Goal: Task Accomplishment & Management: Manage account settings

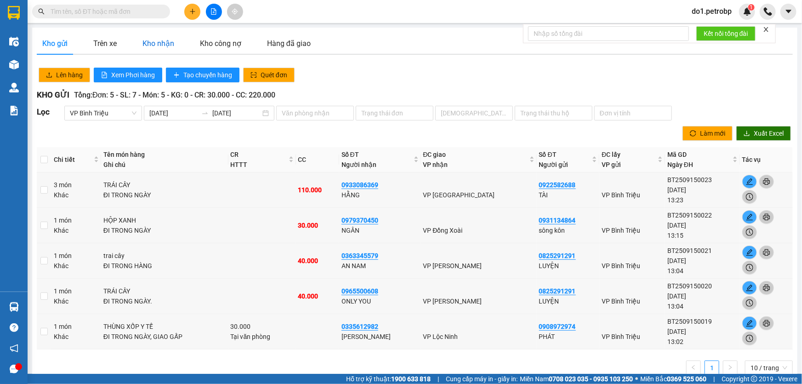
click at [157, 47] on div "Kho nhận" at bounding box center [158, 43] width 32 height 11
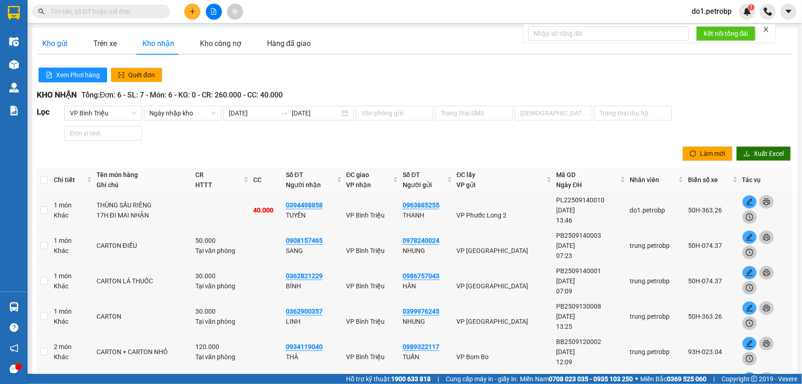
click at [64, 49] on div "Kho gửi" at bounding box center [54, 43] width 25 height 11
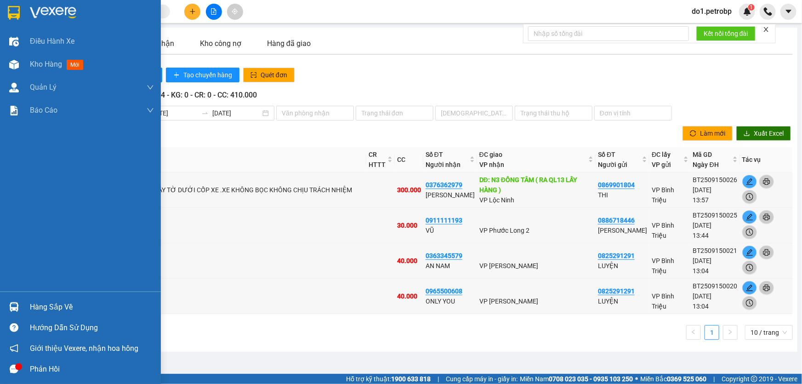
click at [23, 308] on div "Hàng sắp về" at bounding box center [80, 306] width 161 height 21
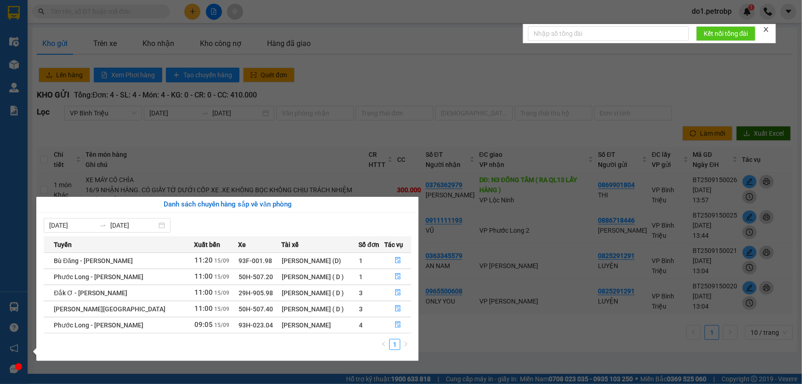
click at [406, 67] on section "Kết quả tìm kiếm ( 0 ) Bộ lọc No Data do1.petrobp 1 Điều hành xe Kho hàng mới Q…" at bounding box center [401, 192] width 802 height 384
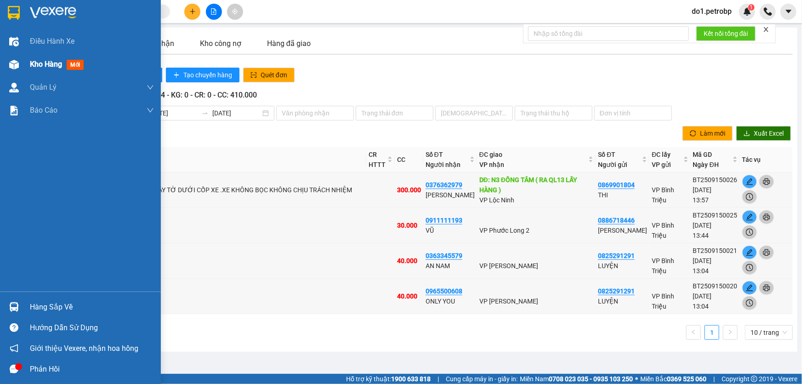
click at [55, 64] on span "Kho hàng" at bounding box center [46, 64] width 32 height 9
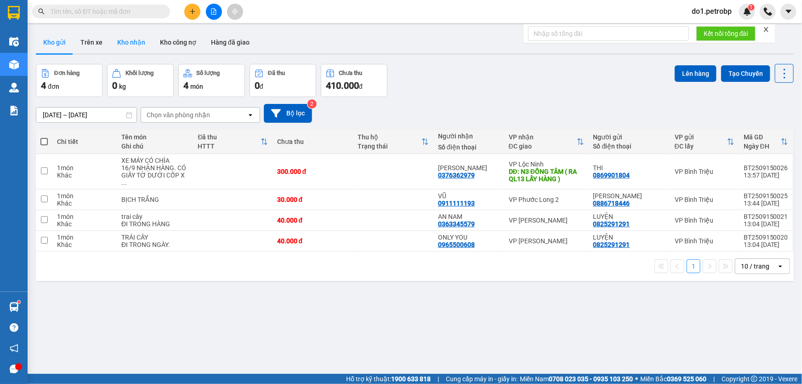
click at [118, 44] on button "Kho nhận" at bounding box center [131, 42] width 43 height 22
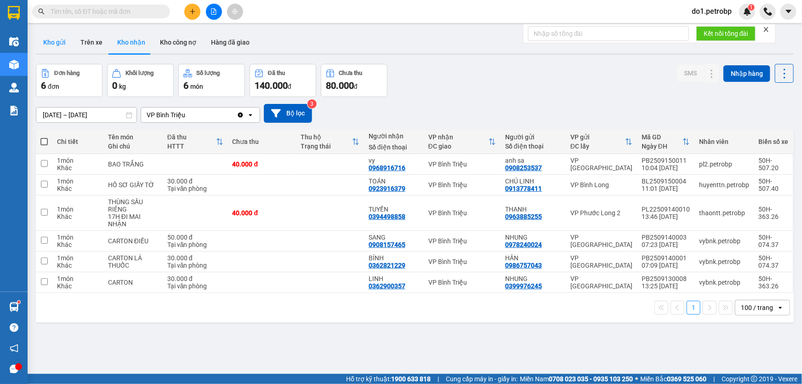
click at [51, 44] on button "Kho gửi" at bounding box center [54, 42] width 37 height 22
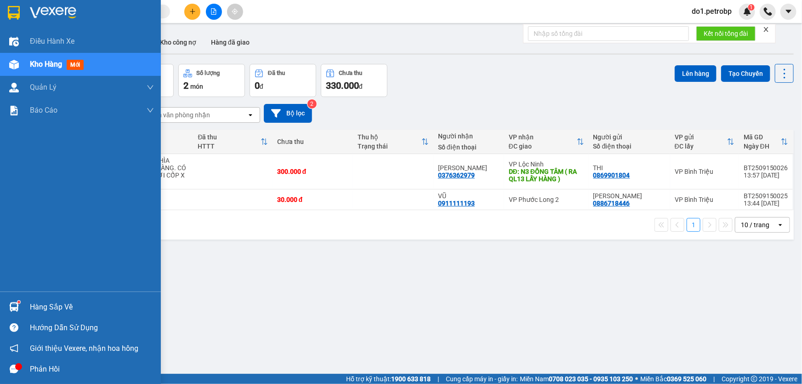
click at [59, 313] on div "Hàng sắp về" at bounding box center [92, 307] width 124 height 14
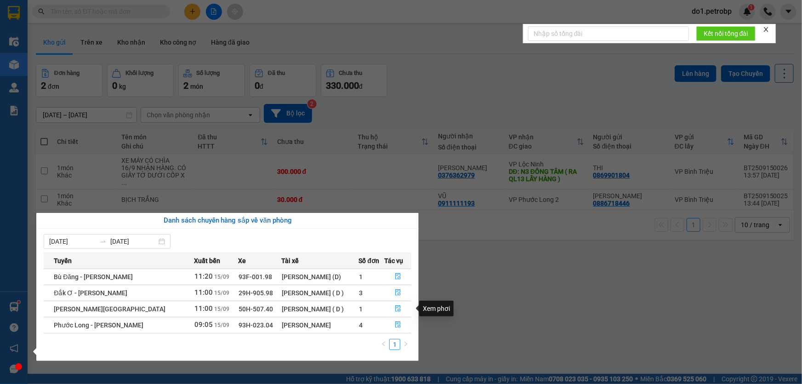
click at [459, 310] on section "Kết quả tìm kiếm ( 0 ) Bộ lọc No Data do1.petrobp 1 Điều hành xe Kho hàng mới Q…" at bounding box center [401, 192] width 802 height 384
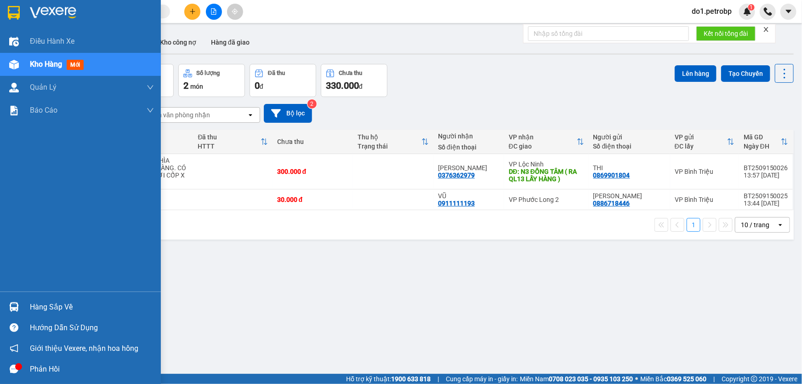
drag, startPoint x: 24, startPoint y: 304, endPoint x: 37, endPoint y: 311, distance: 15.2
click at [24, 304] on div "Hàng sắp về" at bounding box center [80, 306] width 161 height 21
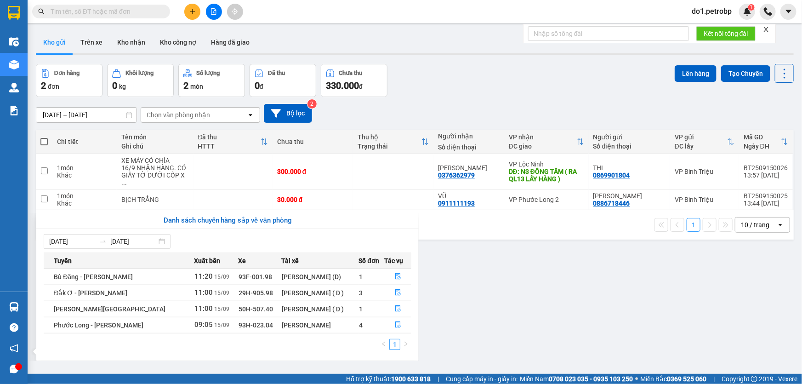
drag, startPoint x: 524, startPoint y: 88, endPoint x: 510, endPoint y: 81, distance: 15.0
click at [523, 88] on section "Kết quả tìm kiếm ( 0 ) Bộ lọc No Data do1.petrobp 1 Điều hành xe Kho hàng mới Q…" at bounding box center [401, 192] width 802 height 384
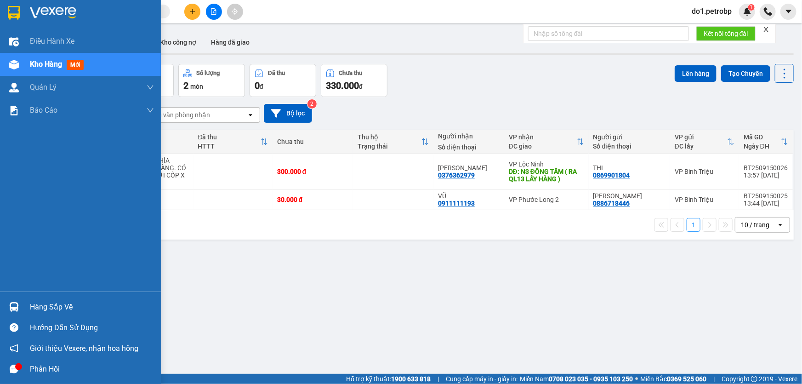
click at [63, 299] on div "Hàng sắp về" at bounding box center [80, 306] width 161 height 21
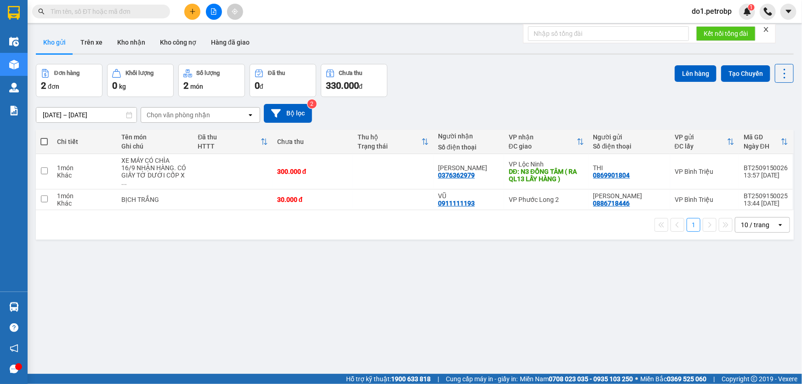
click at [468, 308] on section "Kết quả tìm kiếm ( 0 ) Bộ lọc No Data do1.petrobp 1 Điều hành xe Kho hàng mới Q…" at bounding box center [401, 192] width 802 height 384
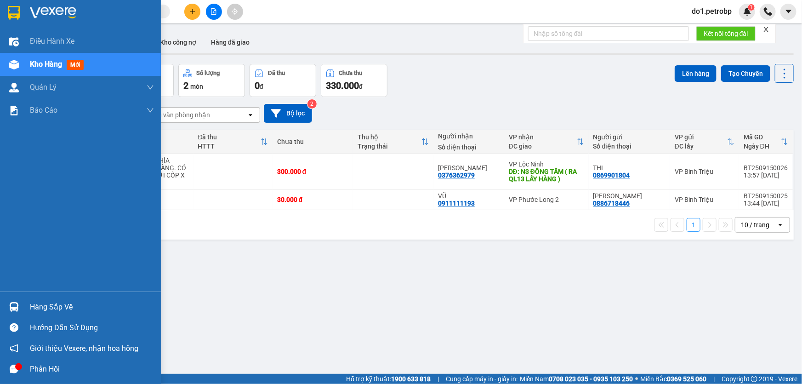
click at [33, 305] on div "Hàng sắp về" at bounding box center [92, 307] width 124 height 14
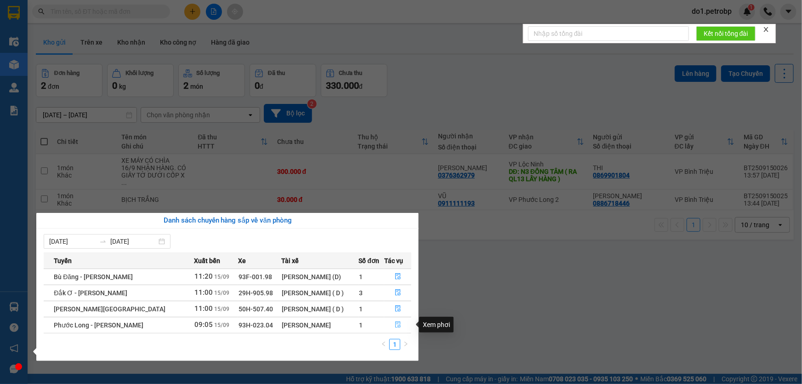
click at [396, 323] on icon "file-done" at bounding box center [398, 324] width 6 height 6
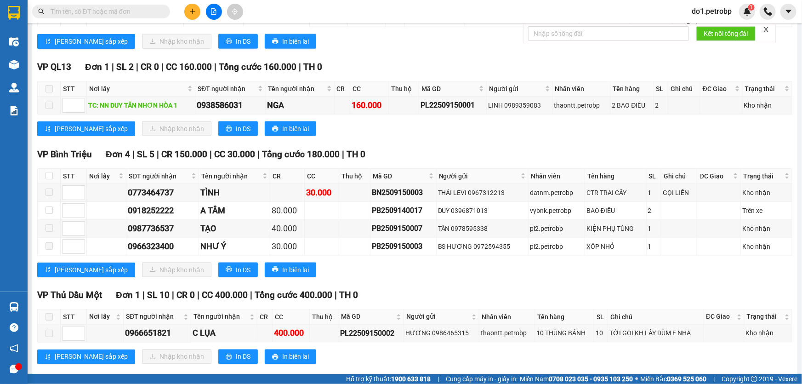
scroll to position [668, 0]
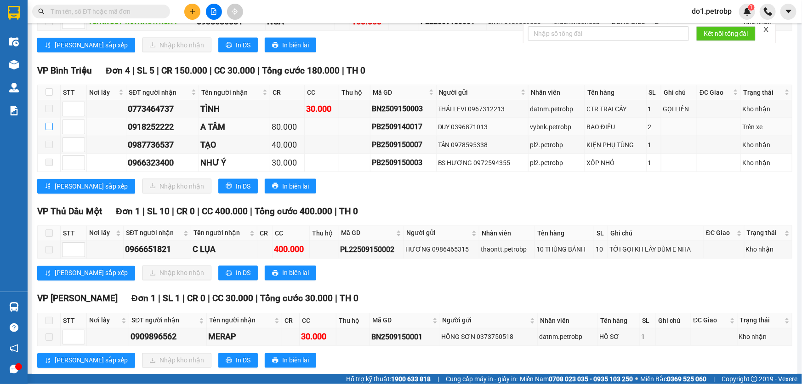
click at [45, 123] on input "checkbox" at bounding box center [48, 126] width 7 height 7
checkbox input "true"
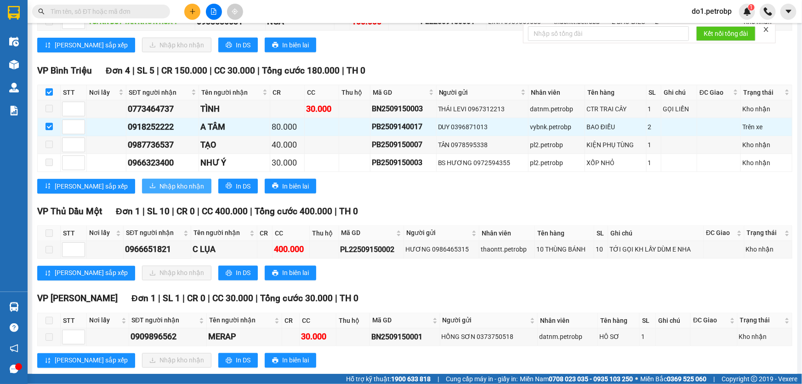
click at [159, 184] on span "Nhập kho nhận" at bounding box center [181, 186] width 45 height 10
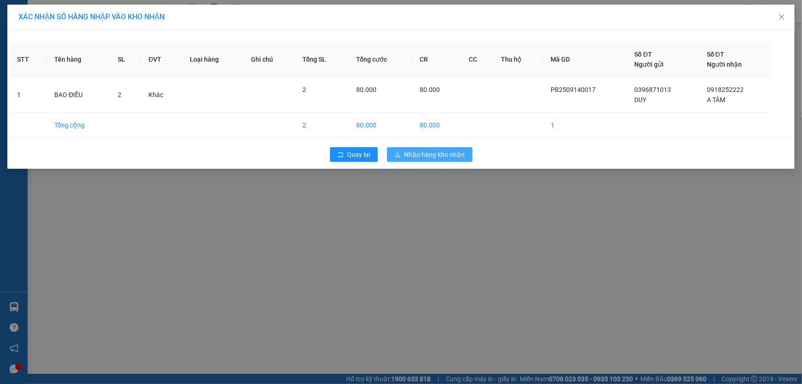
drag, startPoint x: 422, startPoint y: 156, endPoint x: 426, endPoint y: 153, distance: 5.2
click at [422, 156] on span "Nhập hàng kho nhận" at bounding box center [434, 154] width 61 height 10
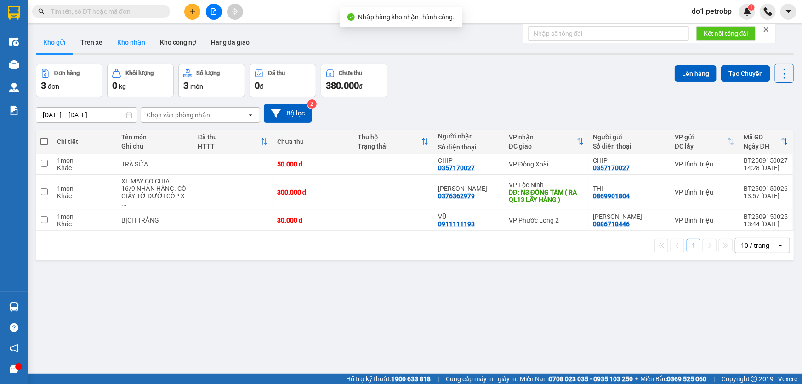
click at [127, 36] on button "Kho nhận" at bounding box center [131, 42] width 43 height 22
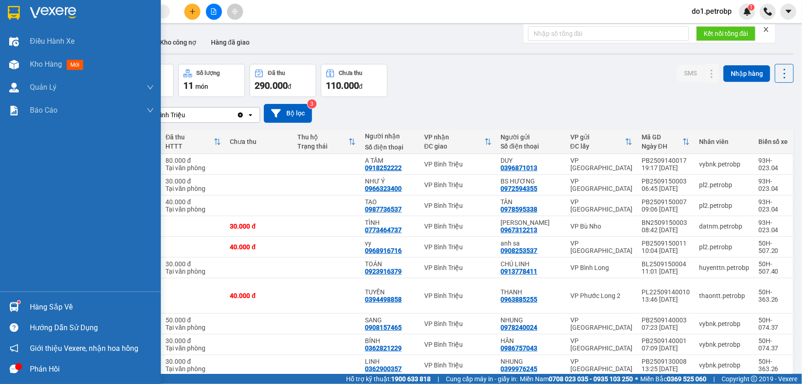
click at [16, 302] on img at bounding box center [14, 307] width 10 height 10
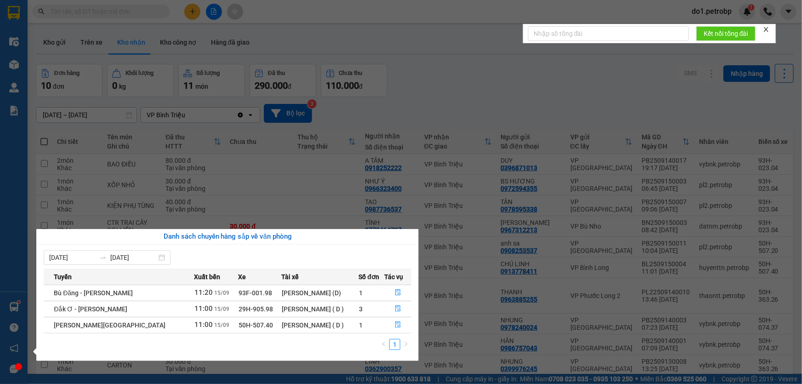
click at [472, 103] on section "Kết quả tìm kiếm ( 0 ) Bộ lọc No Data do1.petrobp 1 Điều hành xe Kho hàng mới Q…" at bounding box center [401, 192] width 802 height 384
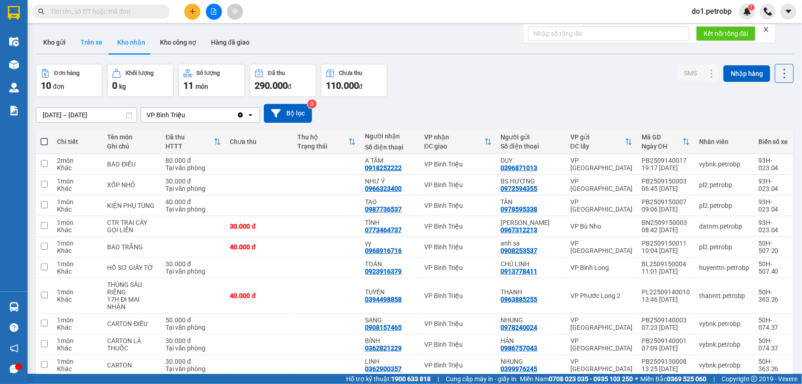
drag, startPoint x: 56, startPoint y: 30, endPoint x: 91, endPoint y: 49, distance: 39.3
click at [56, 30] on div "ver 1.8.143 Kho gửi Trên xe Kho nhận Kho công nợ Hàng đã giao Đơn hàng 10 đơn K…" at bounding box center [414, 220] width 765 height 384
click at [64, 48] on button "Kho gửi" at bounding box center [54, 42] width 37 height 22
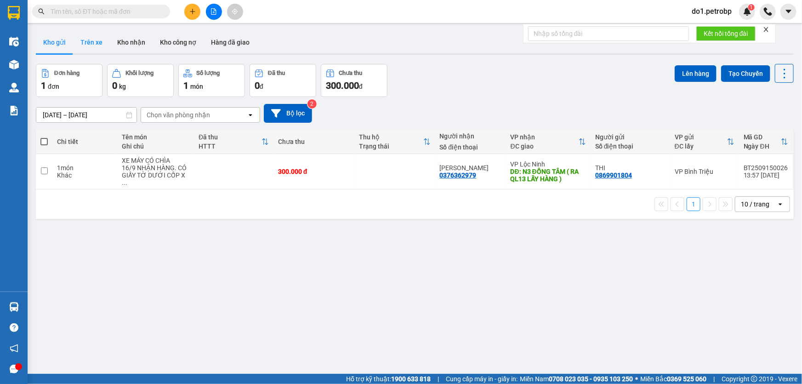
click at [91, 47] on button "Trên xe" at bounding box center [91, 42] width 37 height 22
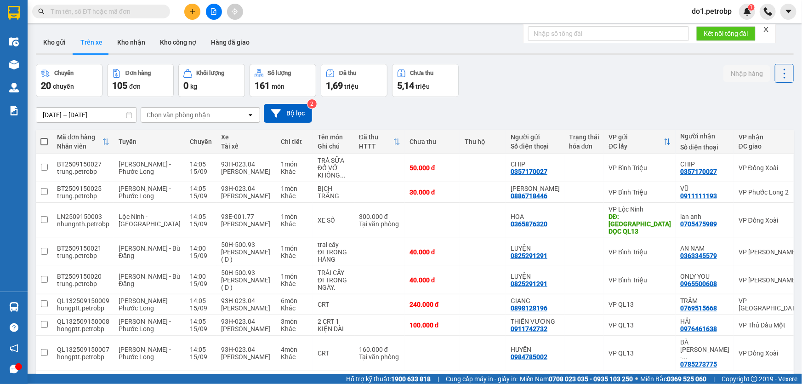
click at [177, 119] on div "Chọn văn phòng nhận" at bounding box center [178, 114] width 63 height 9
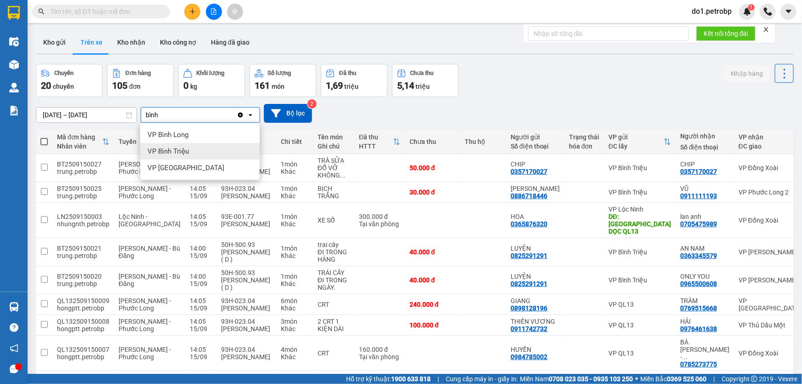
type input "bình"
click at [147, 146] on div "VP Bình Triệu" at bounding box center [199, 151] width 119 height 17
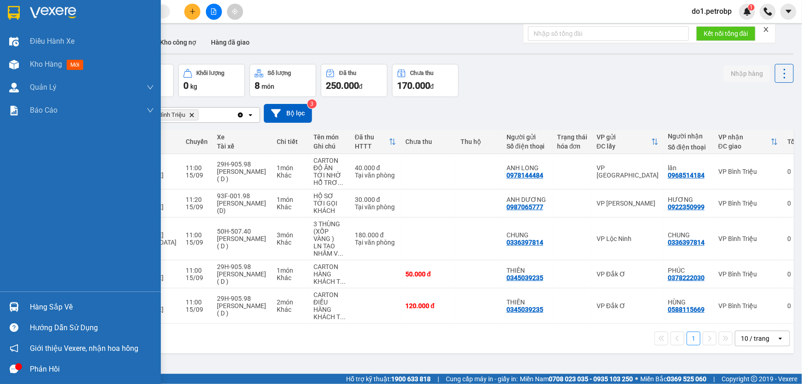
click at [8, 303] on div at bounding box center [14, 307] width 16 height 16
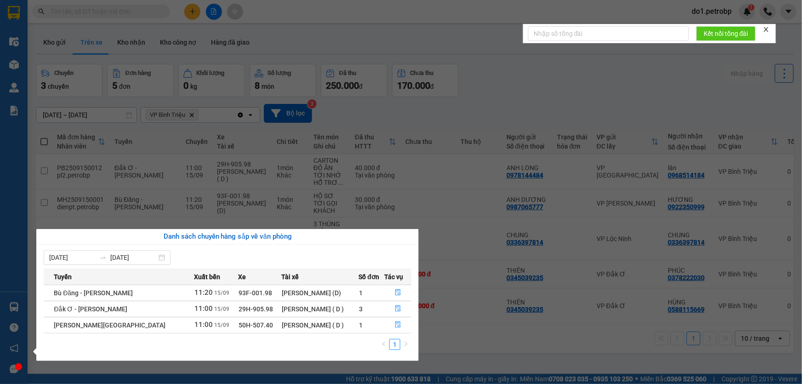
click at [509, 74] on section "Kết quả tìm kiếm ( 0 ) Bộ lọc No Data do1.petrobp 1 Điều hành xe Kho hàng mới Q…" at bounding box center [401, 192] width 802 height 384
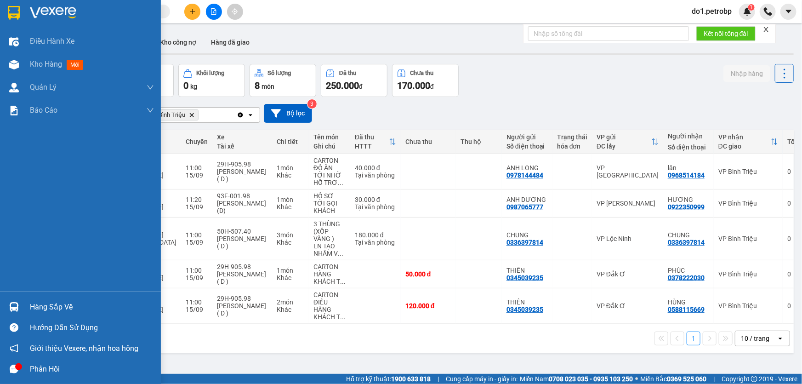
drag, startPoint x: 21, startPoint y: 310, endPoint x: 97, endPoint y: 318, distance: 76.2
click at [22, 310] on div at bounding box center [14, 307] width 16 height 16
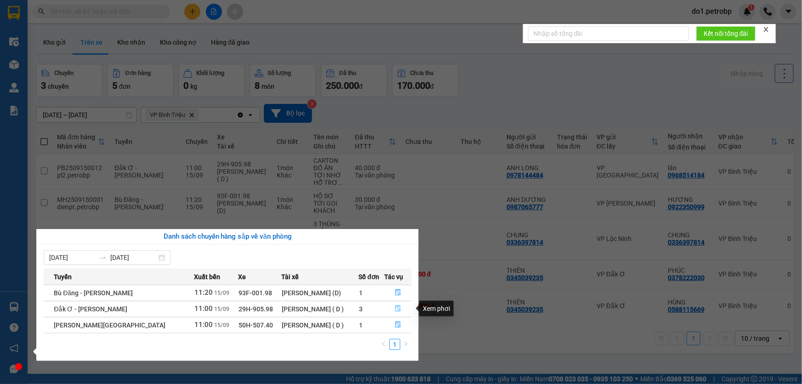
click at [404, 312] on button "button" at bounding box center [398, 308] width 26 height 15
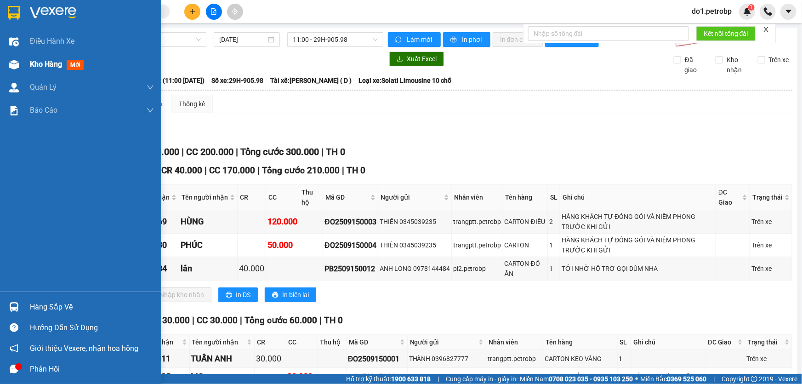
click at [52, 68] on span "Kho hàng" at bounding box center [46, 64] width 32 height 9
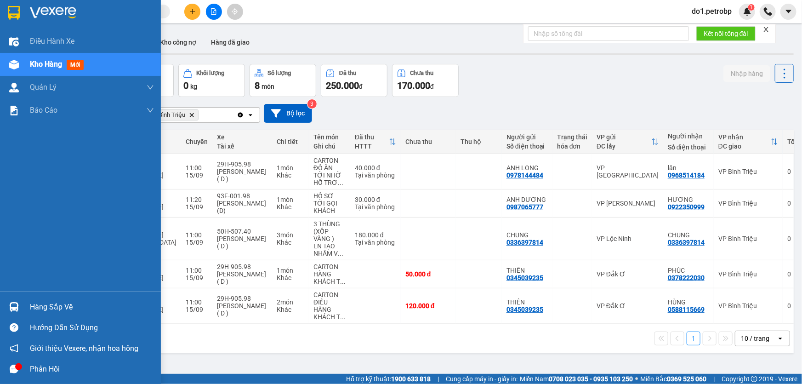
click at [47, 314] on div "Hàng sắp về" at bounding box center [80, 306] width 161 height 21
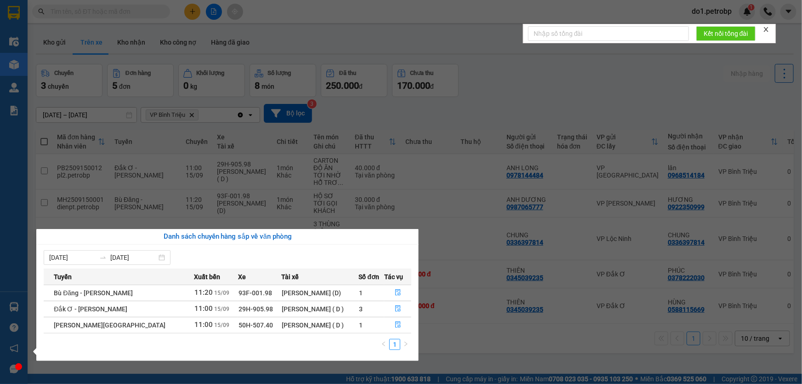
click at [2, 211] on div "Điều hành xe Kho hàng mới Quản Lý Quản lý chuyến Quản lý giao nhận mới Quản lý …" at bounding box center [14, 192] width 28 height 384
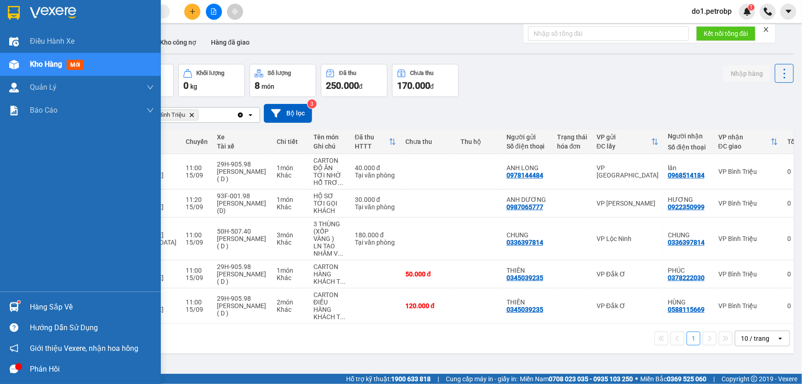
click at [33, 310] on div "Hàng sắp về" at bounding box center [92, 307] width 124 height 14
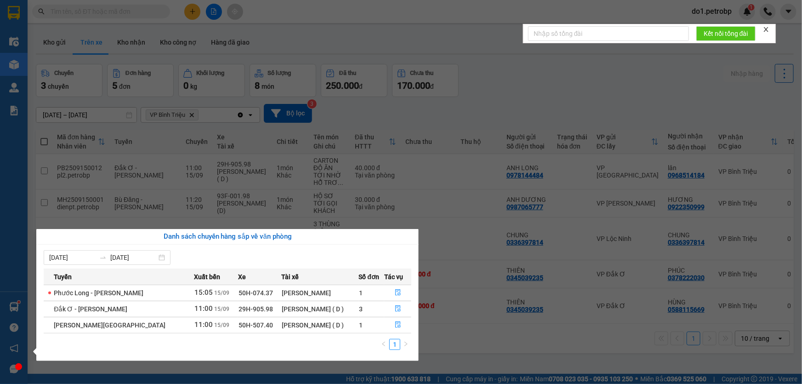
click at [468, 351] on section "Kết quả tìm kiếm ( 0 ) Bộ lọc No Data do1.petrobp 1 Điều hành xe Kho hàng mới Q…" at bounding box center [401, 192] width 802 height 384
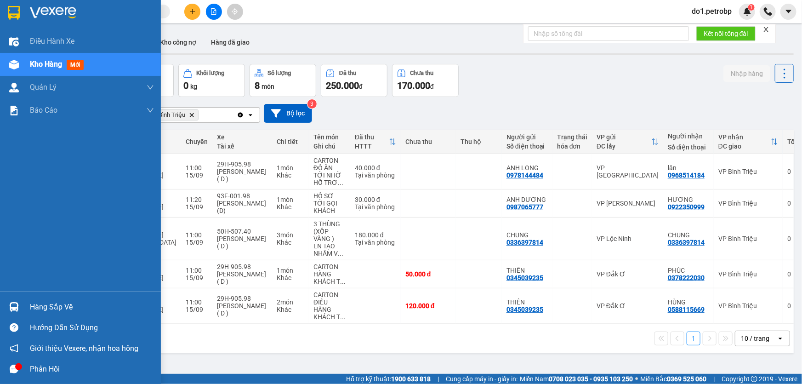
click at [52, 313] on div "Hàng sắp về" at bounding box center [92, 307] width 124 height 14
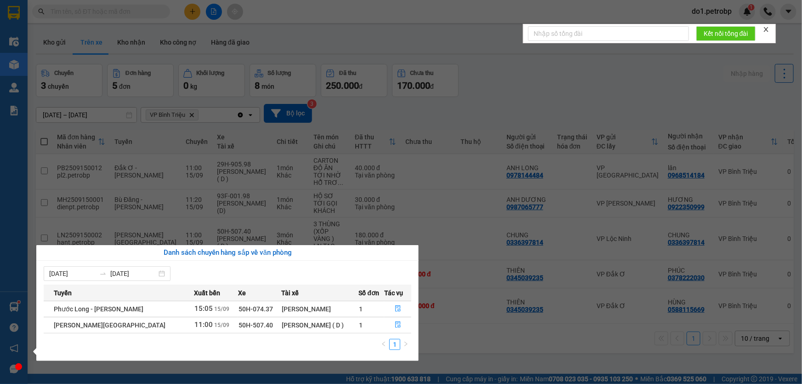
click at [15, 67] on div "Điều hành xe Kho hàng mới Quản Lý Quản lý chuyến Quản lý giao nhận mới Quản lý …" at bounding box center [14, 192] width 28 height 384
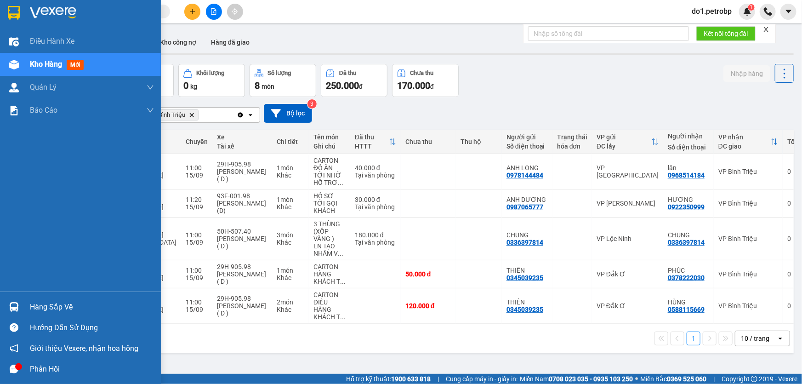
click at [37, 310] on div "Hàng sắp về" at bounding box center [92, 307] width 124 height 14
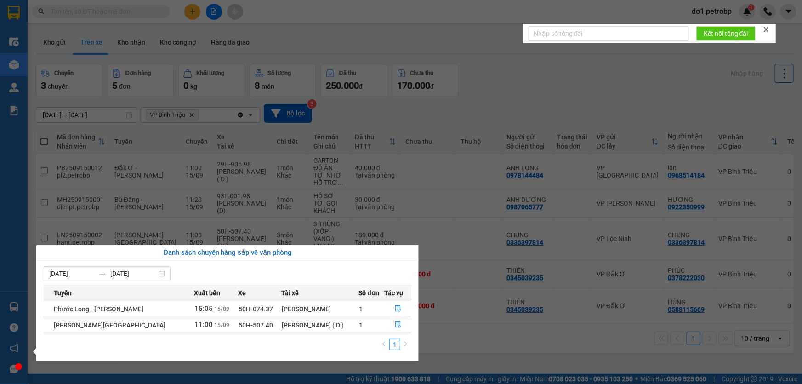
click at [497, 68] on section "Kết quả tìm kiếm ( 0 ) Bộ lọc No Data do1.petrobp 1 Điều hành xe Kho hàng mới Q…" at bounding box center [401, 192] width 802 height 384
click at [497, 68] on div "Chuyến 3 chuyến Đơn hàng 5 đơn Khối lượng 0 kg Số lượng 8 món Đã thu 250.000 đ …" at bounding box center [415, 80] width 758 height 33
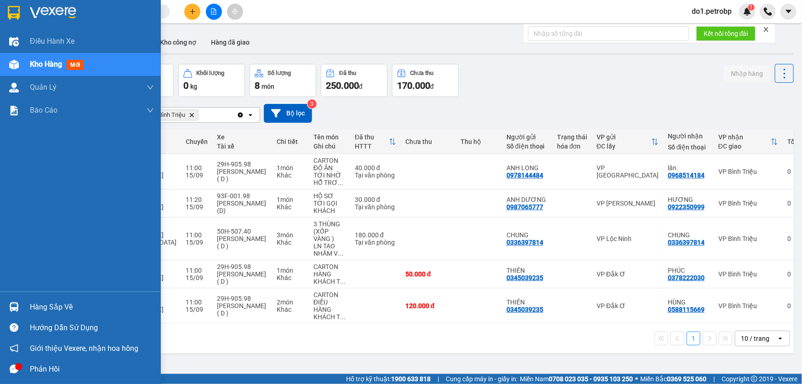
click at [28, 310] on div "Hàng sắp về" at bounding box center [80, 306] width 161 height 21
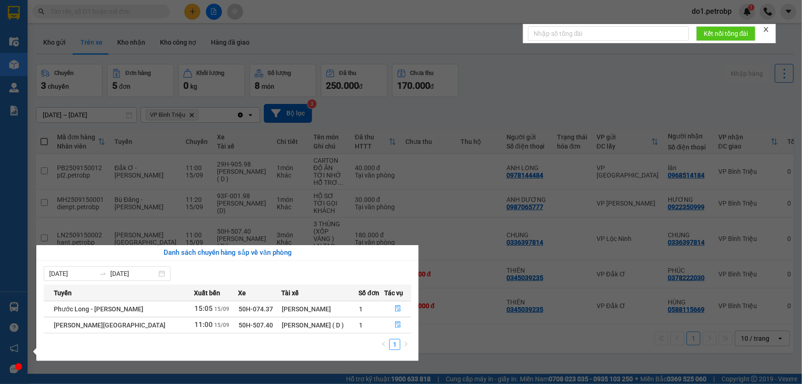
click at [542, 91] on section "Kết quả tìm kiếm ( 0 ) Bộ lọc No Data do1.petrobp 1 Điều hành xe Kho hàng mới Q…" at bounding box center [401, 192] width 802 height 384
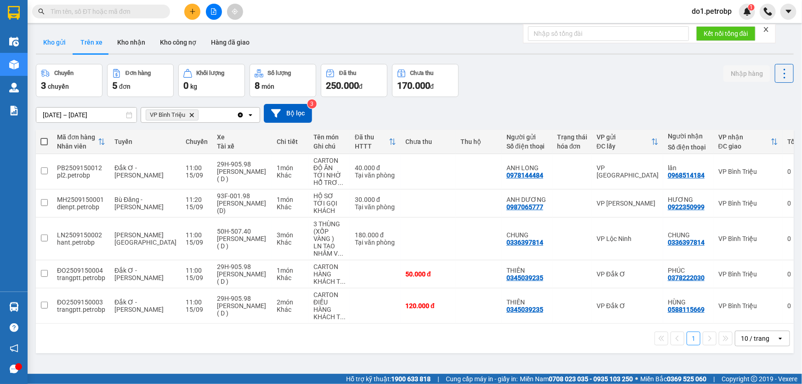
click at [50, 36] on button "Kho gửi" at bounding box center [54, 42] width 37 height 22
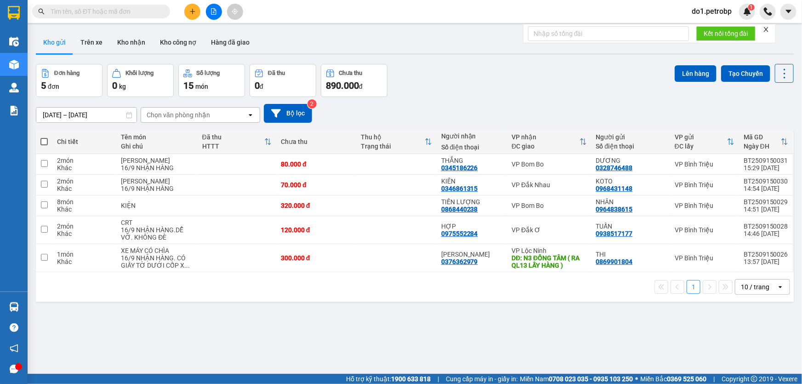
click at [99, 13] on input "text" at bounding box center [105, 11] width 108 height 10
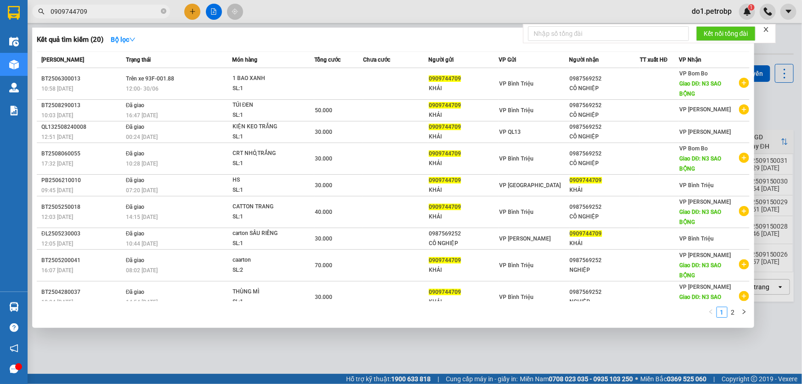
type input "0909744709"
click at [374, 359] on div at bounding box center [401, 192] width 802 height 384
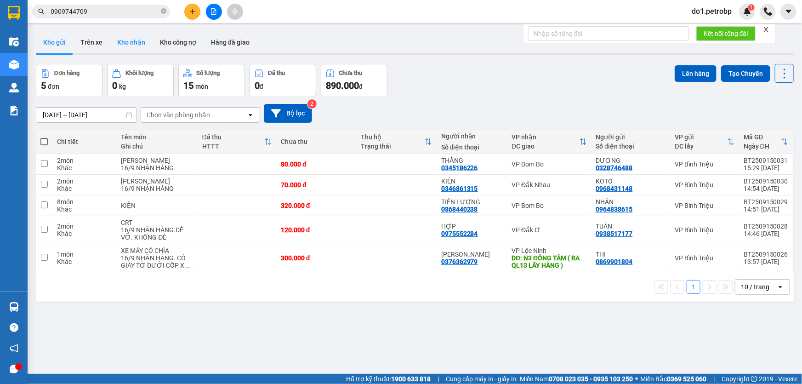
click at [129, 46] on button "Kho nhận" at bounding box center [131, 42] width 43 height 22
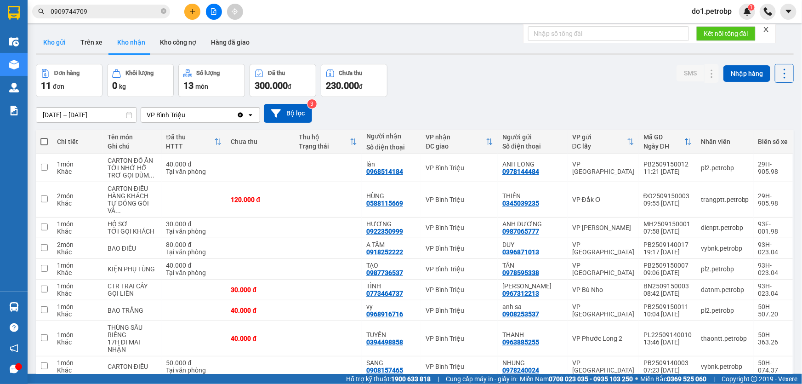
click at [58, 48] on button "Kho gửi" at bounding box center [54, 42] width 37 height 22
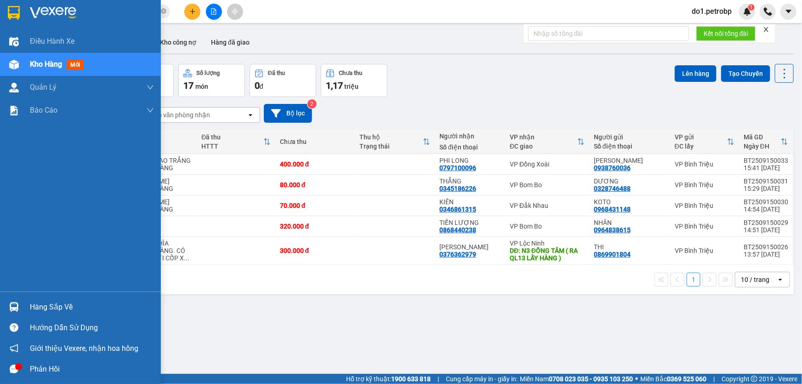
click at [16, 307] on img at bounding box center [14, 307] width 10 height 10
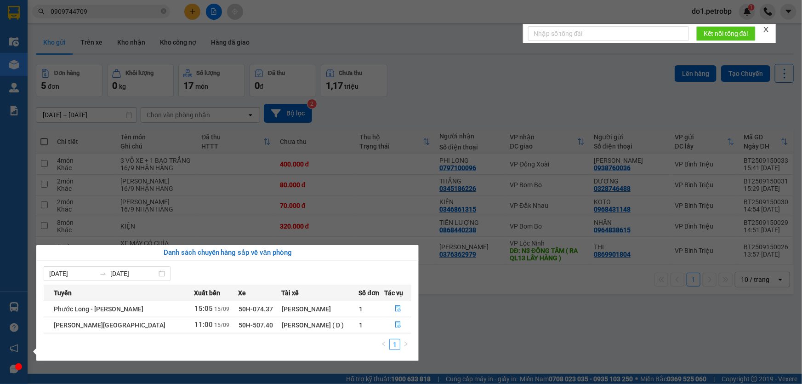
click at [481, 80] on section "Kết quả tìm kiếm ( 20 ) Bộ lọc Mã ĐH Trạng thái Món hàng Tổng cước Chưa cước Ng…" at bounding box center [401, 192] width 802 height 384
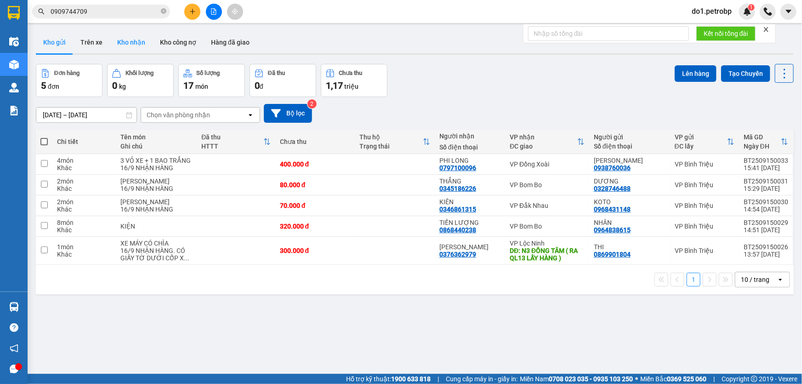
click at [119, 40] on button "Kho nhận" at bounding box center [131, 42] width 43 height 22
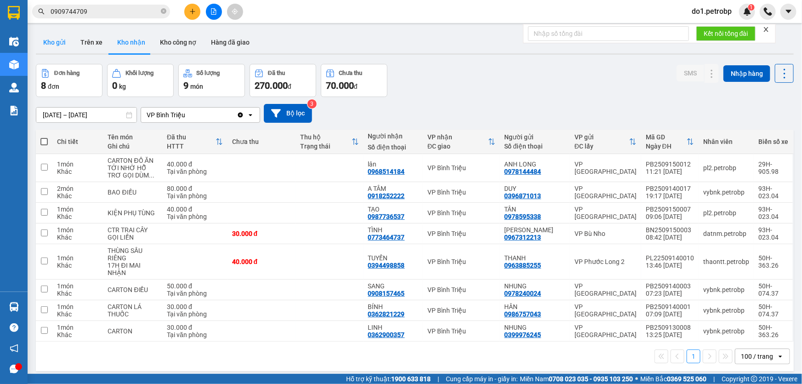
click at [54, 45] on button "Kho gửi" at bounding box center [54, 42] width 37 height 22
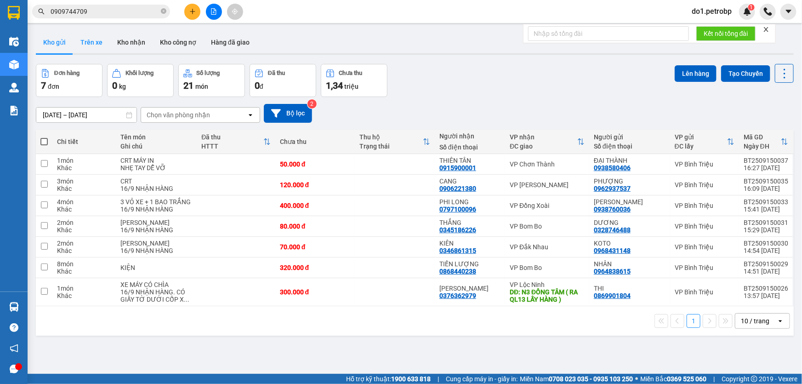
drag, startPoint x: 123, startPoint y: 42, endPoint x: 94, endPoint y: 42, distance: 29.4
click at [124, 43] on button "Kho nhận" at bounding box center [131, 42] width 43 height 22
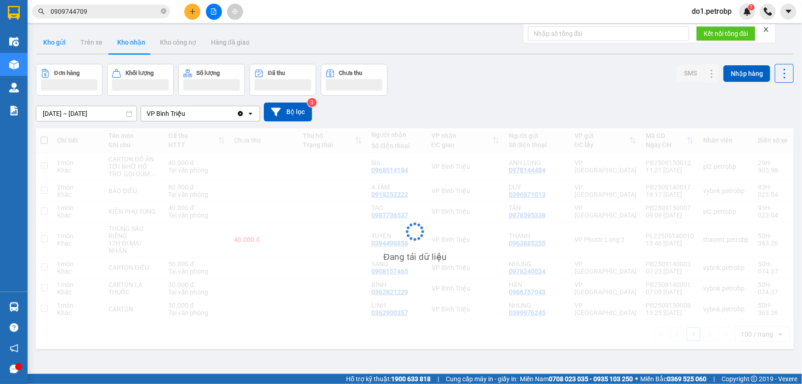
click at [59, 47] on button "Kho gửi" at bounding box center [54, 42] width 37 height 22
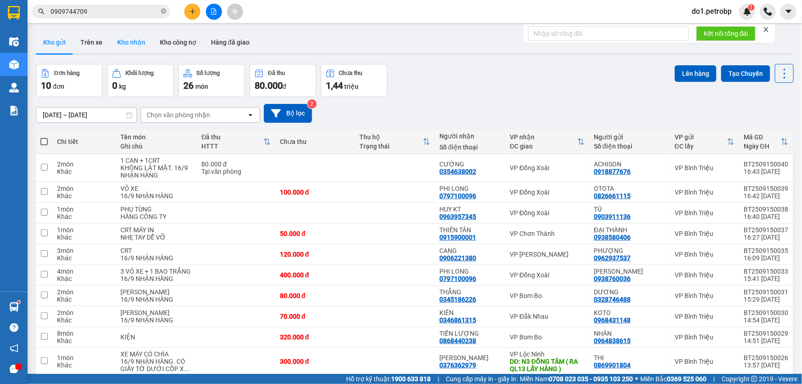
click at [110, 35] on button "Kho nhận" at bounding box center [131, 42] width 43 height 22
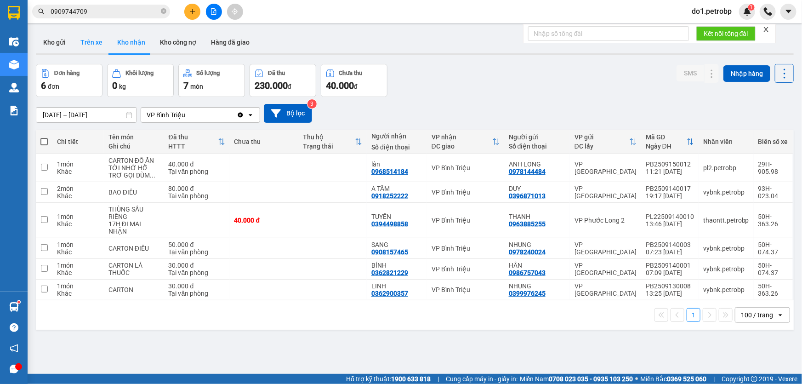
click at [93, 46] on button "Trên xe" at bounding box center [91, 42] width 37 height 22
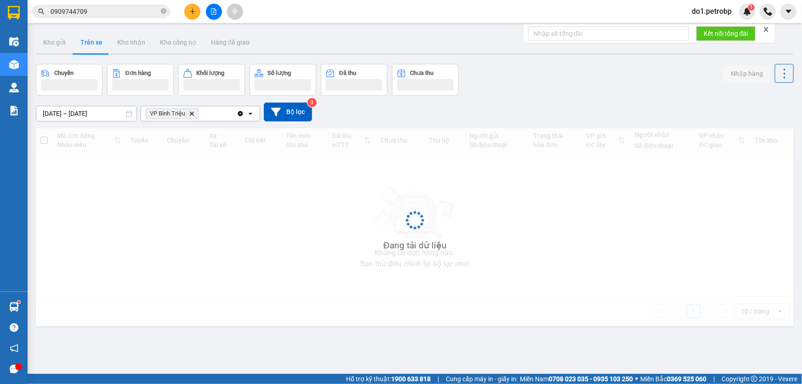
type input "15/09/2025 – 15/09/2025"
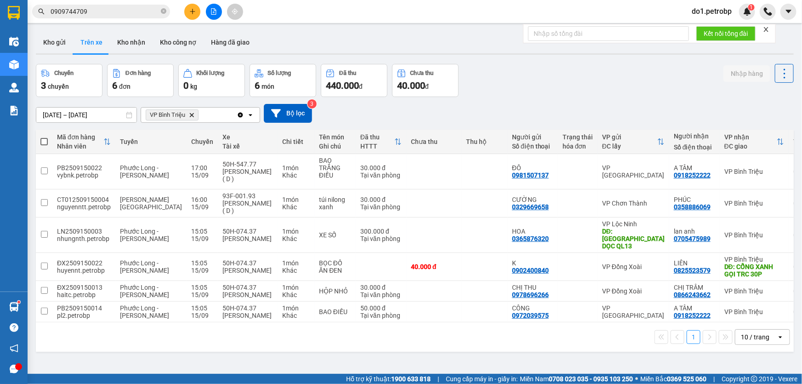
drag, startPoint x: 56, startPoint y: 38, endPoint x: 138, endPoint y: 10, distance: 87.0
click at [56, 39] on button "Kho gửi" at bounding box center [54, 42] width 37 height 22
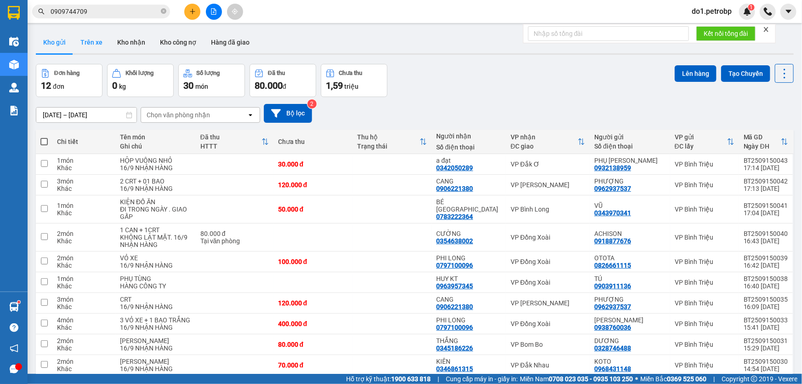
click at [83, 37] on button "Trên xe" at bounding box center [91, 42] width 37 height 22
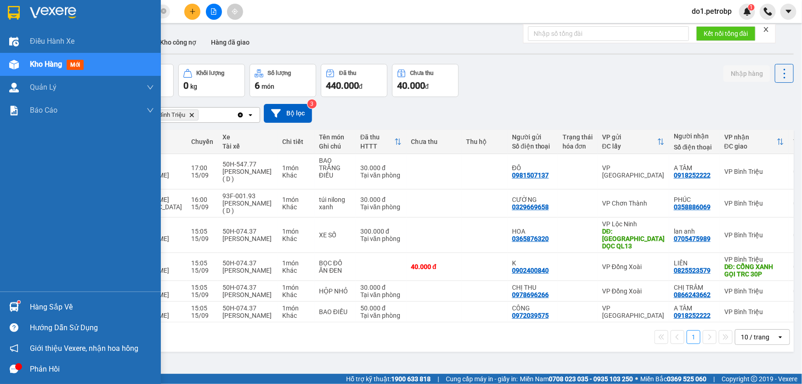
click at [0, 308] on div "Hàng sắp về" at bounding box center [80, 306] width 161 height 21
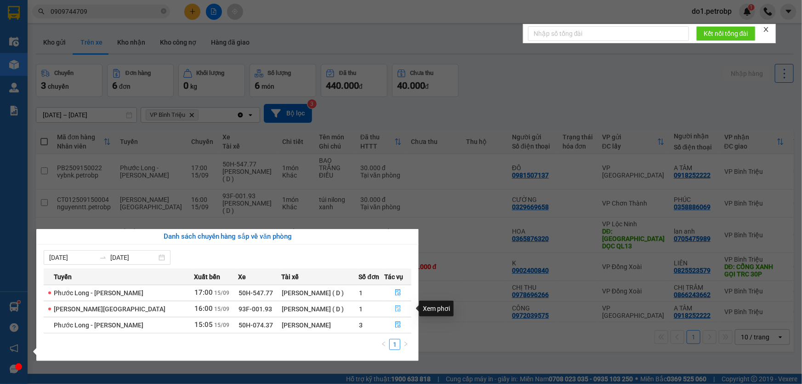
click at [385, 308] on button "button" at bounding box center [398, 308] width 26 height 15
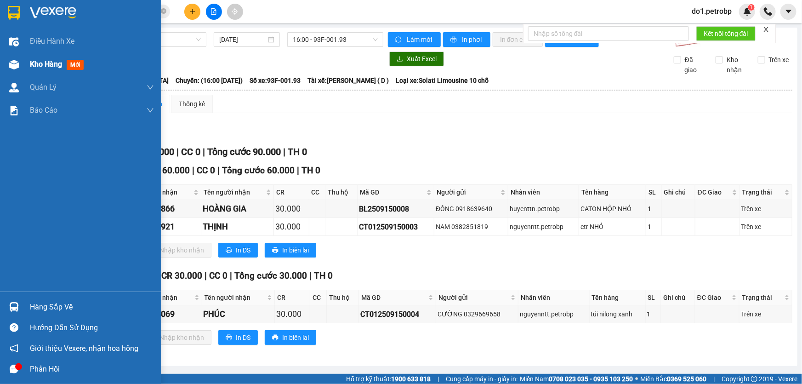
click at [39, 70] on div "Kho hàng mới" at bounding box center [92, 64] width 124 height 23
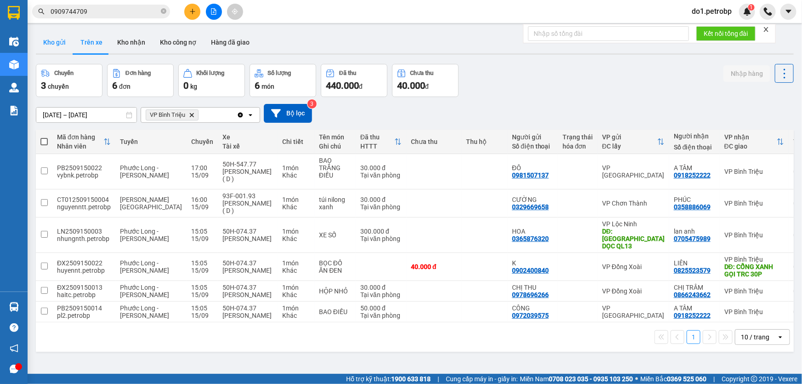
click at [61, 39] on button "Kho gửi" at bounding box center [54, 42] width 37 height 22
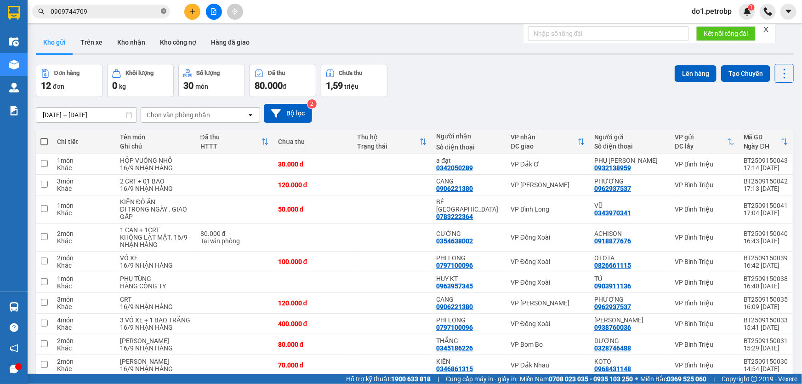
click at [161, 12] on icon "close-circle" at bounding box center [164, 11] width 6 height 6
click at [124, 7] on input "text" at bounding box center [105, 11] width 108 height 10
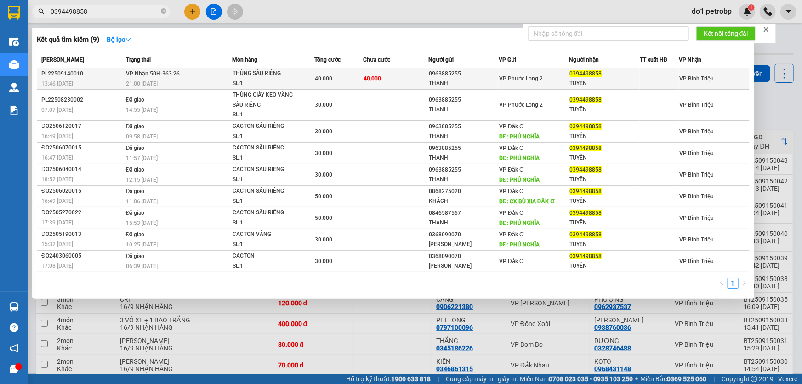
type input "0394498858"
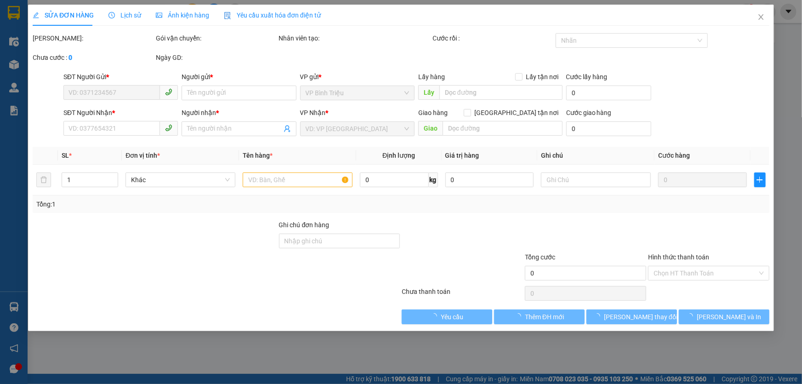
type input "0963885255"
type input "THANH"
type input "0394498858"
type input "TUYỀN"
type input "40.000"
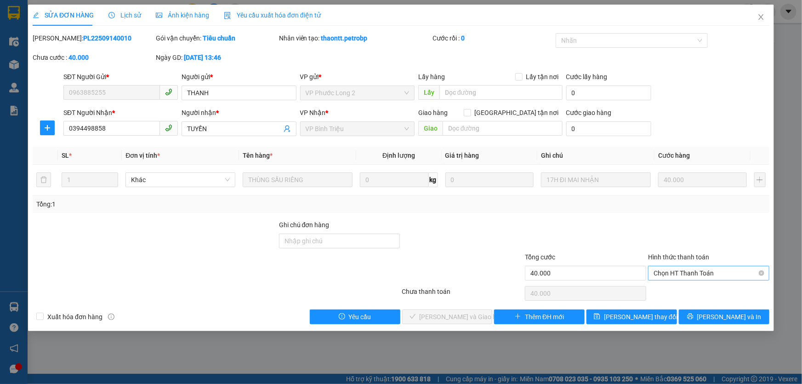
drag, startPoint x: 712, startPoint y: 273, endPoint x: 679, endPoint y: 299, distance: 41.5
click at [711, 274] on span "Chọn HT Thanh Toán" at bounding box center [708, 273] width 110 height 14
click at [688, 290] on div "Tại văn phòng" at bounding box center [708, 291] width 110 height 10
type input "0"
click at [92, 38] on b "PL22509140010" at bounding box center [107, 37] width 48 height 7
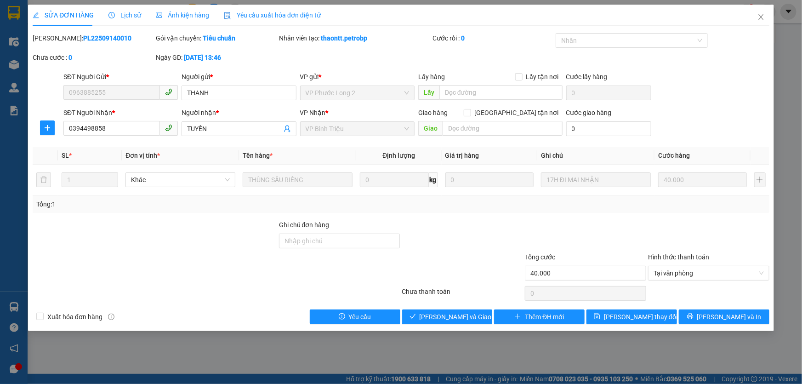
click at [93, 38] on b "PL22509140010" at bounding box center [107, 37] width 48 height 7
copy b "PL22509140010"
click at [437, 325] on div "SỬA ĐƠN HÀNG Lịch sử Ảnh kiện hàng Yêu cầu xuất hóa đơn điện tử Total Paid Fee …" at bounding box center [401, 168] width 746 height 326
click at [448, 316] on span "Lưu và Giao hàng" at bounding box center [463, 316] width 88 height 10
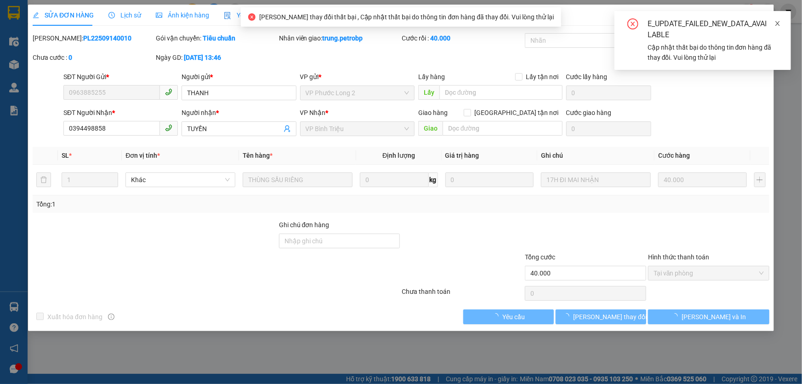
click at [776, 21] on icon "close" at bounding box center [777, 23] width 6 height 6
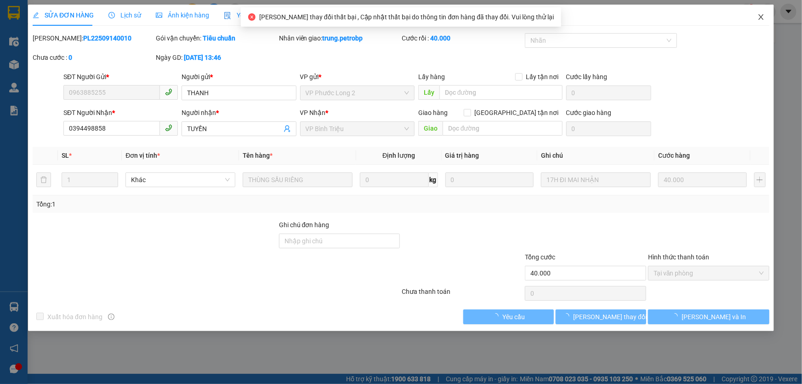
click at [763, 17] on icon "close" at bounding box center [760, 16] width 7 height 7
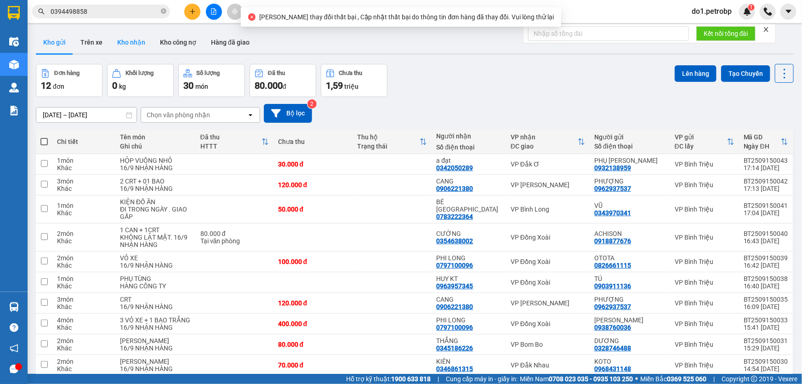
click at [122, 49] on button "Kho nhận" at bounding box center [131, 42] width 43 height 22
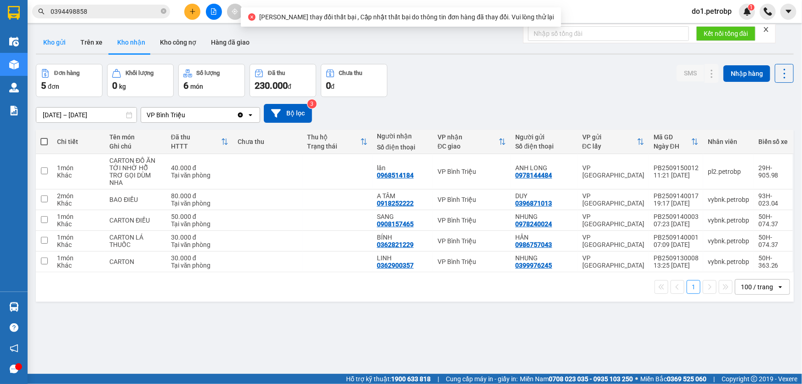
click at [61, 46] on button "Kho gửi" at bounding box center [54, 42] width 37 height 22
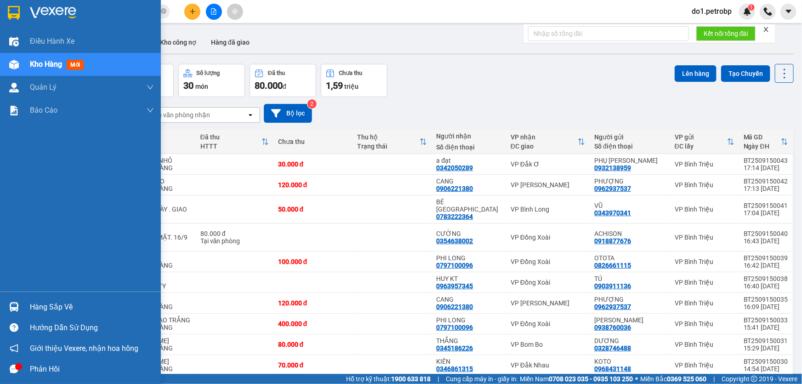
click at [13, 299] on div at bounding box center [14, 307] width 16 height 16
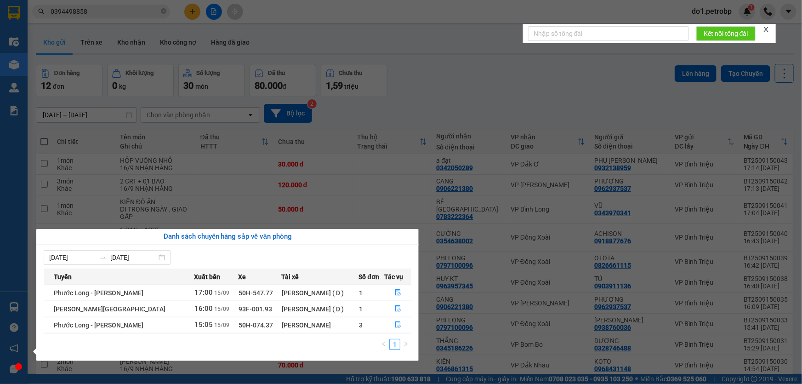
click at [485, 51] on section "Kết quả tìm kiếm ( 9 ) Bộ lọc Mã ĐH Trạng thái Món hàng Tổng cước Chưa cước Ngư…" at bounding box center [401, 192] width 802 height 384
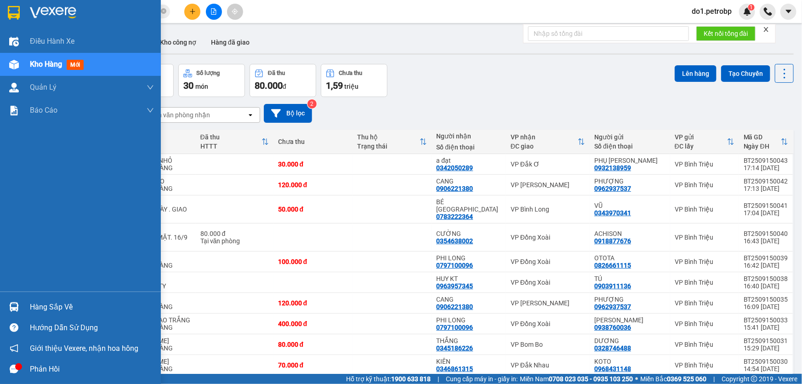
click at [4, 317] on div "Hàng sắp về Hướng dẫn sử dụng Giới thiệu Vexere, nhận hoa hồng Phản hồi" at bounding box center [80, 335] width 161 height 88
click at [13, 293] on div "Hàng sắp về Hướng dẫn sử dụng Giới thiệu Vexere, nhận hoa hồng Phản hồi" at bounding box center [80, 335] width 161 height 88
click at [23, 303] on div "Hàng sắp về" at bounding box center [80, 306] width 161 height 21
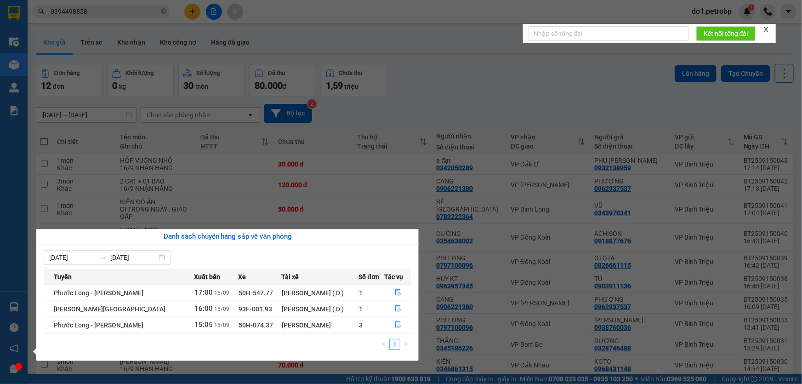
click at [478, 93] on section "Kết quả tìm kiếm ( 9 ) Bộ lọc Mã ĐH Trạng thái Món hàng Tổng cước Chưa cước Ngư…" at bounding box center [401, 192] width 802 height 384
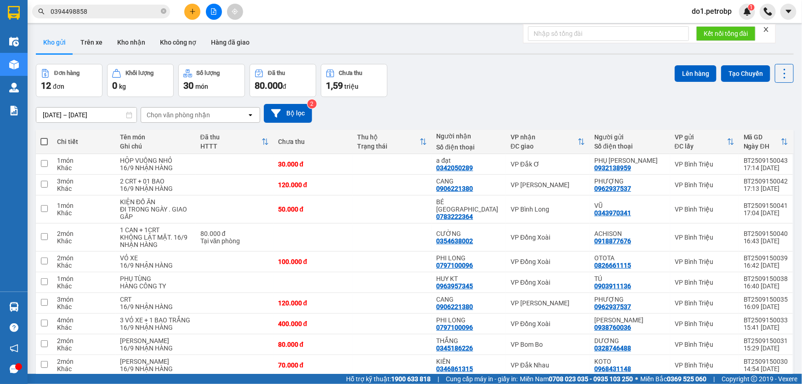
click at [54, 39] on button "Kho gửi" at bounding box center [54, 42] width 37 height 22
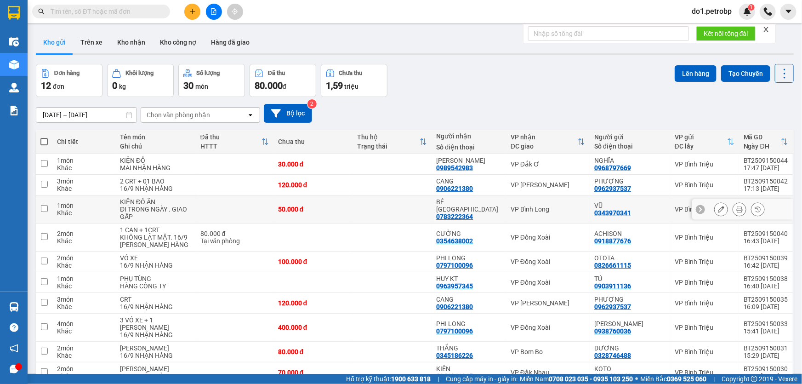
click at [489, 204] on div "BÉ [GEOGRAPHIC_DATA]" at bounding box center [468, 205] width 65 height 15
checkbox input "true"
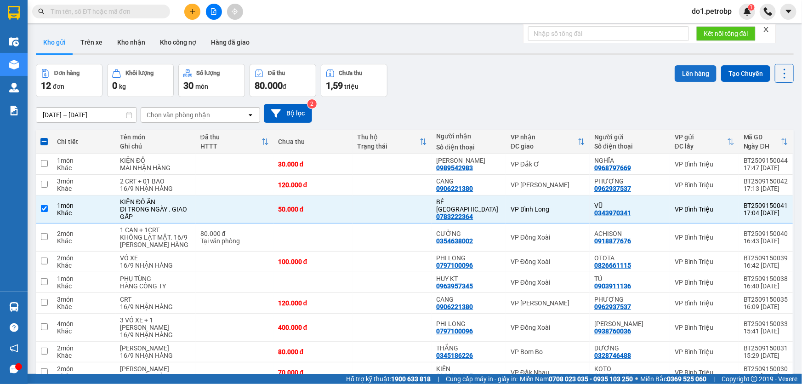
click at [692, 79] on button "Lên hàng" at bounding box center [695, 73] width 42 height 17
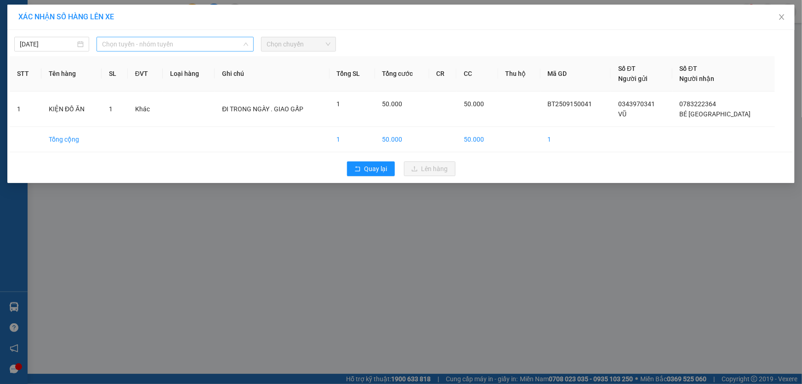
click at [183, 45] on span "Chọn tuyến - nhóm tuyến" at bounding box center [175, 44] width 146 height 14
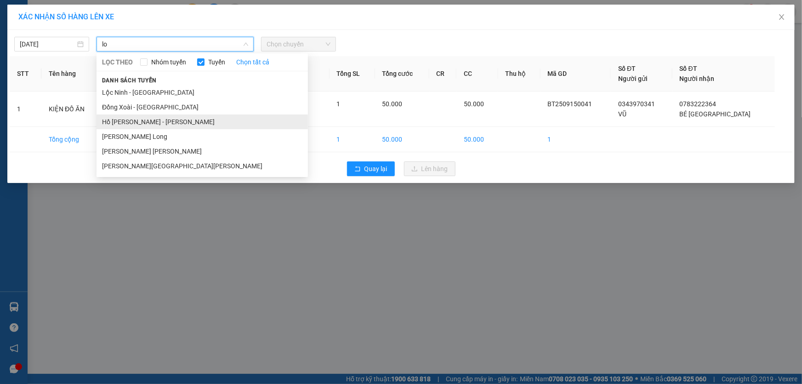
type input "lo"
click at [171, 124] on li "Hồ [PERSON_NAME] - [PERSON_NAME]" at bounding box center [201, 121] width 211 height 15
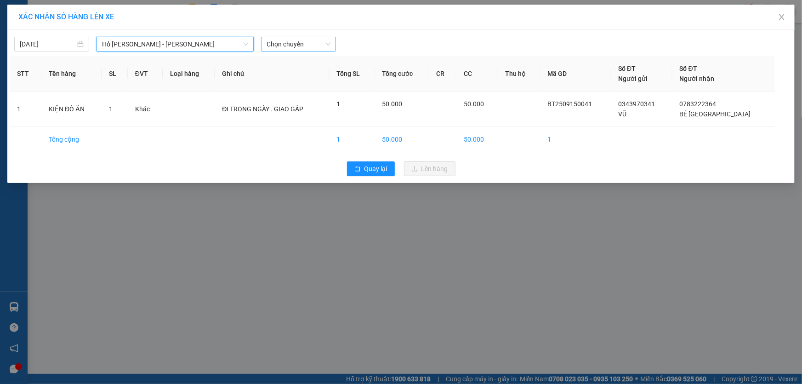
click at [279, 38] on span "Chọn chuyến" at bounding box center [298, 44] width 64 height 14
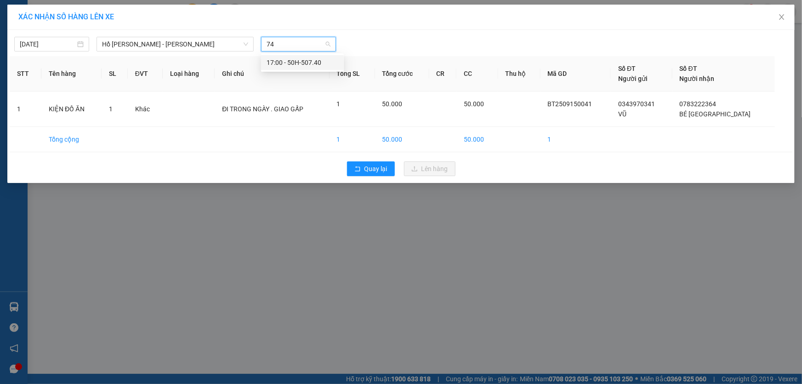
type input "740"
click at [297, 58] on div "17:00 - 50H-507.40" at bounding box center [302, 62] width 72 height 10
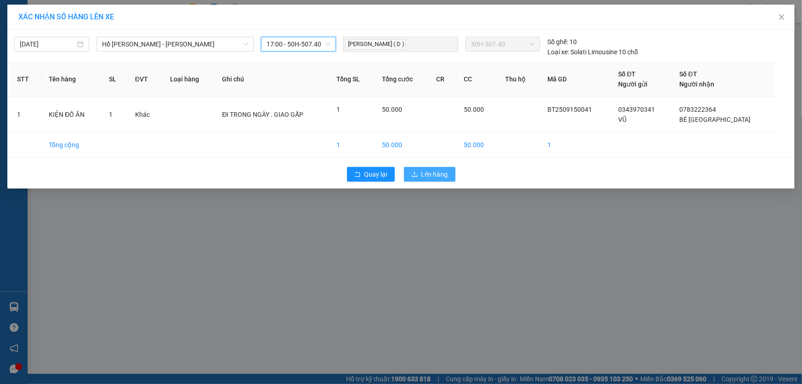
click at [423, 181] on button "Lên hàng" at bounding box center [429, 174] width 51 height 15
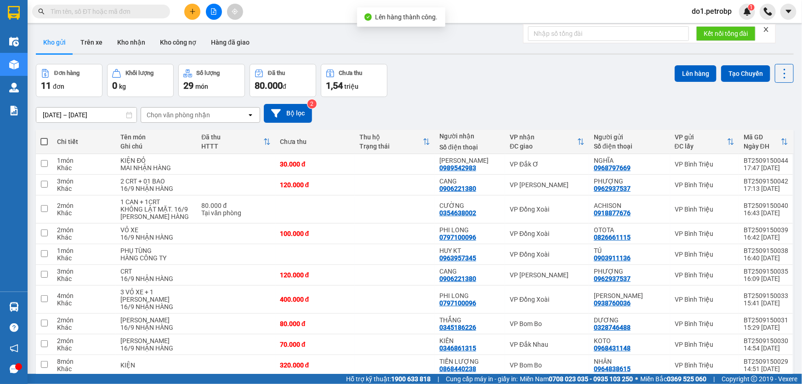
click at [209, 8] on button at bounding box center [214, 12] width 16 height 16
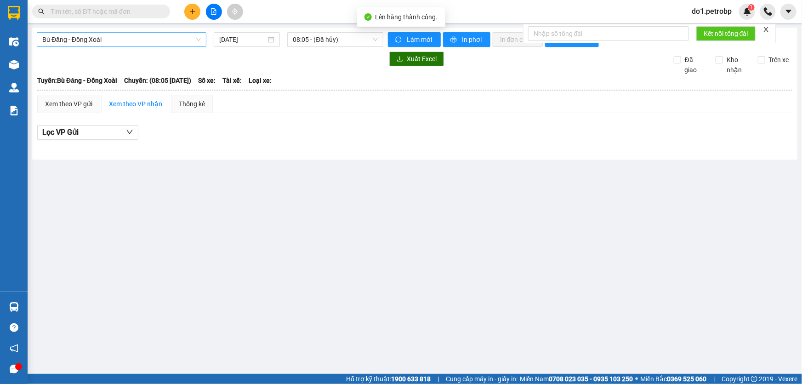
click at [85, 43] on span "Bù Đăng - Đồng Xoài" at bounding box center [121, 40] width 158 height 14
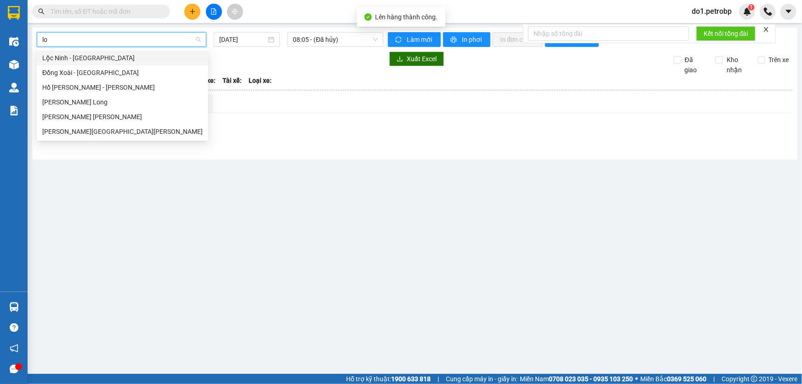
type input "loc"
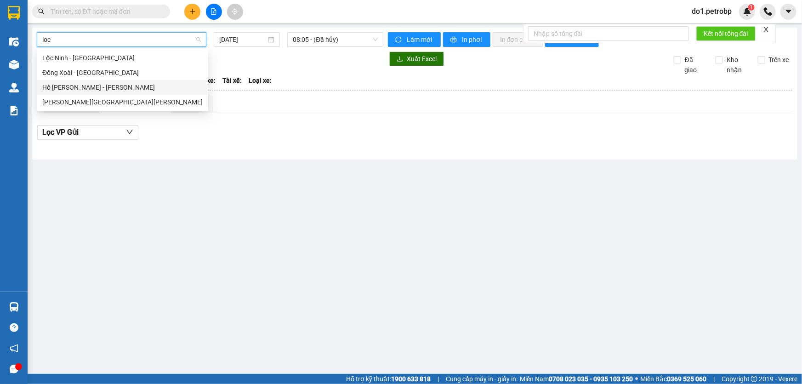
click at [92, 89] on div "Hồ [PERSON_NAME] - [PERSON_NAME]" at bounding box center [122, 87] width 160 height 10
type input "[DATE]"
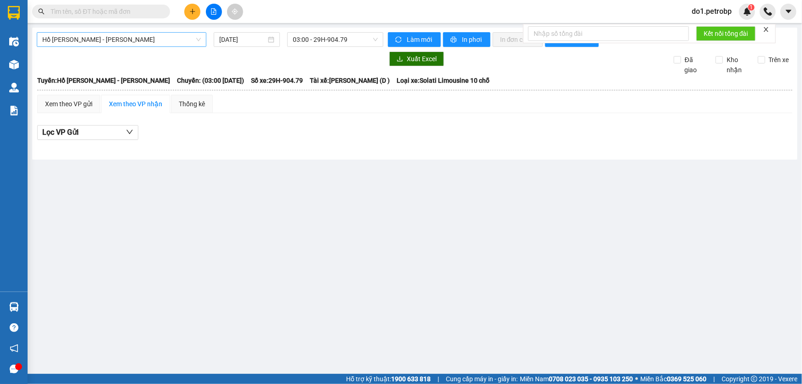
click at [354, 50] on div "[PERSON_NAME] - [PERSON_NAME] [DATE] 03:00 - 29H-904.79 [PERSON_NAME] mới In ph…" at bounding box center [414, 94] width 765 height 132
click at [348, 39] on span "03:00 - 29H-904.79" at bounding box center [335, 40] width 85 height 14
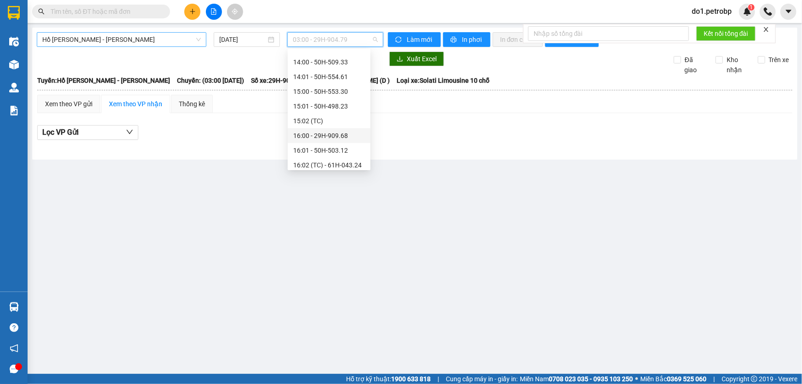
scroll to position [376, 0]
click at [345, 140] on div "17:00 - 50H-507.40" at bounding box center [329, 138] width 72 height 10
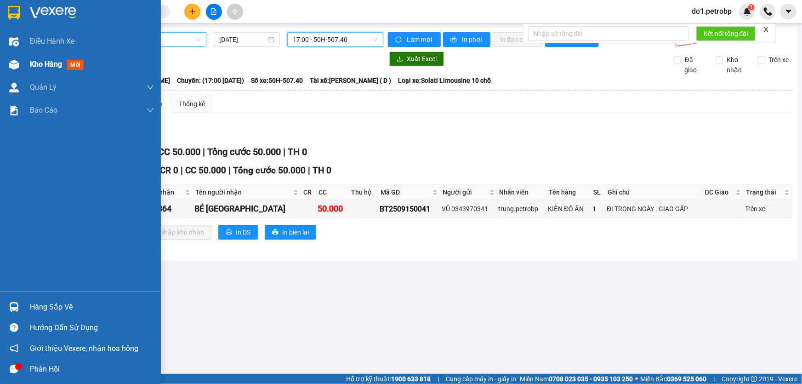
click at [20, 64] on div at bounding box center [14, 65] width 16 height 16
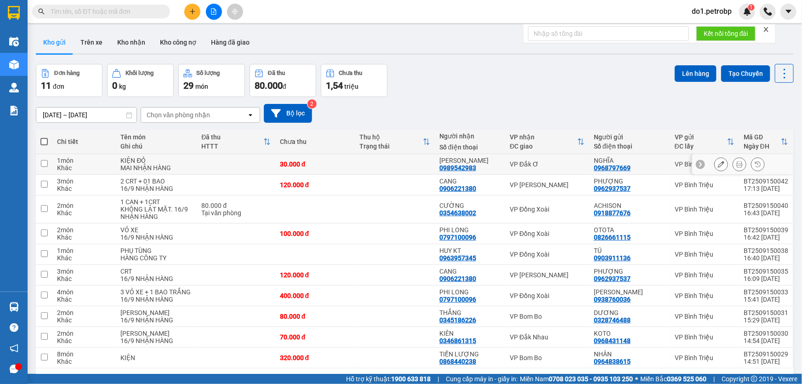
click at [368, 159] on td at bounding box center [395, 164] width 80 height 21
checkbox input "true"
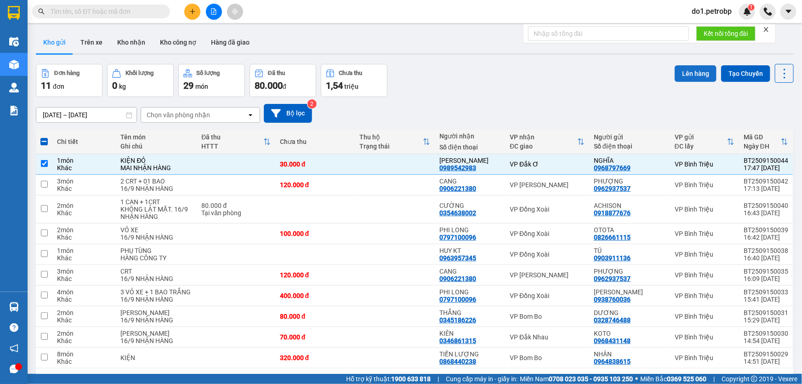
click at [687, 75] on button "Lên hàng" at bounding box center [695, 73] width 42 height 17
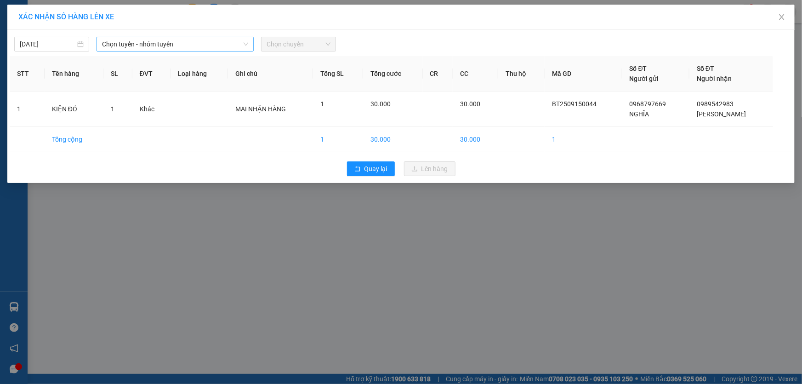
click at [177, 44] on span "Chọn tuyến - nhóm tuyến" at bounding box center [175, 44] width 146 height 14
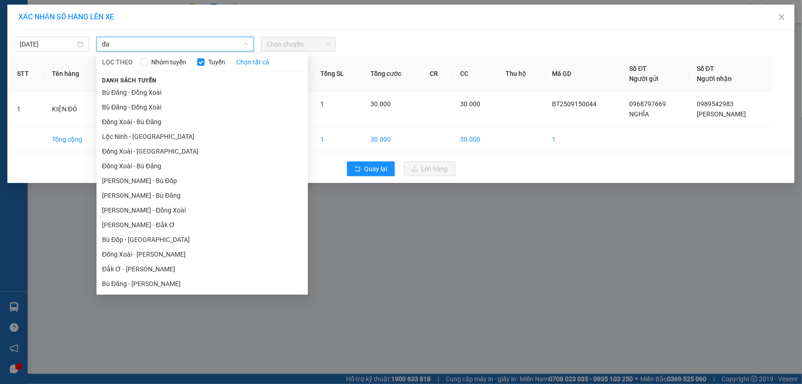
type input "đak"
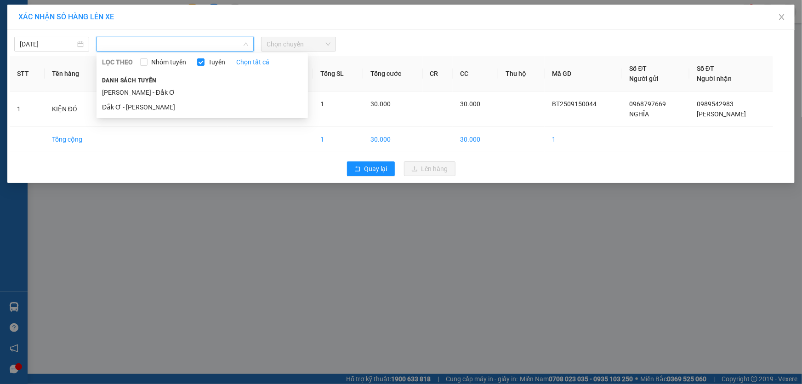
click at [327, 274] on div "XÁC NHẬN SỐ HÀNG LÊN XE 15/09/2025 LỌC THEO Nhóm tuyến Tuyến Chọn tất cả Danh s…" at bounding box center [401, 192] width 802 height 384
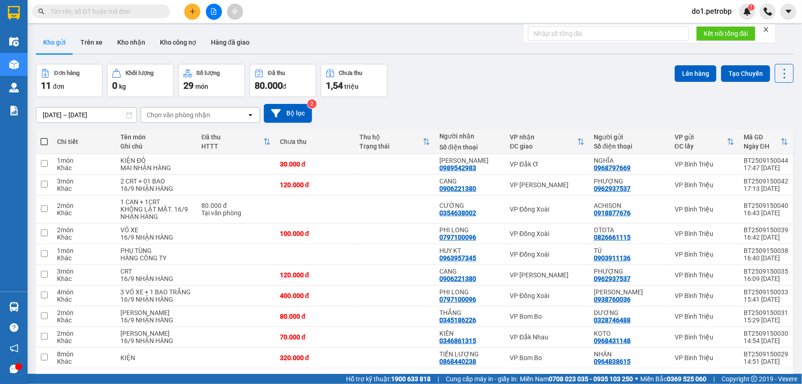
click at [76, 9] on input "text" at bounding box center [105, 11] width 108 height 10
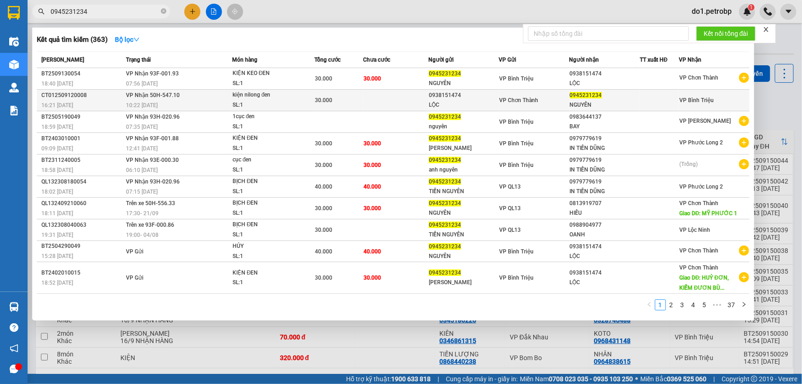
type input "0945231234"
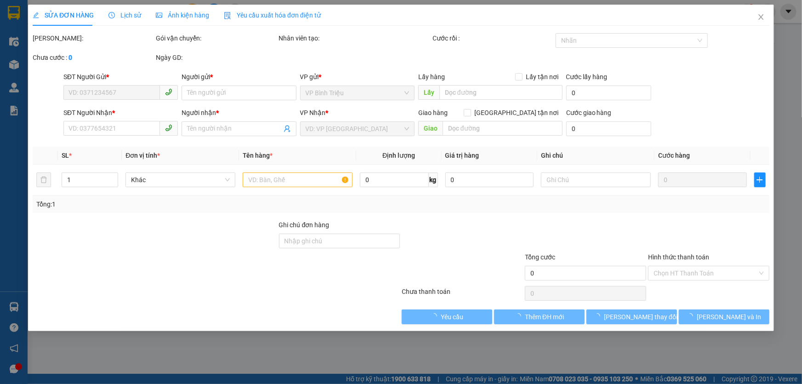
type input "0938151474"
type input "LỘC"
type input "0945231234"
type input "NGUYÊN"
type input "30.000"
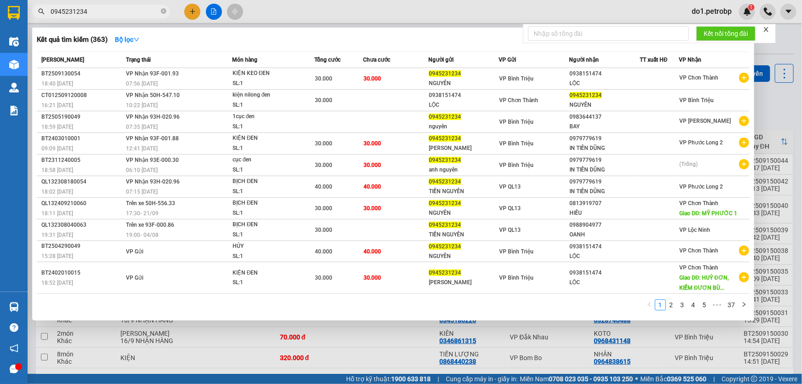
click at [91, 7] on input "0945231234" at bounding box center [105, 11] width 108 height 10
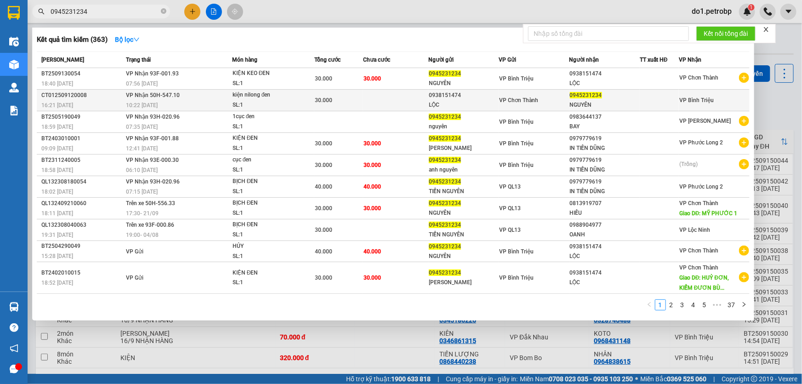
click at [80, 95] on div "CT012509120008" at bounding box center [82, 96] width 82 height 10
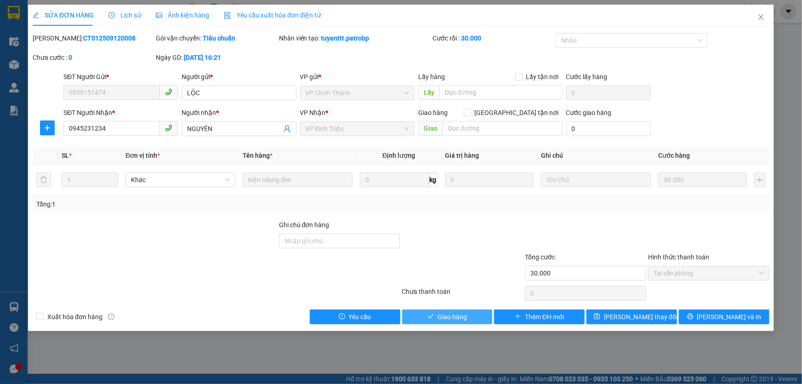
click at [450, 314] on span "Giao hàng" at bounding box center [451, 316] width 29 height 10
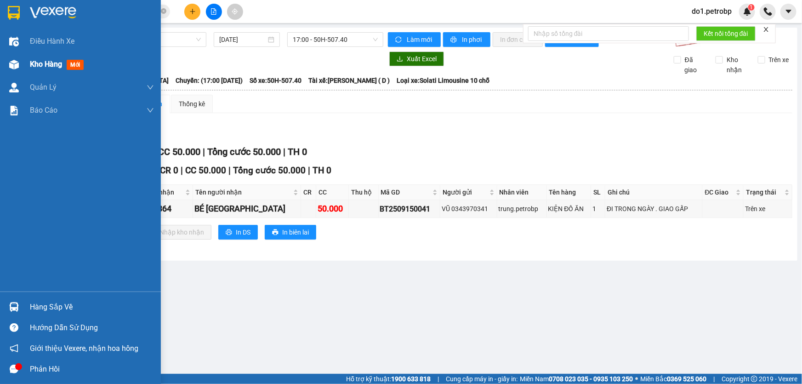
click at [53, 65] on span "Kho hàng" at bounding box center [46, 64] width 32 height 9
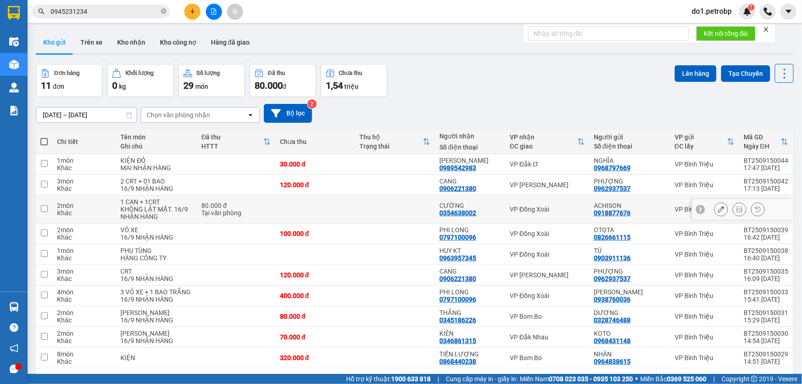
scroll to position [41, 0]
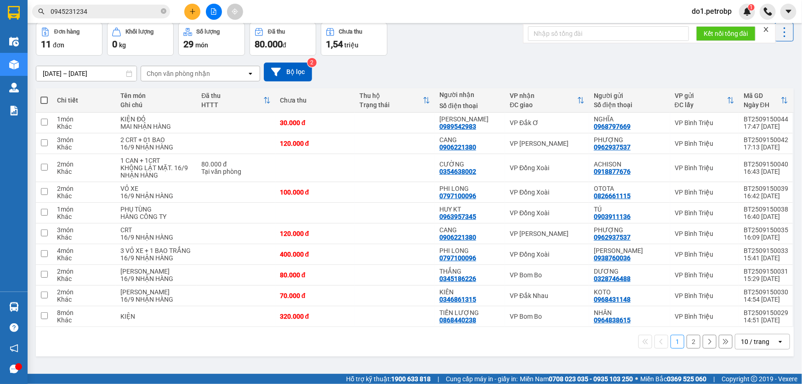
click at [755, 346] on div "10 / trang" at bounding box center [755, 341] width 28 height 9
click at [749, 346] on div "10 / trang" at bounding box center [755, 341] width 28 height 9
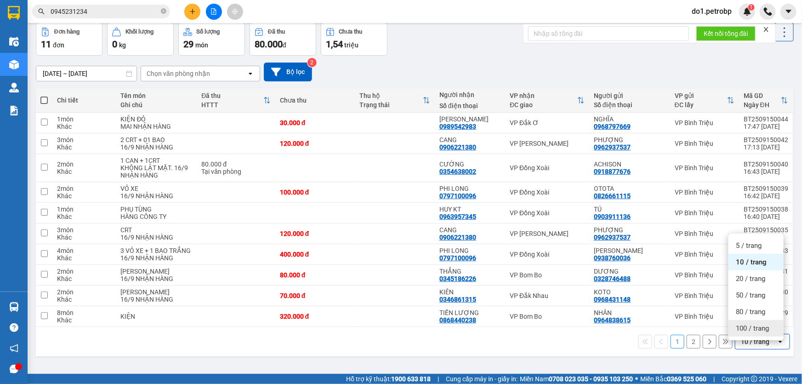
click at [750, 327] on span "100 / trang" at bounding box center [751, 327] width 33 height 9
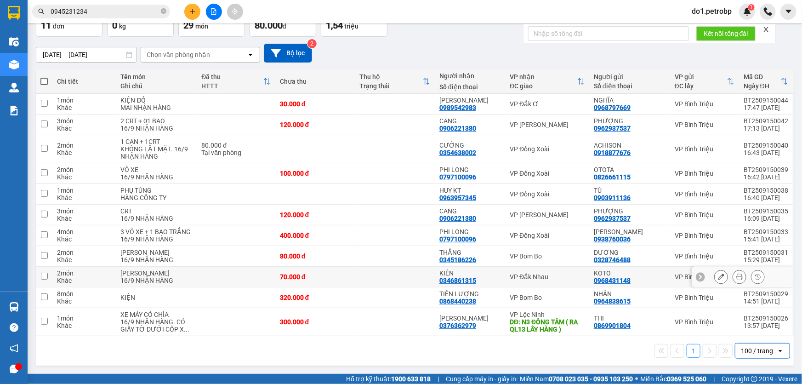
scroll to position [66, 0]
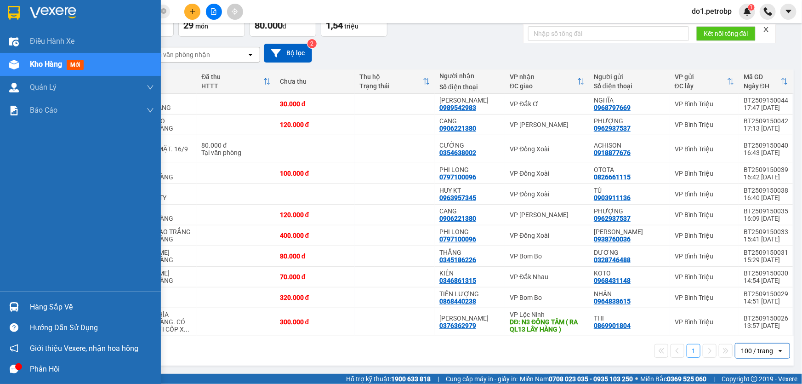
click at [6, 310] on div at bounding box center [14, 307] width 16 height 16
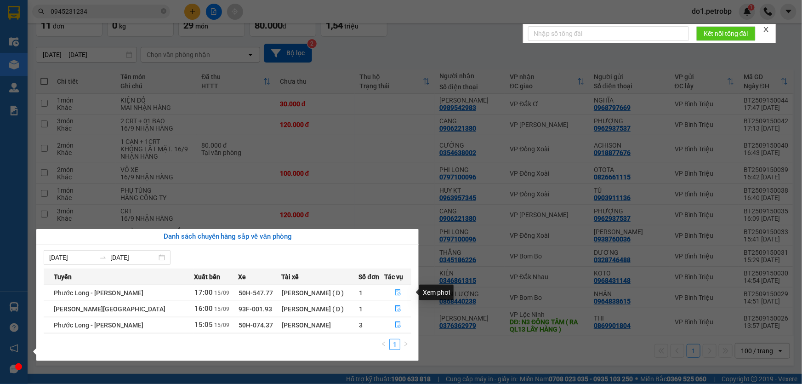
click at [387, 299] on button "button" at bounding box center [398, 292] width 26 height 15
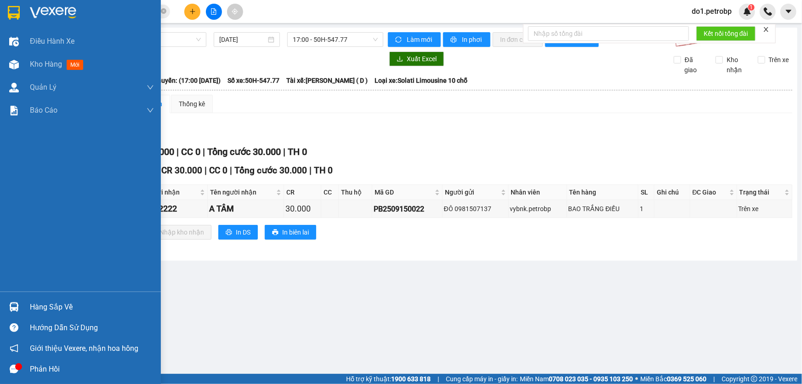
click at [5, 311] on div "Hàng sắp về" at bounding box center [80, 306] width 161 height 21
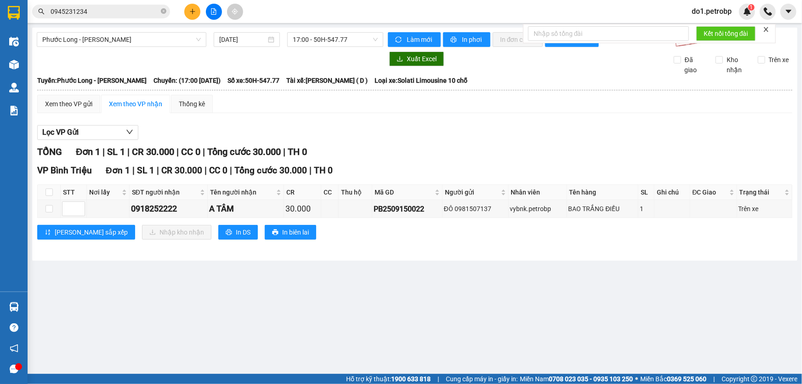
click at [500, 317] on section "Kết quả tìm kiếm ( 363 ) Bộ lọc Mã ĐH Trạng thái Món hàng Tổng cước Chưa cước N…" at bounding box center [401, 192] width 802 height 384
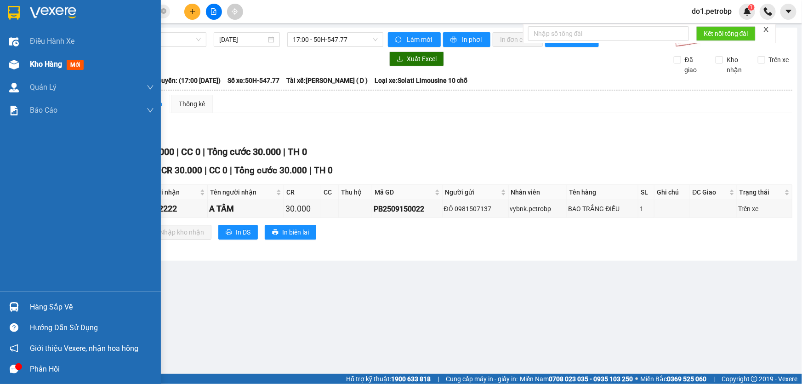
click at [10, 63] on img at bounding box center [14, 65] width 10 height 10
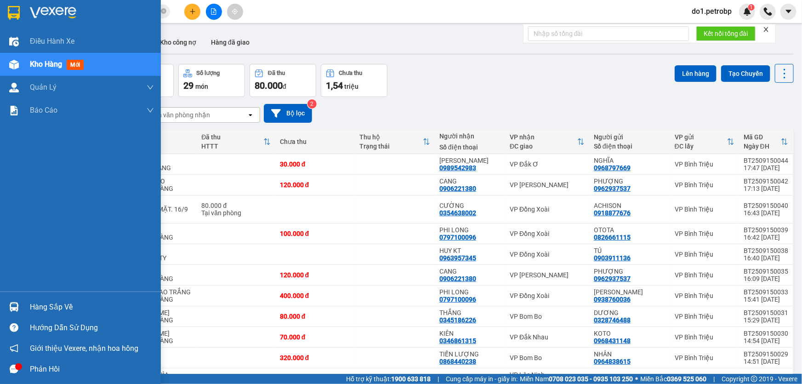
click at [0, 315] on div "Hàng sắp về" at bounding box center [80, 306] width 161 height 21
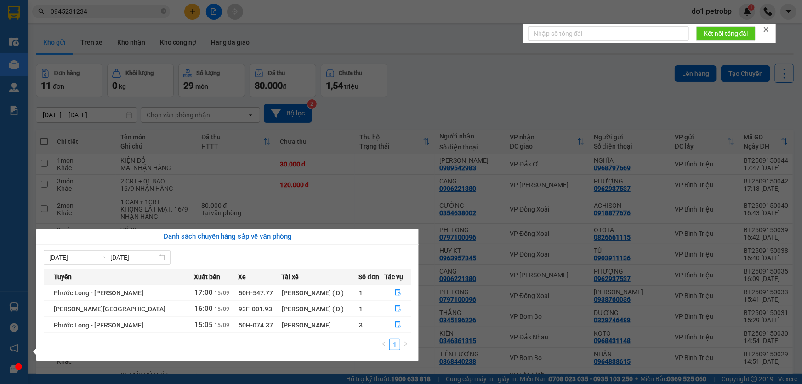
click at [379, 89] on section "Kết quả tìm kiếm ( 363 ) Bộ lọc Mã ĐH Trạng thái Món hàng Tổng cước Chưa cước N…" at bounding box center [401, 192] width 802 height 384
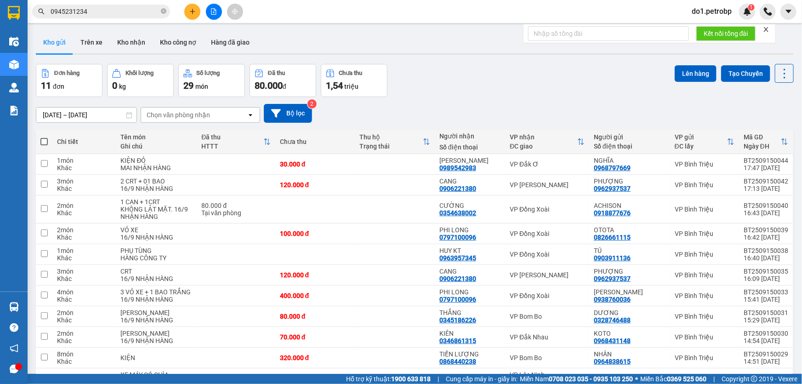
drag, startPoint x: 93, startPoint y: 40, endPoint x: 89, endPoint y: 55, distance: 15.8
click at [93, 42] on button "Trên xe" at bounding box center [91, 42] width 37 height 22
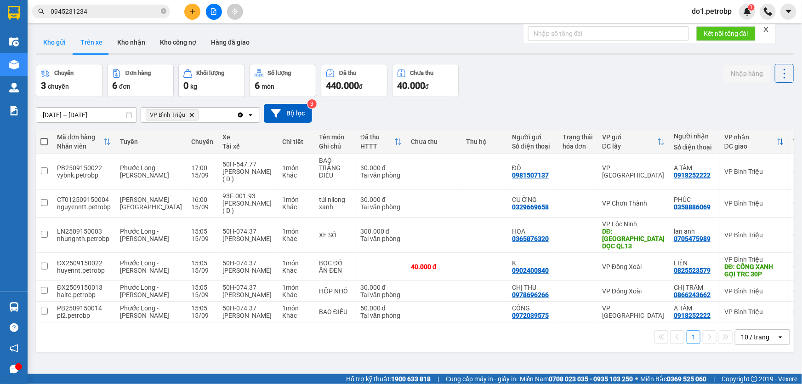
click at [47, 36] on button "Kho gửi" at bounding box center [54, 42] width 37 height 22
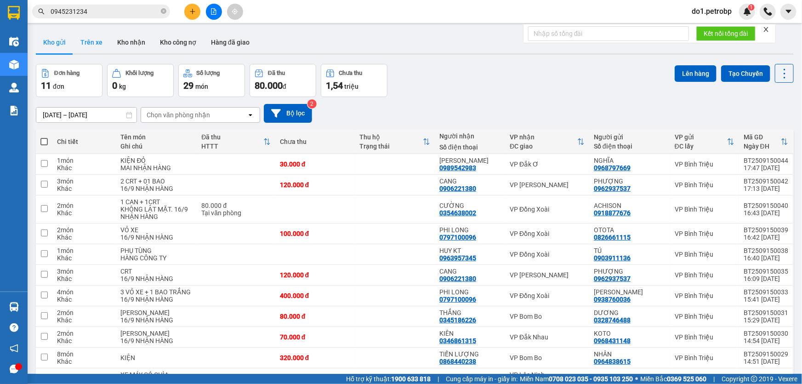
click at [78, 39] on button "Trên xe" at bounding box center [91, 42] width 37 height 22
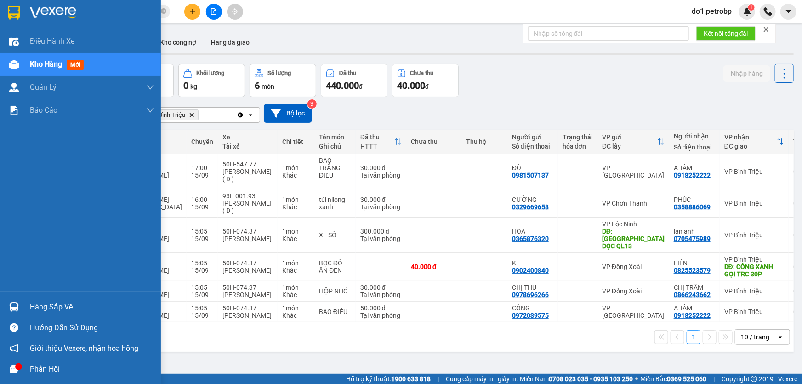
click at [14, 302] on img at bounding box center [14, 307] width 10 height 10
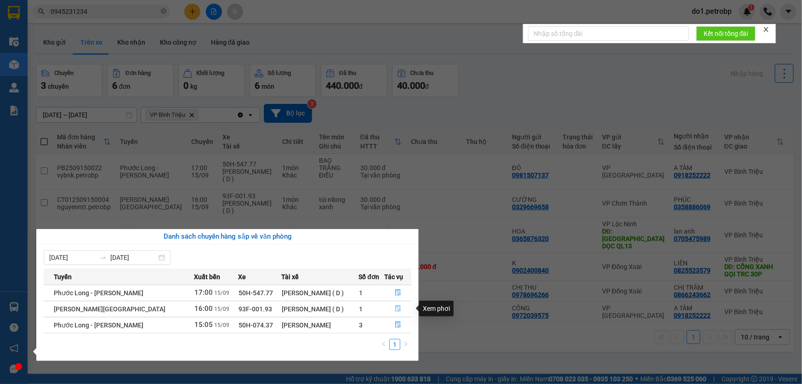
click at [395, 311] on icon "file-done" at bounding box center [398, 308] width 6 height 6
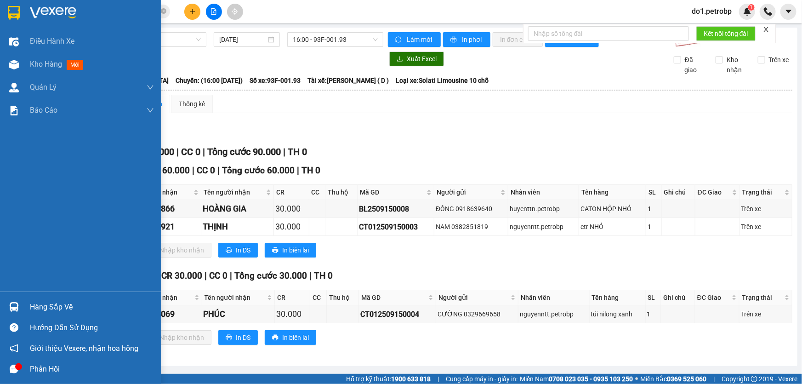
click at [23, 305] on div "Hàng sắp về" at bounding box center [80, 306] width 161 height 21
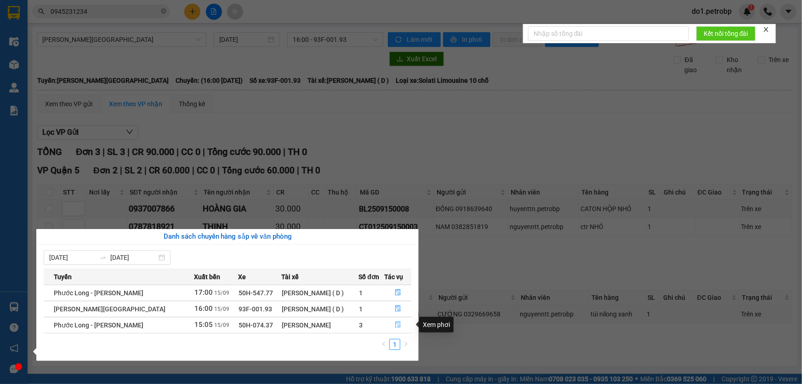
click at [387, 317] on button "button" at bounding box center [398, 324] width 26 height 15
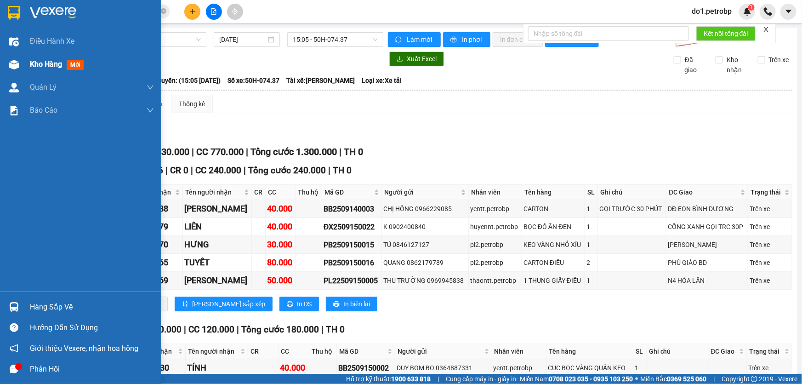
click at [0, 66] on div "Kho hàng mới" at bounding box center [80, 64] width 161 height 23
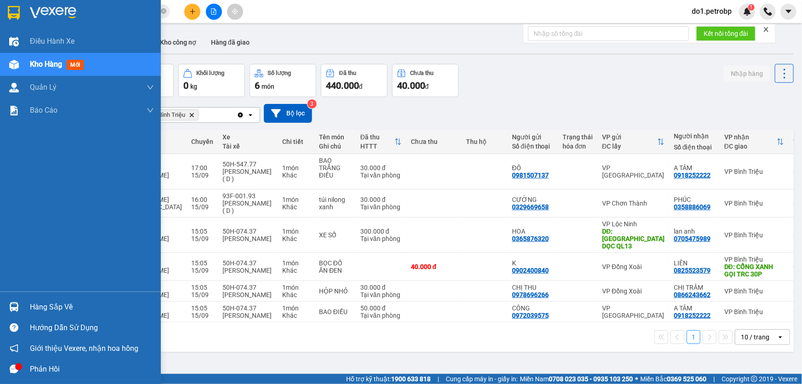
click at [13, 299] on div at bounding box center [14, 307] width 16 height 16
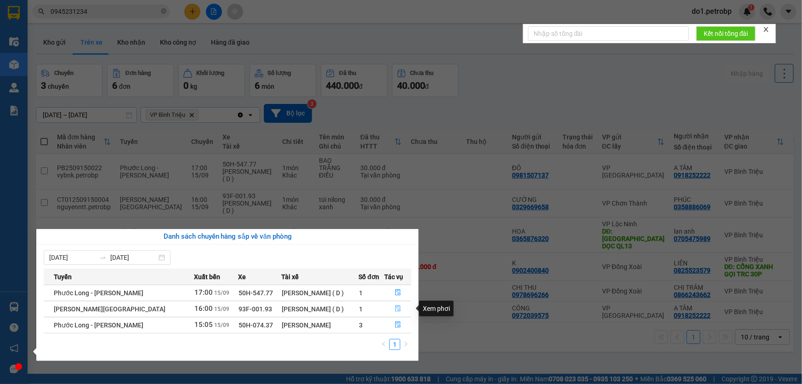
click at [402, 304] on button "button" at bounding box center [398, 308] width 26 height 15
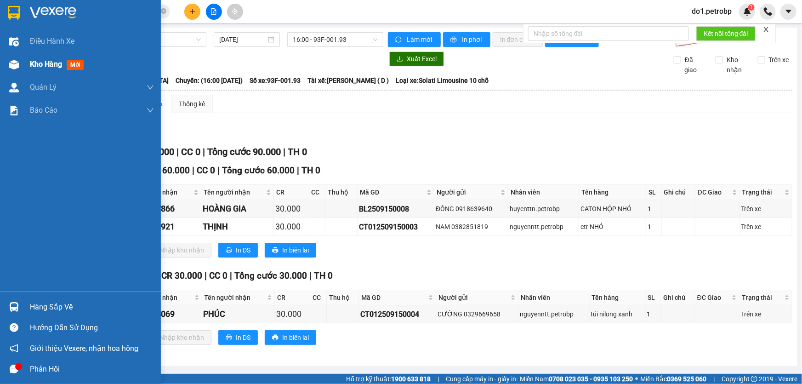
click at [76, 71] on div "Kho hàng mới" at bounding box center [92, 64] width 124 height 23
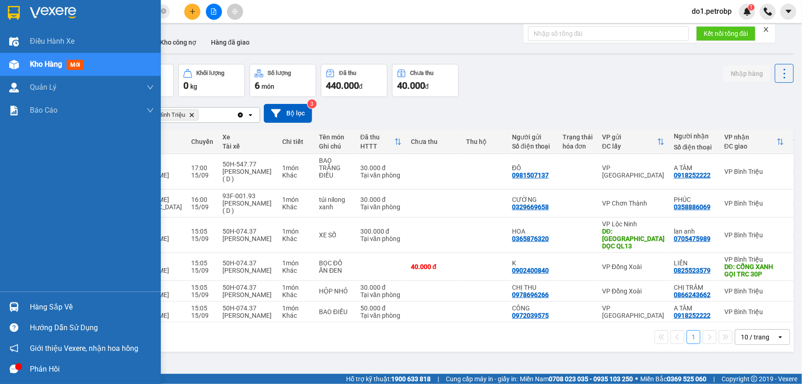
click at [0, 298] on div "Hàng sắp về" at bounding box center [80, 306] width 161 height 21
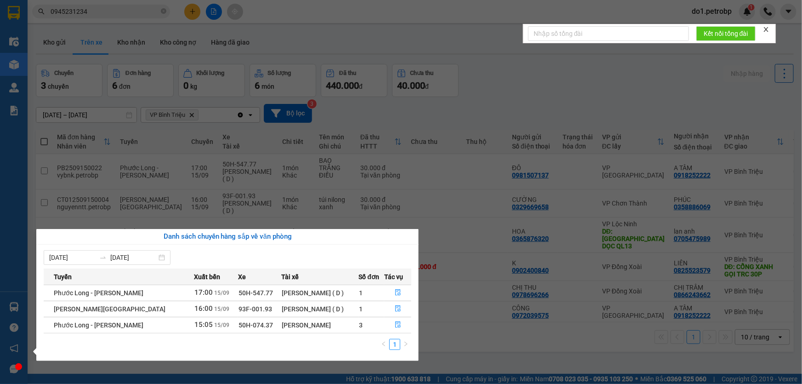
click at [459, 325] on section "Kết quả tìm kiếm ( 363 ) Bộ lọc Mã ĐH Trạng thái Món hàng Tổng cước Chưa cước N…" at bounding box center [401, 192] width 802 height 384
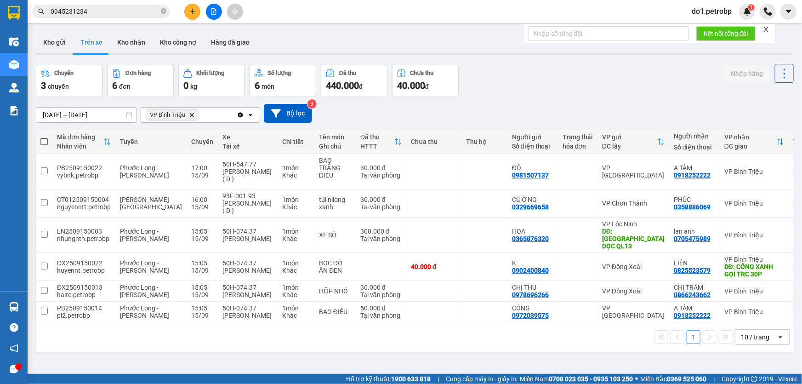
click at [28, 304] on main "ver 1.8.145 Kho gửi Trên xe Kho nhận Kho công nợ Hàng đã giao Chuyến 3 chuyến Đ…" at bounding box center [401, 186] width 802 height 373
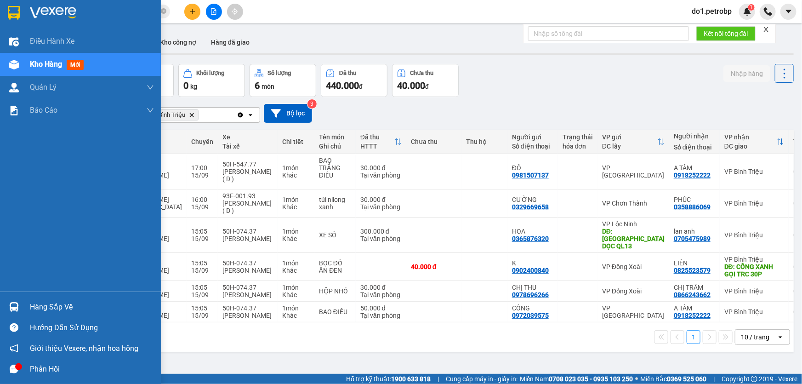
click at [10, 312] on div at bounding box center [14, 307] width 16 height 16
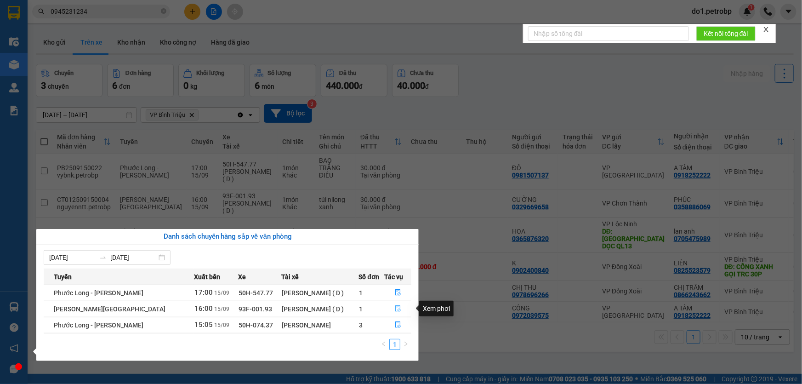
click at [395, 303] on button "button" at bounding box center [398, 308] width 26 height 15
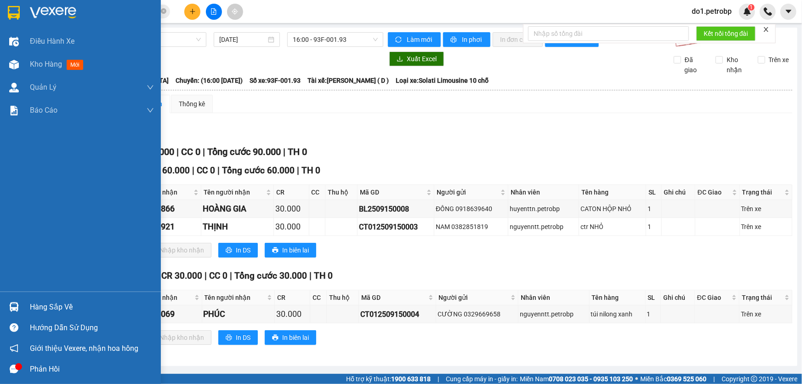
click at [7, 306] on div at bounding box center [14, 307] width 16 height 16
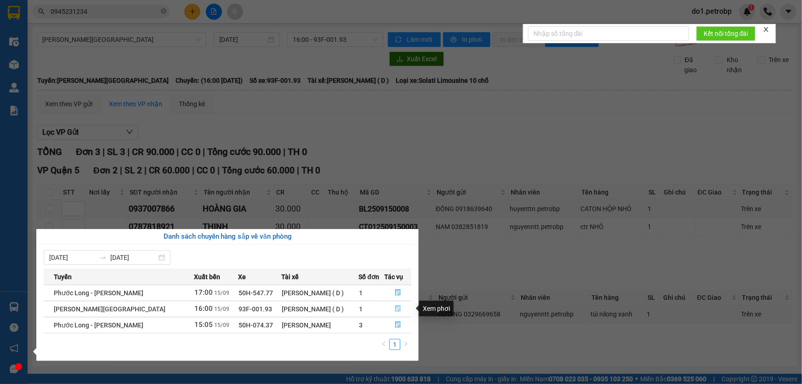
click at [395, 309] on icon "file-done" at bounding box center [398, 308] width 6 height 6
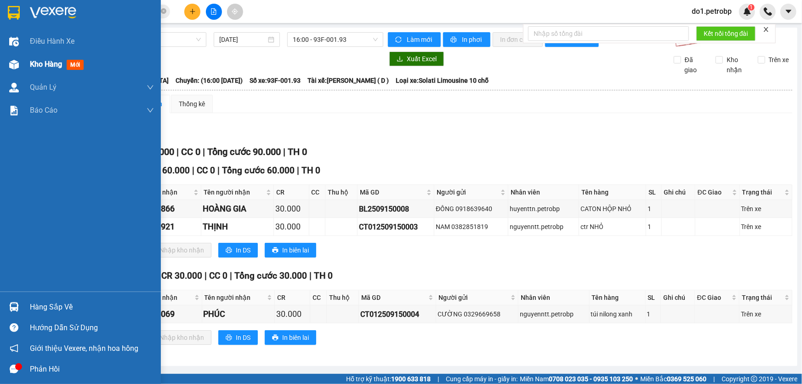
click at [68, 73] on div "Kho hàng mới" at bounding box center [92, 64] width 124 height 23
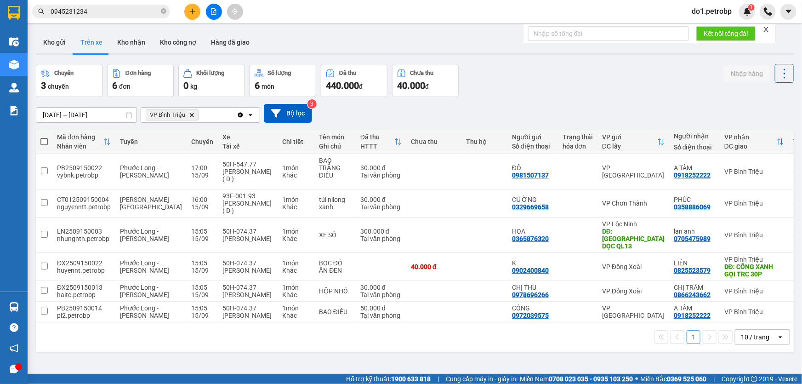
click at [583, 88] on div "Chuyến 3 chuyến Đơn hàng 6 đơn Khối lượng 0 kg Số lượng 6 món Đã thu 440.000 đ …" at bounding box center [415, 80] width 758 height 33
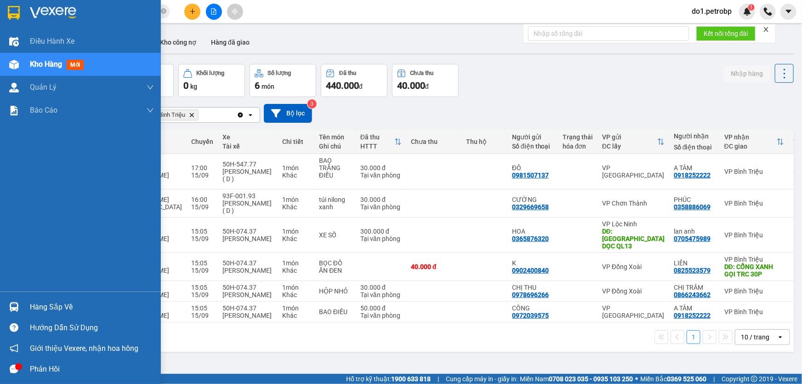
click at [17, 305] on img at bounding box center [14, 307] width 10 height 10
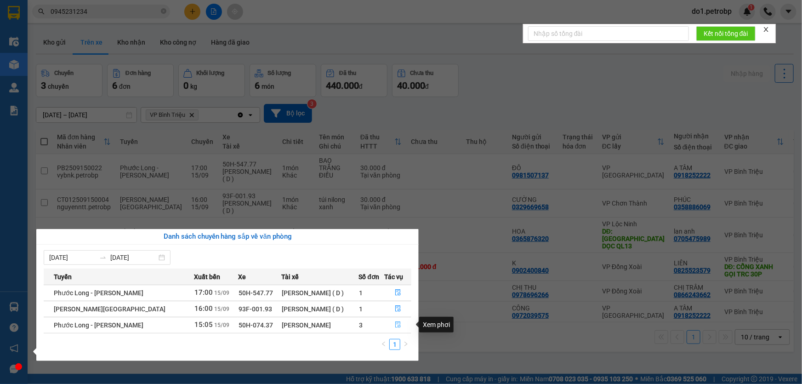
click at [385, 323] on button "button" at bounding box center [398, 324] width 26 height 15
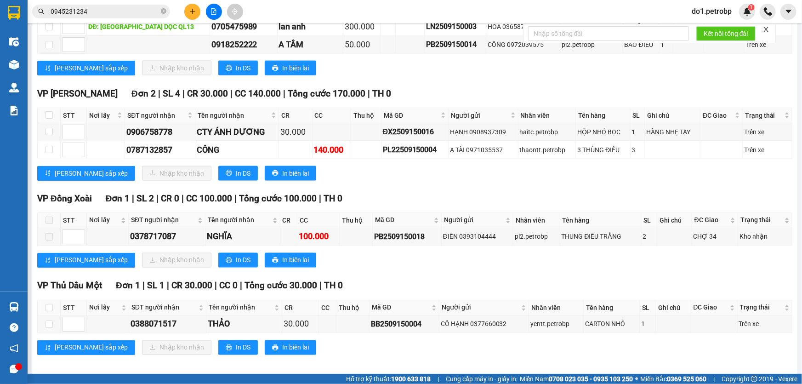
scroll to position [697, 0]
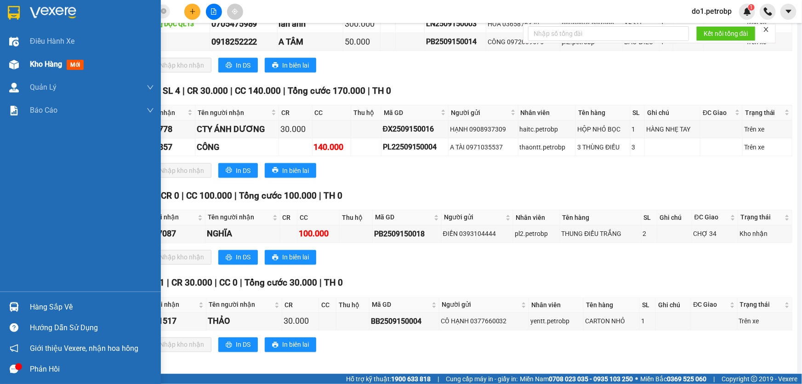
click at [27, 70] on div "Kho hàng mới" at bounding box center [80, 64] width 161 height 23
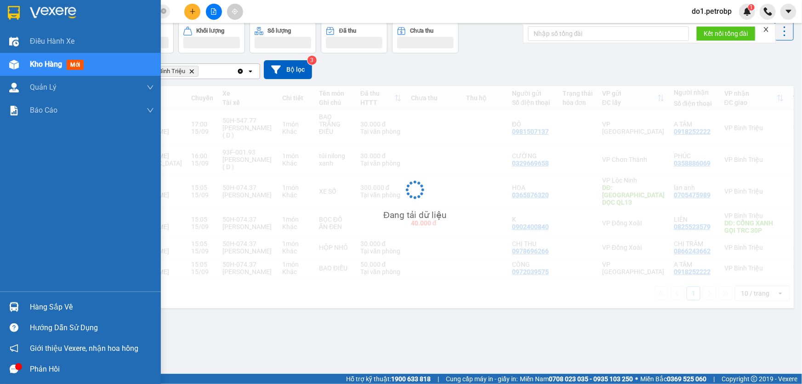
scroll to position [42, 0]
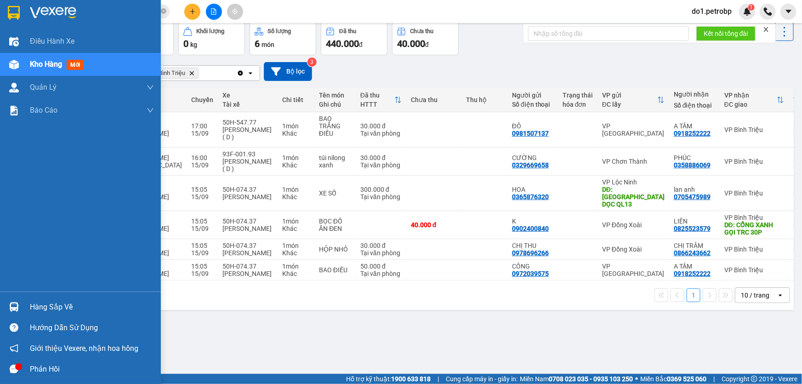
click at [0, 307] on div "Hàng sắp về" at bounding box center [80, 306] width 161 height 21
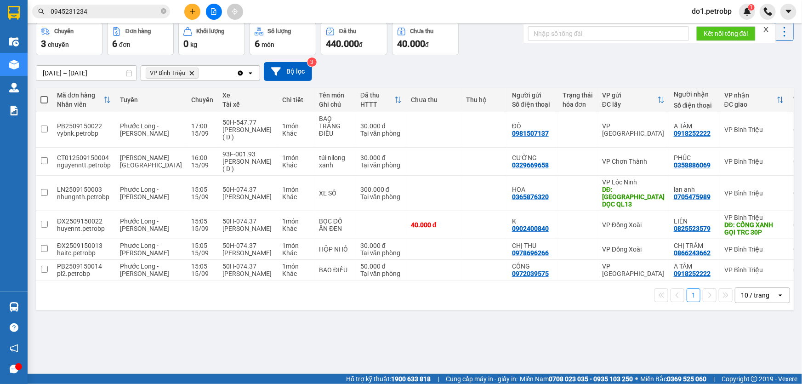
click at [487, 328] on section "Kết quả tìm kiếm ( 363 ) Bộ lọc Mã ĐH Trạng thái Món hàng Tổng cước Chưa cước N…" at bounding box center [401, 192] width 802 height 384
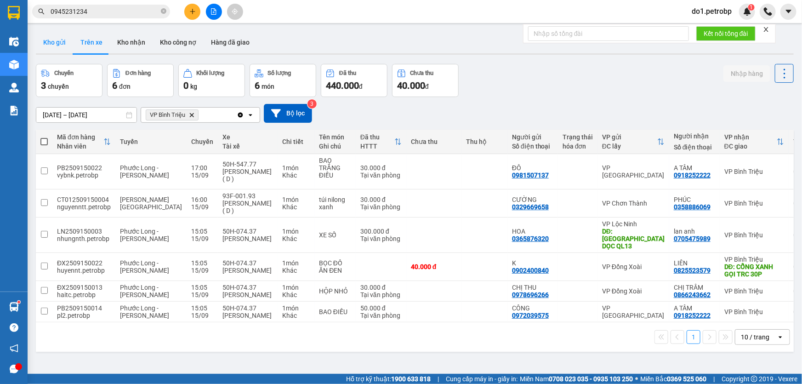
click at [45, 42] on button "Kho gửi" at bounding box center [54, 42] width 37 height 22
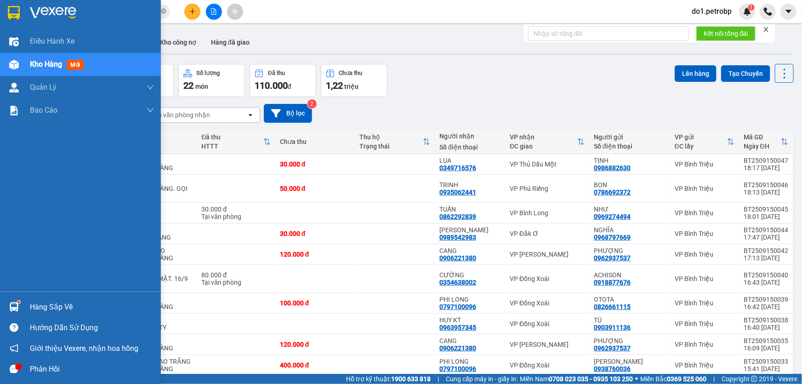
click at [23, 304] on div "Hàng sắp về" at bounding box center [80, 306] width 161 height 21
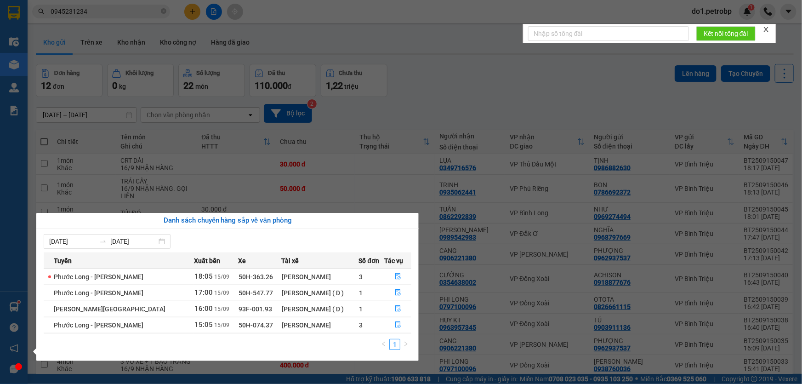
click at [466, 86] on section "Kết quả tìm kiếm ( 363 ) Bộ lọc Mã ĐH Trạng thái Món hàng Tổng cước Chưa cước N…" at bounding box center [401, 192] width 802 height 384
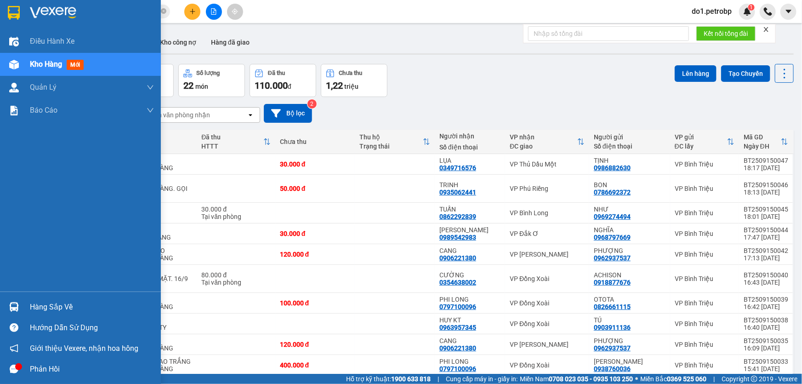
drag, startPoint x: 10, startPoint y: 299, endPoint x: 45, endPoint y: 306, distance: 36.5
click at [9, 300] on div at bounding box center [14, 307] width 16 height 16
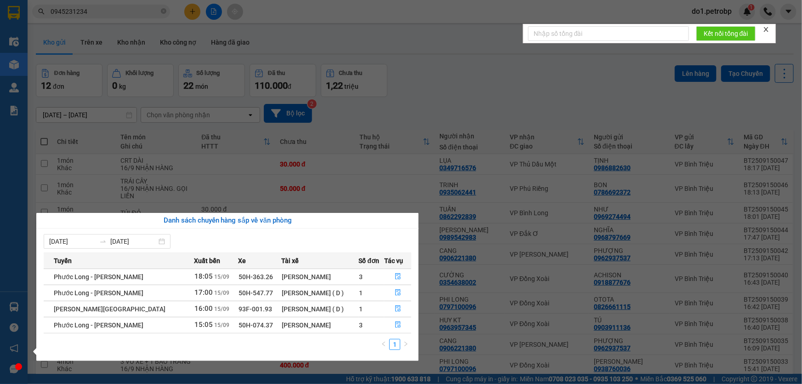
click at [547, 76] on section "Kết quả tìm kiếm ( 363 ) Bộ lọc Mã ĐH Trạng thái Món hàng Tổng cước Chưa cước N…" at bounding box center [401, 192] width 802 height 384
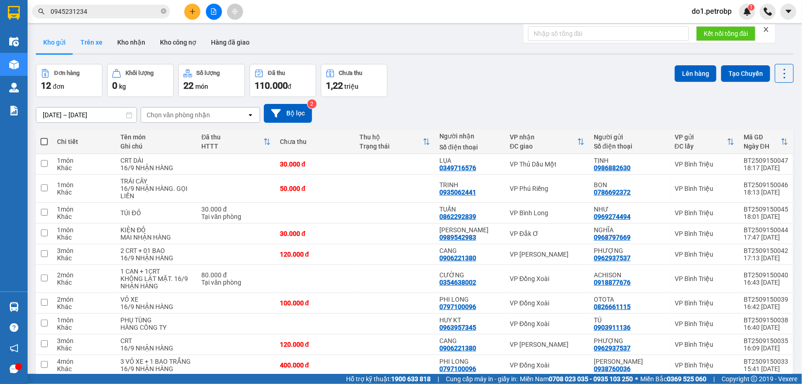
click at [94, 50] on button "Trên xe" at bounding box center [91, 42] width 37 height 22
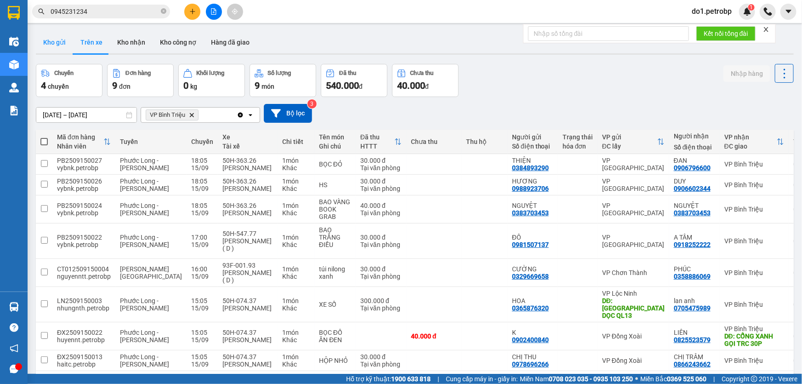
click at [56, 46] on button "Kho gửi" at bounding box center [54, 42] width 37 height 22
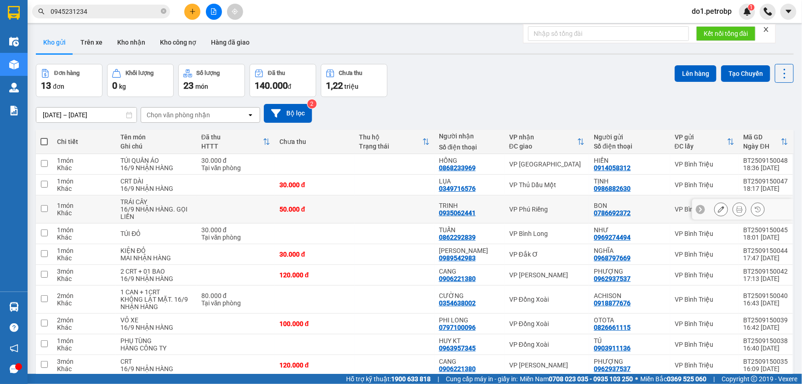
scroll to position [41, 0]
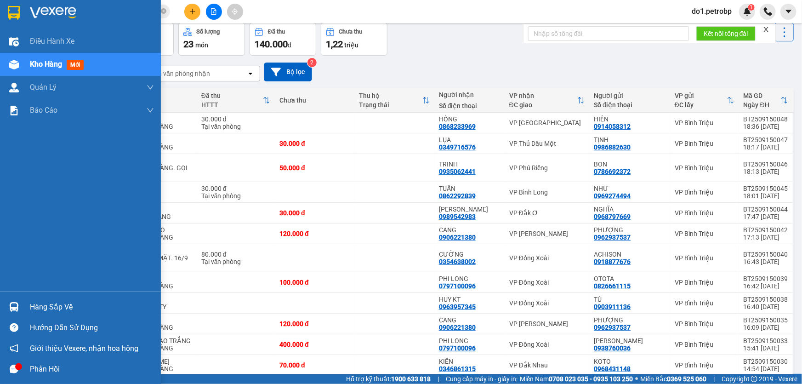
click at [32, 307] on div "Hàng sắp về" at bounding box center [92, 307] width 124 height 14
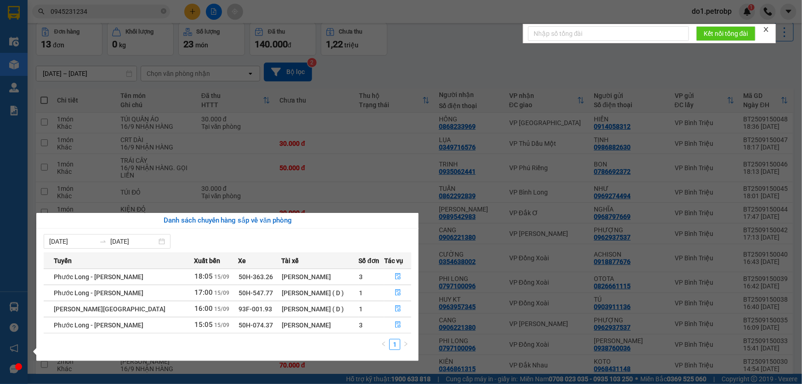
click at [454, 36] on section "Kết quả tìm kiếm ( 363 ) Bộ lọc Mã ĐH Trạng thái Món hàng Tổng cước Chưa cước N…" at bounding box center [401, 192] width 802 height 384
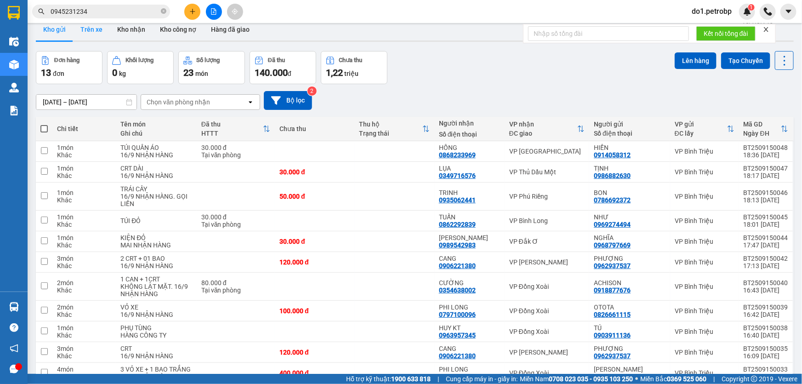
scroll to position [0, 0]
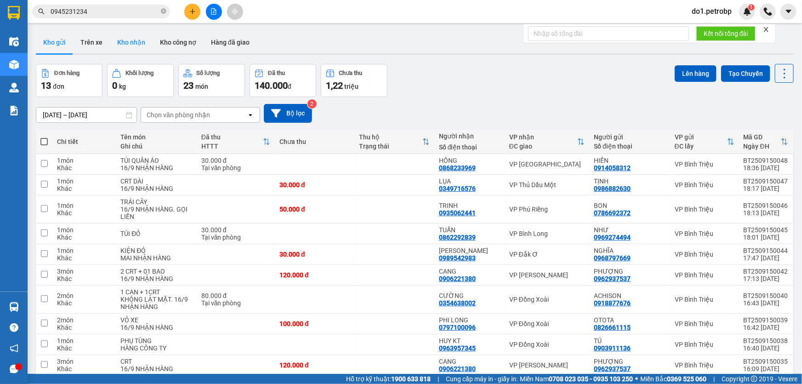
click at [126, 38] on button "Kho nhận" at bounding box center [131, 42] width 43 height 22
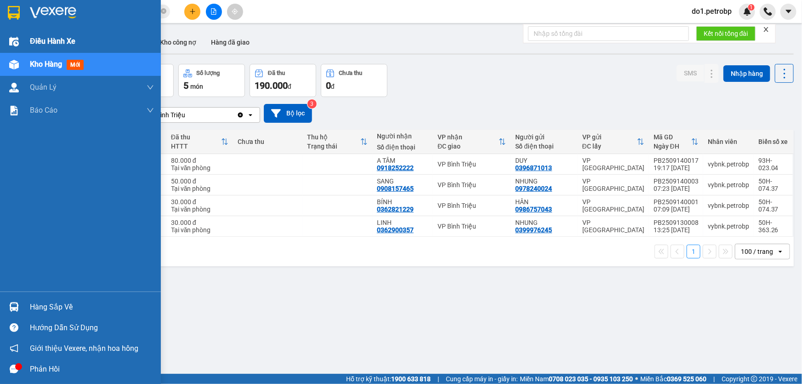
click at [47, 44] on span "Điều hành xe" at bounding box center [52, 40] width 45 height 11
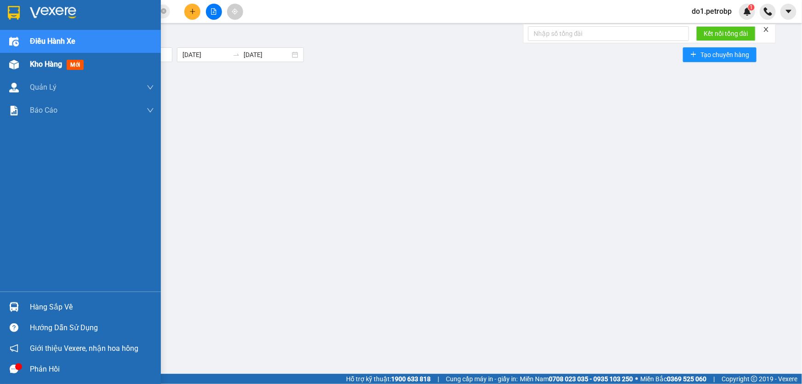
click at [2, 59] on div "Kho hàng mới" at bounding box center [80, 64] width 161 height 23
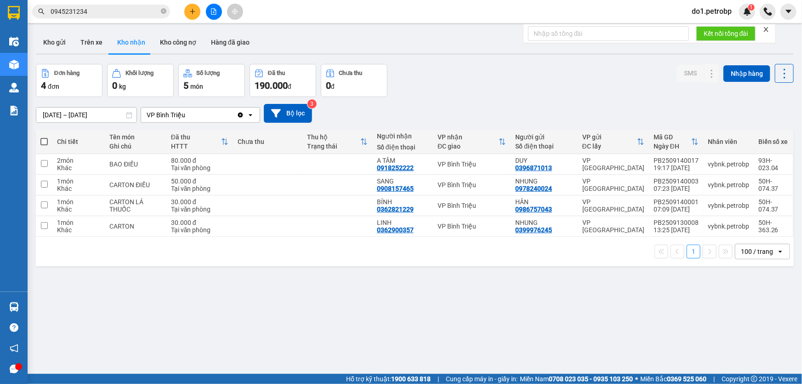
click at [28, 47] on main "ver 1.8.145 Kho gửi Trên xe Kho nhận Kho công nợ Hàng đã giao Đơn hàng 4 đơn Kh…" at bounding box center [401, 186] width 802 height 373
click at [63, 43] on button "Kho gửi" at bounding box center [54, 42] width 37 height 22
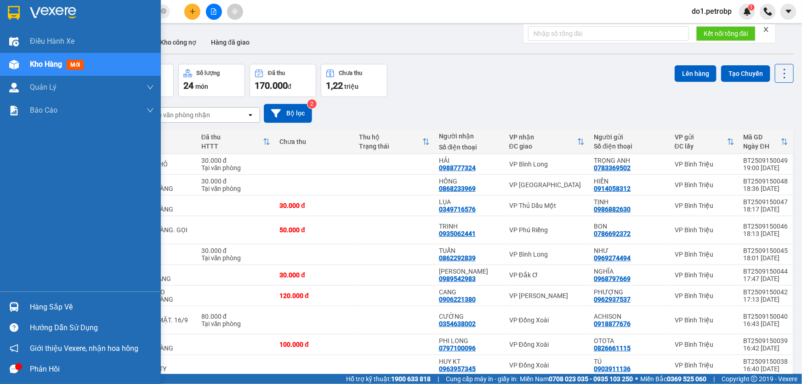
click at [16, 297] on div "Hàng sắp về" at bounding box center [80, 306] width 161 height 21
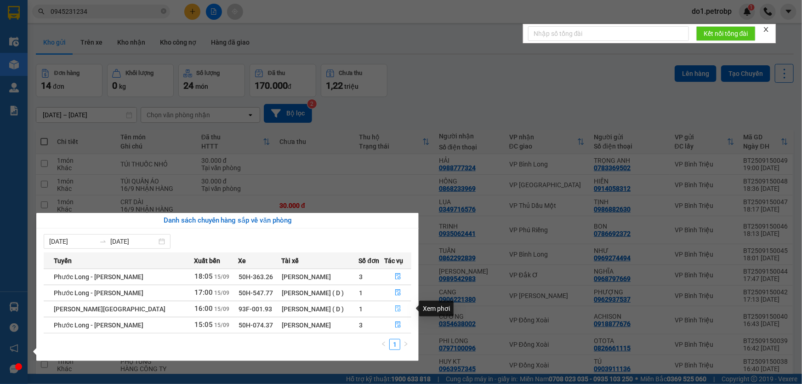
click at [397, 308] on icon "file-done" at bounding box center [398, 308] width 6 height 6
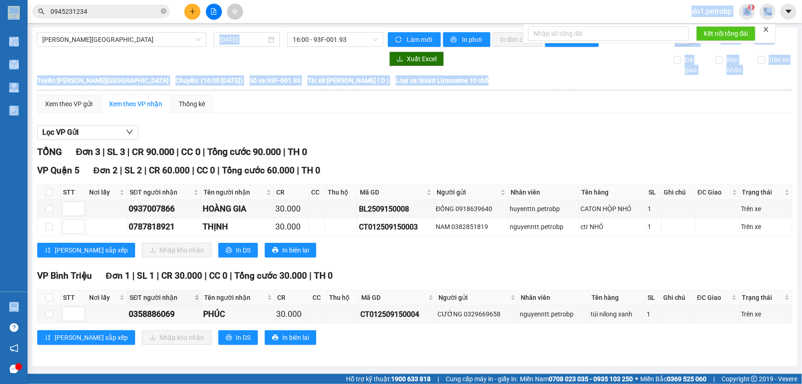
click at [241, 212] on section "Kết quả tìm kiếm ( 363 ) Bộ lọc Mã ĐH Trạng thái Món hàng Tổng cước Chưa cước N…" at bounding box center [401, 192] width 802 height 384
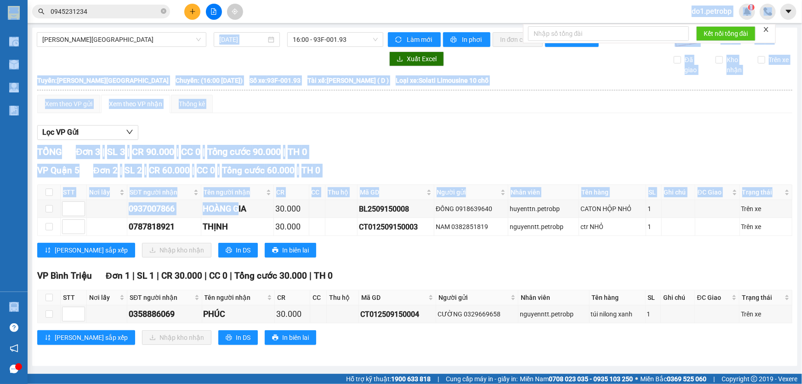
click at [371, 125] on div "Lọc VP Gửi" at bounding box center [414, 132] width 755 height 15
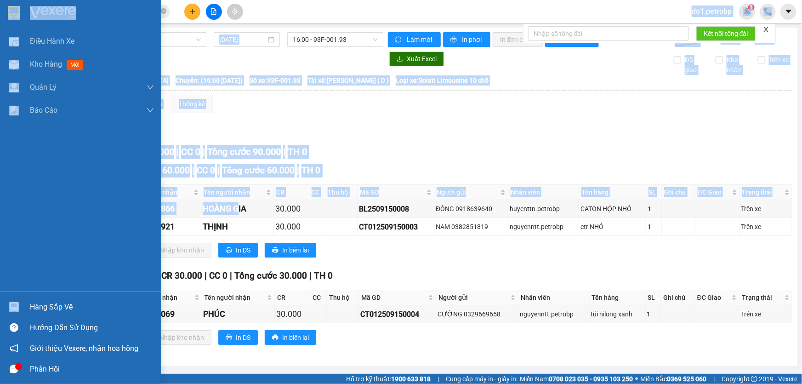
click at [42, 308] on div "Hàng sắp về" at bounding box center [92, 307] width 124 height 14
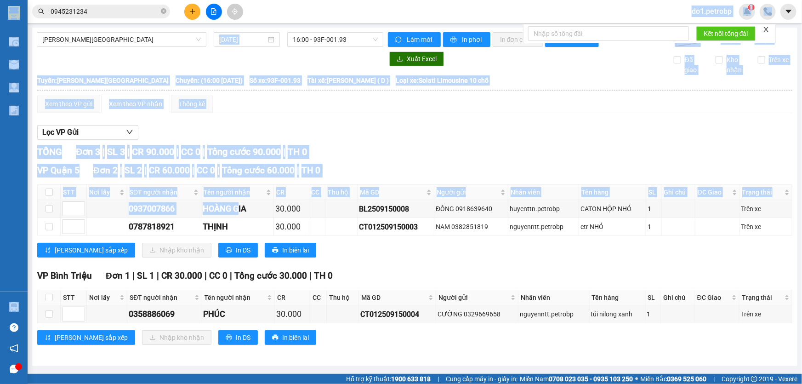
click at [396, 145] on section "Kết quả tìm kiếm ( 363 ) Bộ lọc Mã ĐH Trạng thái Món hàng Tổng cước Chưa cước N…" at bounding box center [401, 192] width 802 height 384
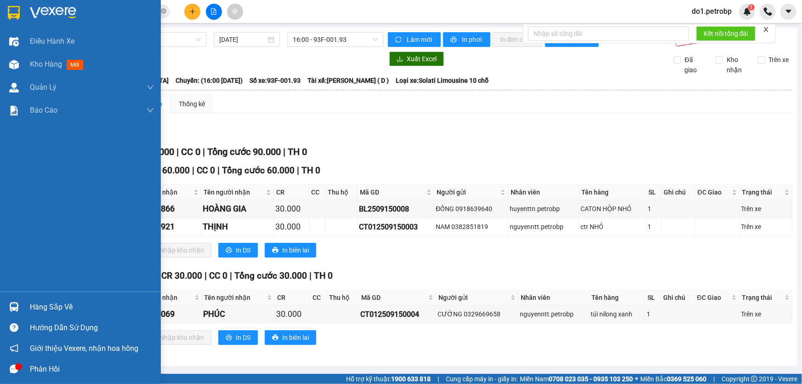
click at [41, 300] on div "Hàng sắp về" at bounding box center [92, 307] width 124 height 14
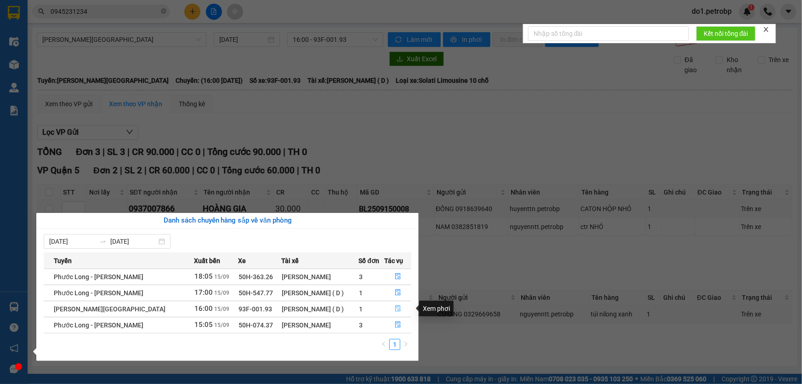
click at [398, 313] on button "button" at bounding box center [398, 308] width 26 height 15
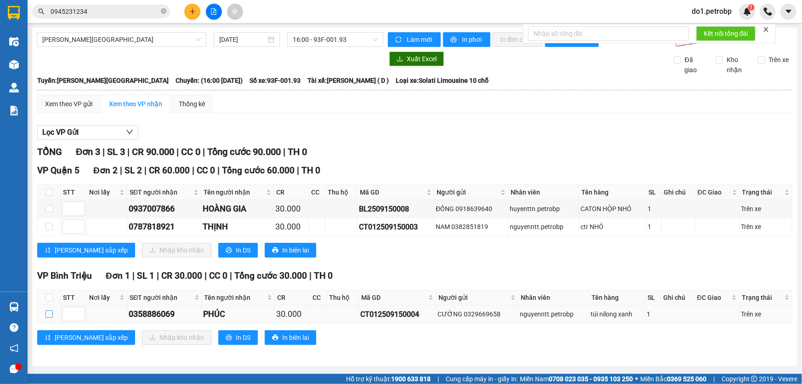
click at [46, 315] on input "checkbox" at bounding box center [48, 313] width 7 height 7
checkbox input "true"
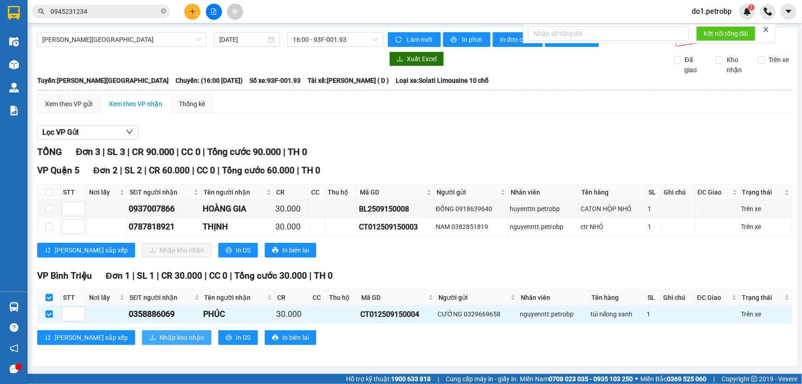
click at [160, 334] on span "Nhập kho nhận" at bounding box center [181, 337] width 45 height 10
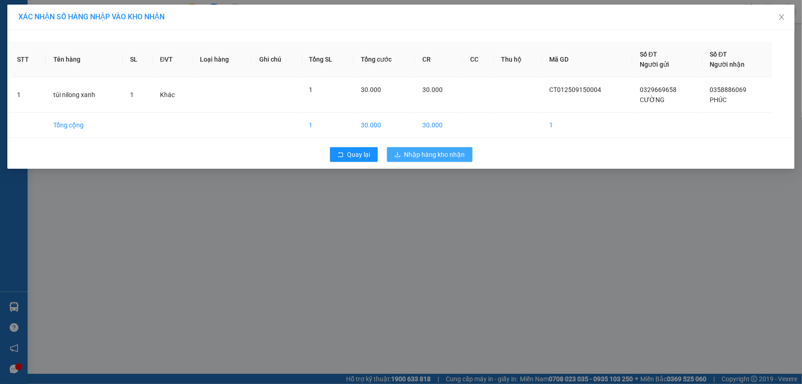
click at [431, 148] on button "Nhập hàng kho nhận" at bounding box center [429, 154] width 85 height 15
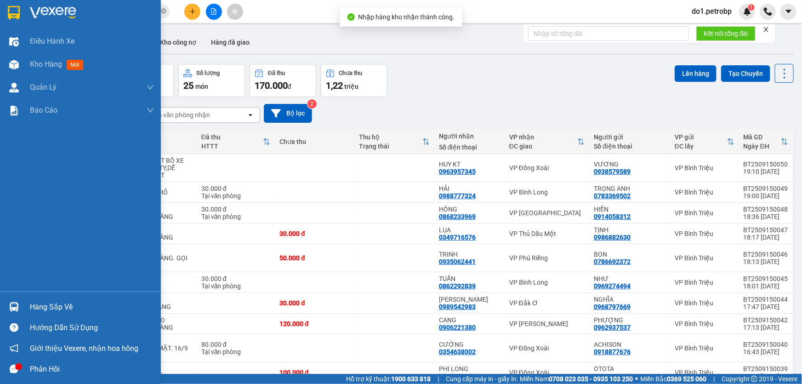
click at [10, 307] on img at bounding box center [14, 307] width 10 height 10
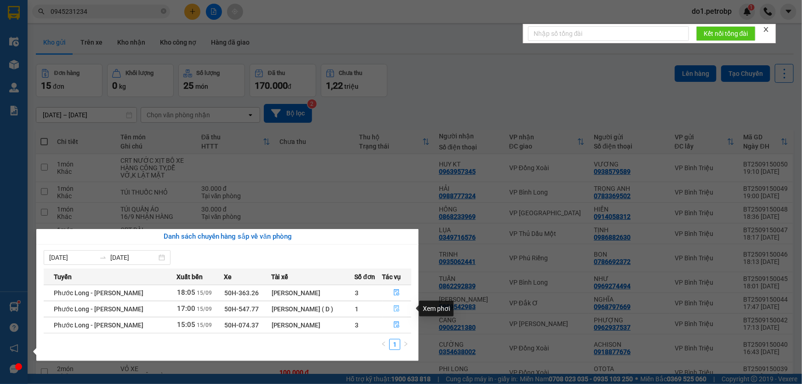
click at [386, 307] on button "button" at bounding box center [397, 308] width 28 height 15
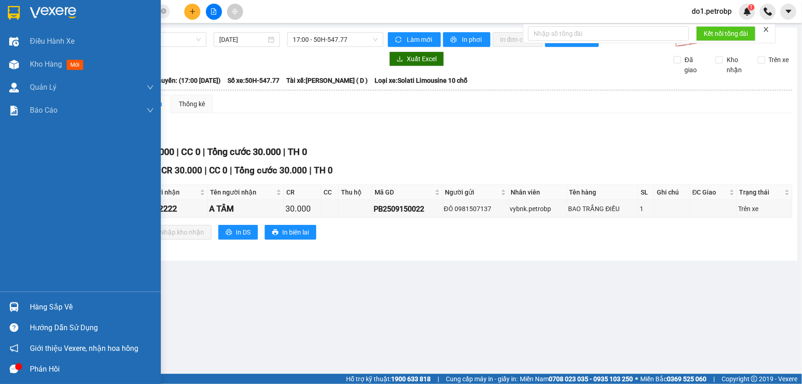
click at [5, 300] on div "Hàng sắp về" at bounding box center [80, 306] width 161 height 21
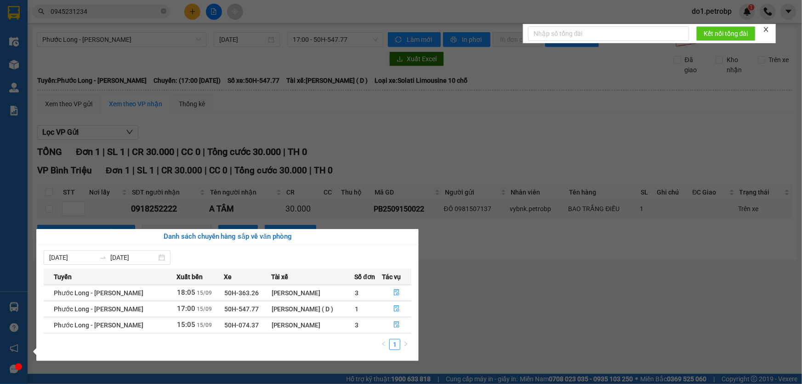
click at [542, 330] on section "Kết quả tìm kiếm ( 363 ) Bộ lọc Mã ĐH Trạng thái Món hàng Tổng cước Chưa cước N…" at bounding box center [401, 192] width 802 height 384
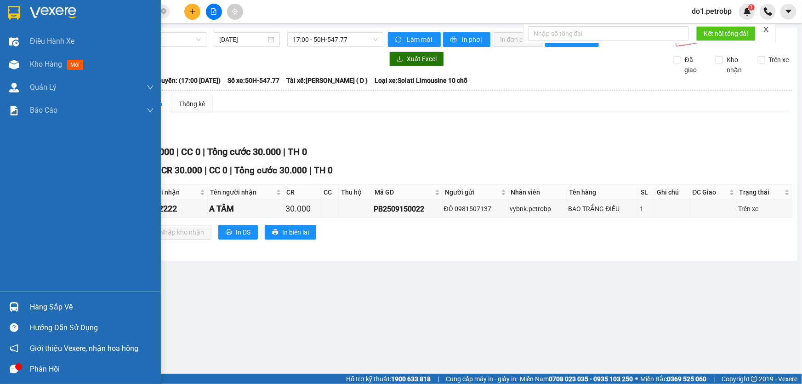
click at [17, 310] on img at bounding box center [14, 307] width 10 height 10
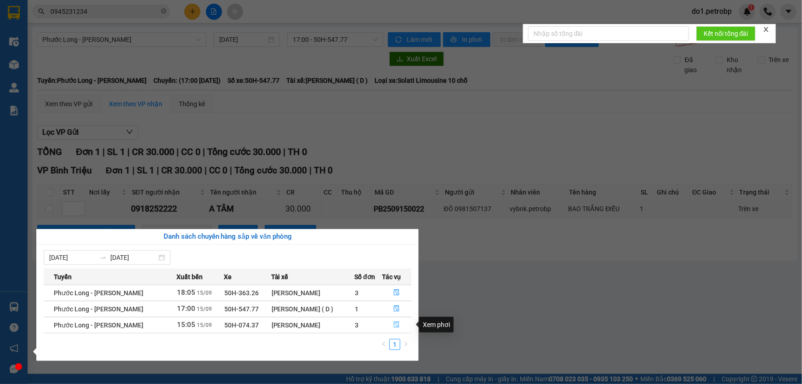
click at [389, 322] on button "button" at bounding box center [397, 324] width 28 height 15
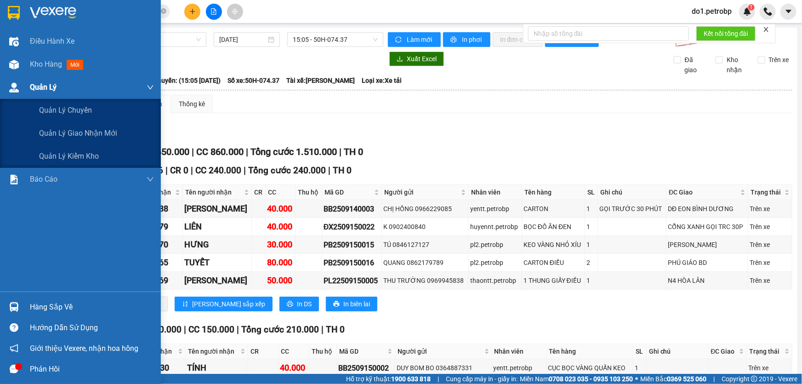
click at [7, 76] on div "Quản Lý" at bounding box center [80, 87] width 161 height 23
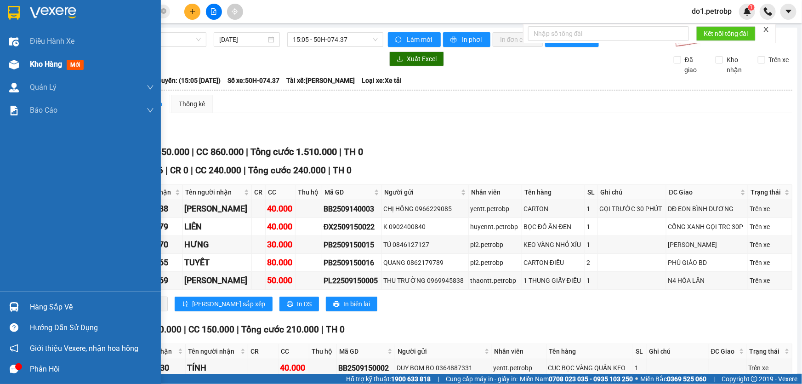
click at [32, 56] on div "Kho hàng mới" at bounding box center [92, 64] width 124 height 23
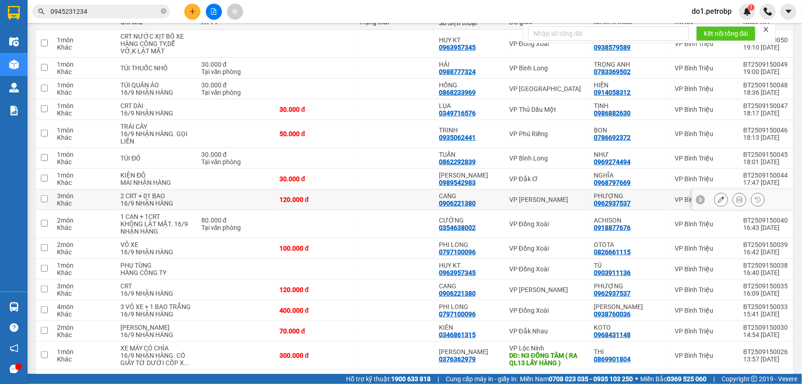
scroll to position [164, 0]
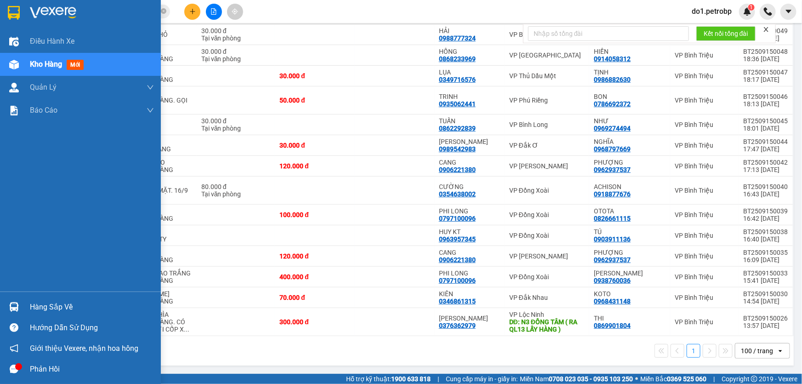
click at [32, 301] on div "Hàng sắp về" at bounding box center [92, 307] width 124 height 14
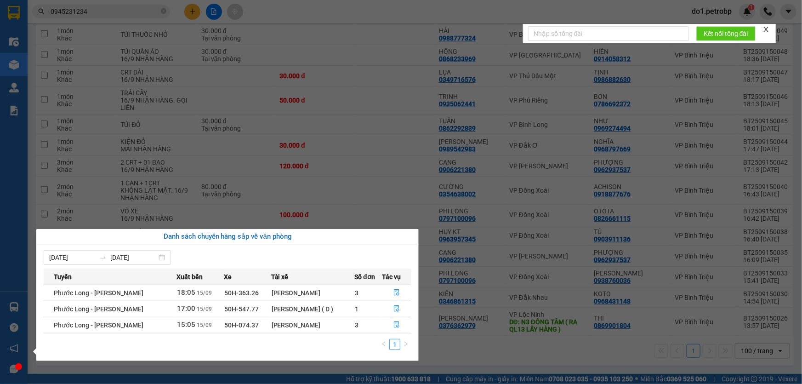
click at [459, 120] on section "Kết quả tìm kiếm ( 363 ) Bộ lọc Mã ĐH Trạng thái Món hàng Tổng cước Chưa cước N…" at bounding box center [401, 192] width 802 height 384
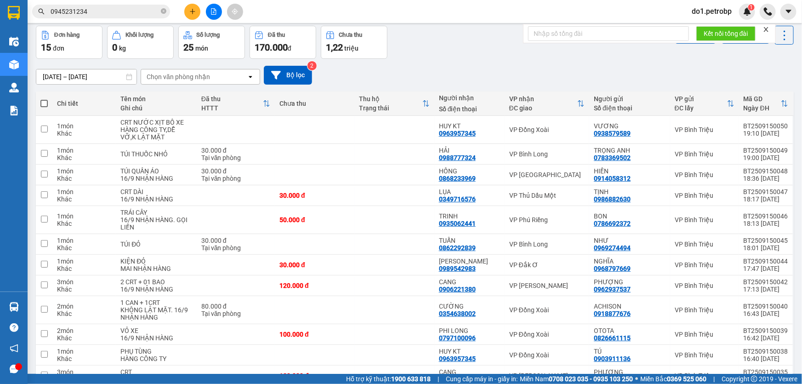
scroll to position [0, 0]
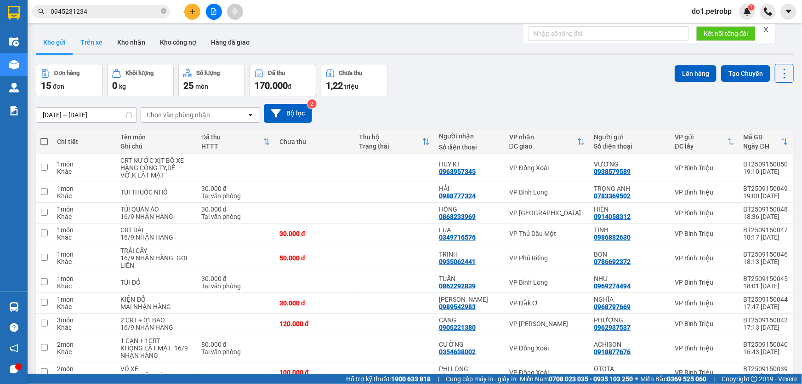
click at [90, 41] on button "Trên xe" at bounding box center [91, 42] width 37 height 22
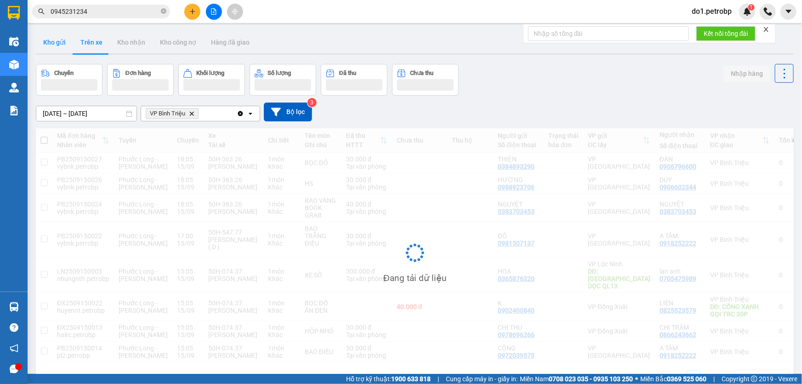
click at [53, 44] on button "Kho gửi" at bounding box center [54, 42] width 37 height 22
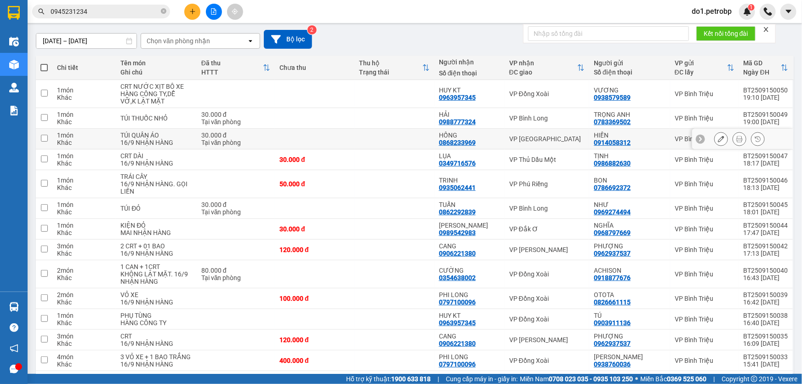
scroll to position [83, 0]
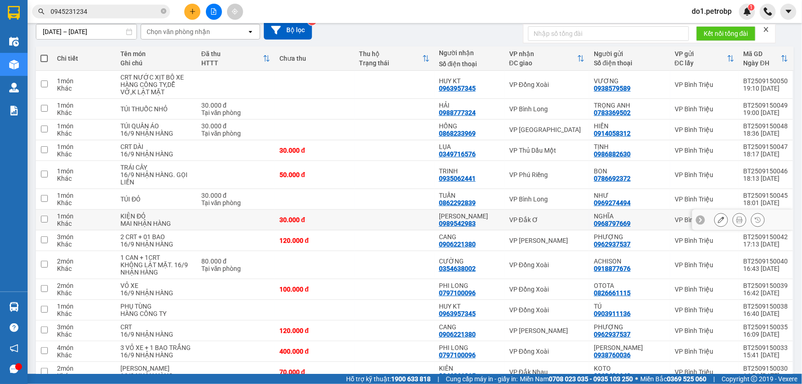
click at [348, 215] on td "30.000 đ" at bounding box center [314, 219] width 79 height 21
checkbox input "true"
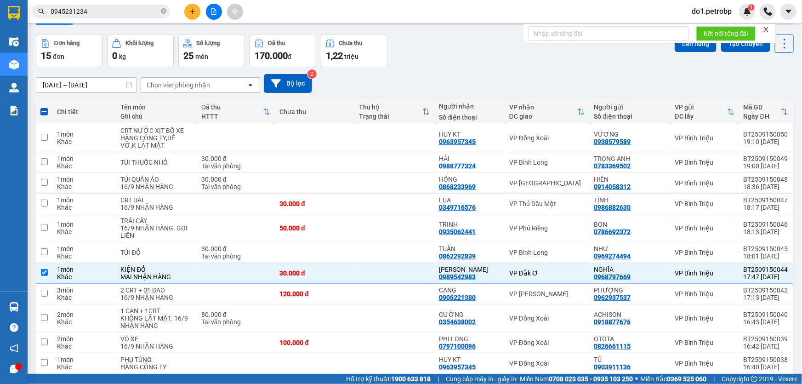
scroll to position [0, 0]
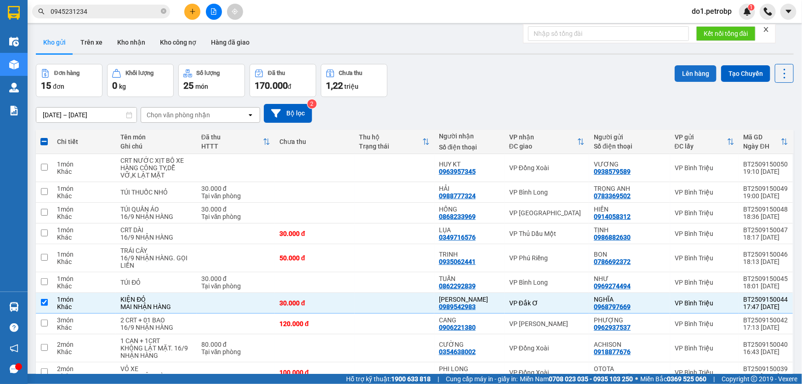
click at [678, 71] on button "Lên hàng" at bounding box center [695, 73] width 42 height 17
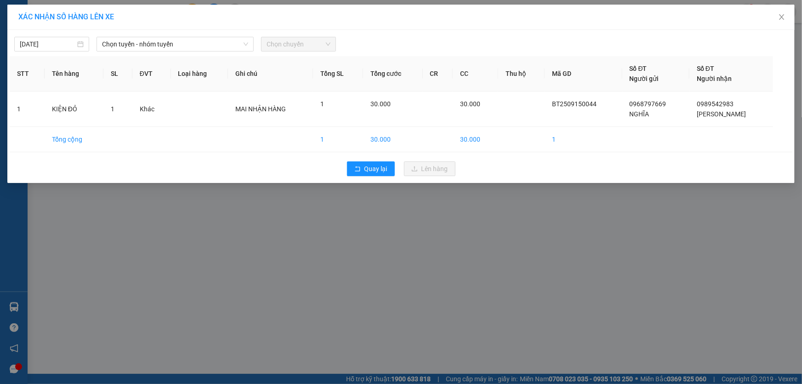
click at [156, 54] on div "15/09/2025 Chọn tuyến - nhóm tuyến Chọn chuyến STT Tên hàng SL ĐVT Loại hàng Gh…" at bounding box center [400, 106] width 787 height 153
click at [158, 47] on span "Chọn tuyến - nhóm tuyến" at bounding box center [175, 44] width 146 height 14
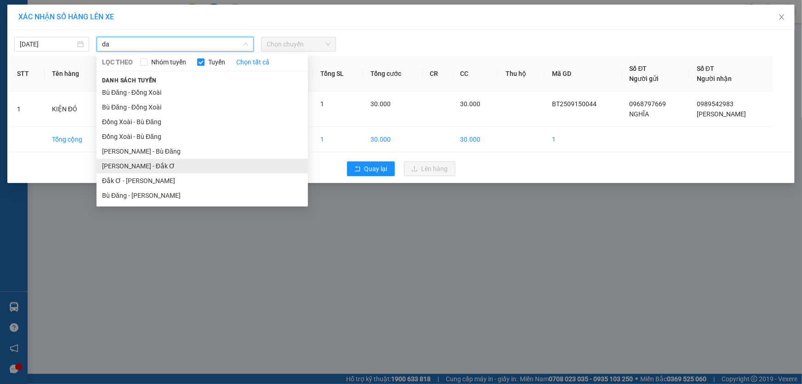
type input "da"
click at [193, 167] on li "[PERSON_NAME] - Đắk Ơ" at bounding box center [201, 165] width 211 height 15
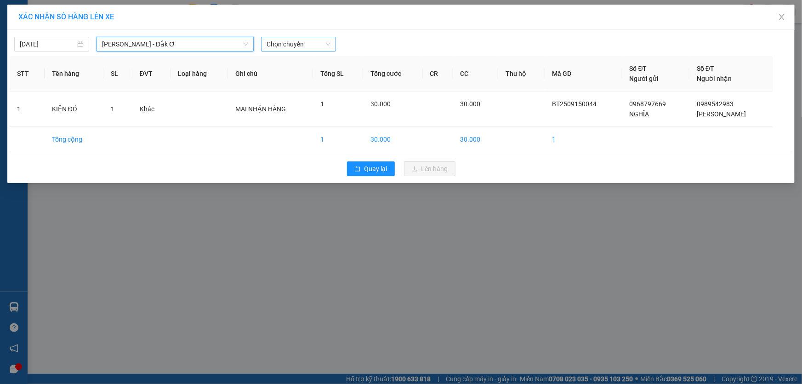
click at [286, 42] on span "Chọn chuyến" at bounding box center [298, 44] width 64 height 14
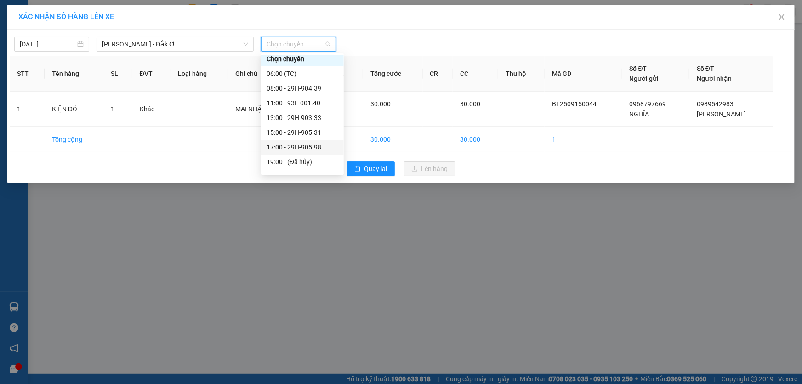
scroll to position [14, 0]
click at [276, 164] on div "21:00 - 29H-904.39" at bounding box center [302, 166] width 72 height 10
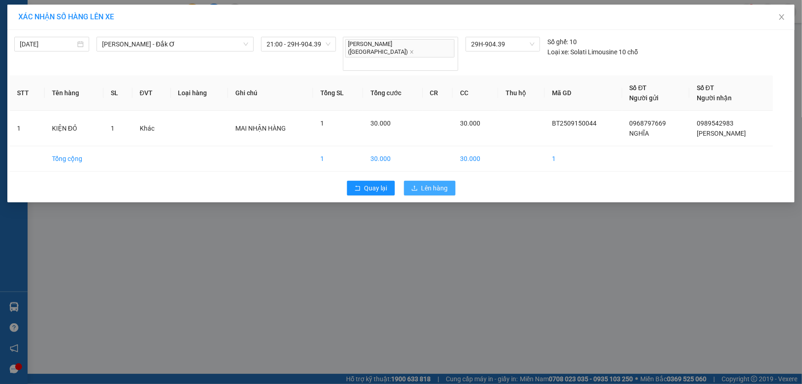
click at [430, 183] on span "Lên hàng" at bounding box center [434, 188] width 27 height 10
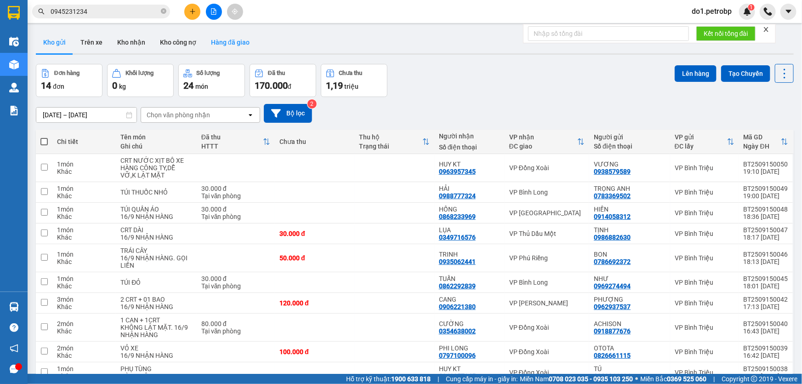
click at [211, 39] on button "Hàng đã giao" at bounding box center [230, 42] width 53 height 22
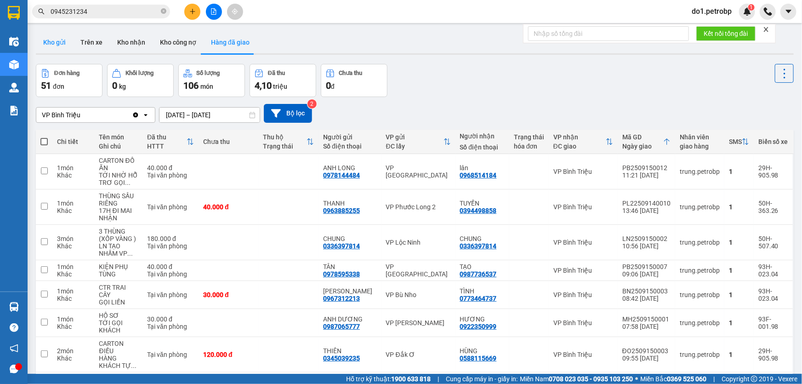
click at [58, 37] on button "Kho gửi" at bounding box center [54, 42] width 37 height 22
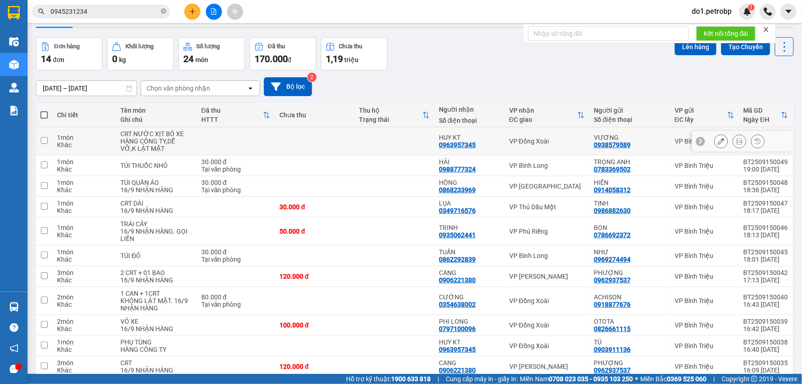
scroll to position [41, 0]
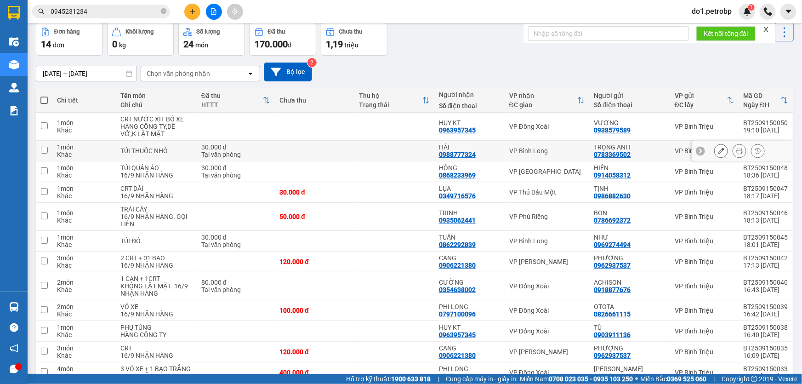
click at [540, 150] on div "VP Bình Long" at bounding box center [546, 150] width 75 height 7
checkbox input "true"
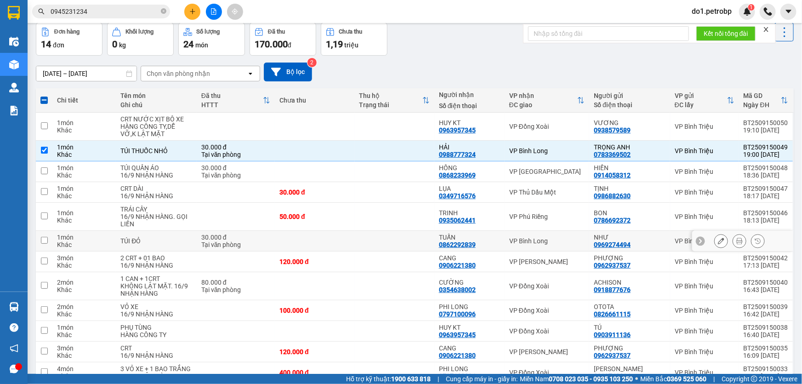
click at [564, 243] on td "VP Bình Long" at bounding box center [546, 241] width 85 height 21
checkbox input "true"
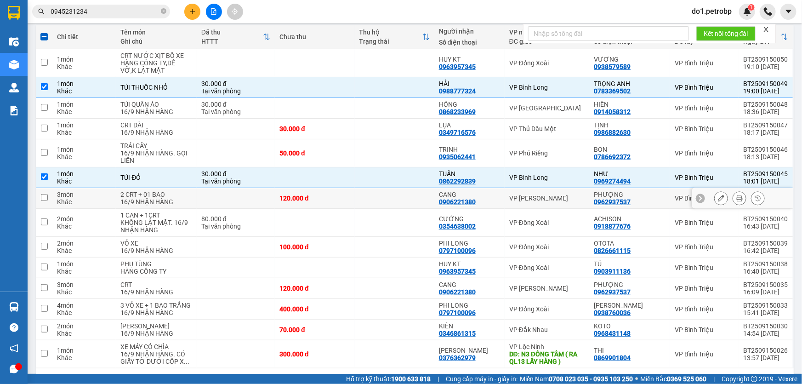
scroll to position [125, 0]
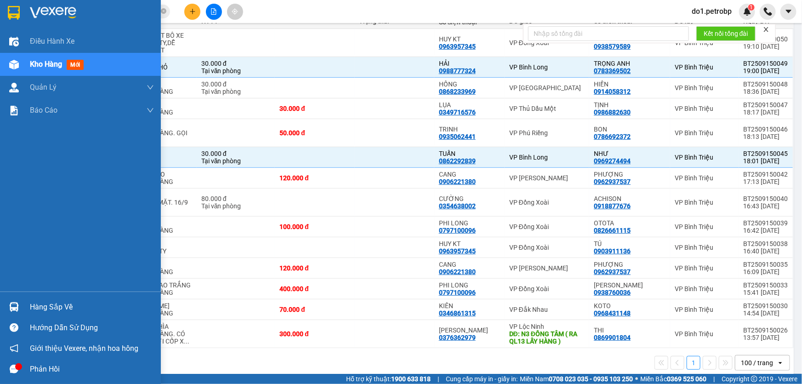
click at [41, 303] on div "Hàng sắp về" at bounding box center [92, 307] width 124 height 14
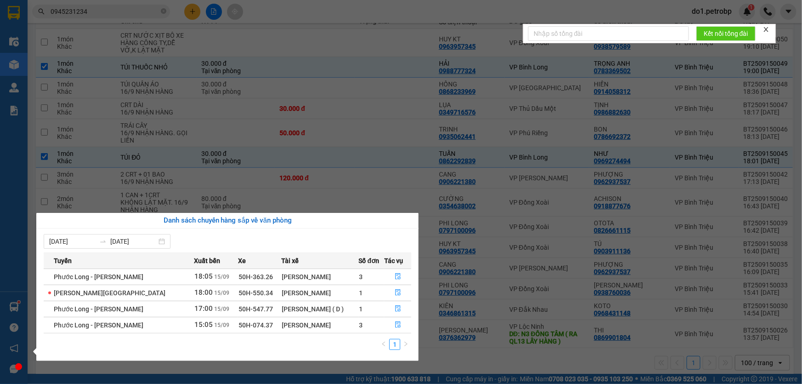
click at [392, 196] on section "Kết quả tìm kiếm ( 363 ) Bộ lọc Mã ĐH Trạng thái Món hàng Tổng cước Chưa cước N…" at bounding box center [401, 192] width 802 height 384
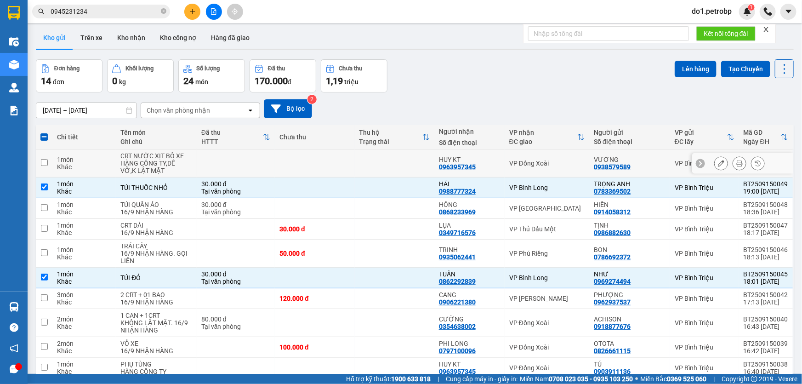
scroll to position [0, 0]
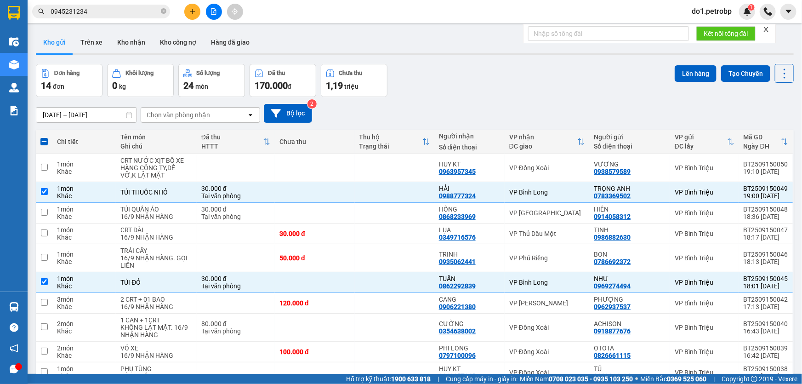
click at [767, 27] on icon "close" at bounding box center [766, 29] width 6 height 6
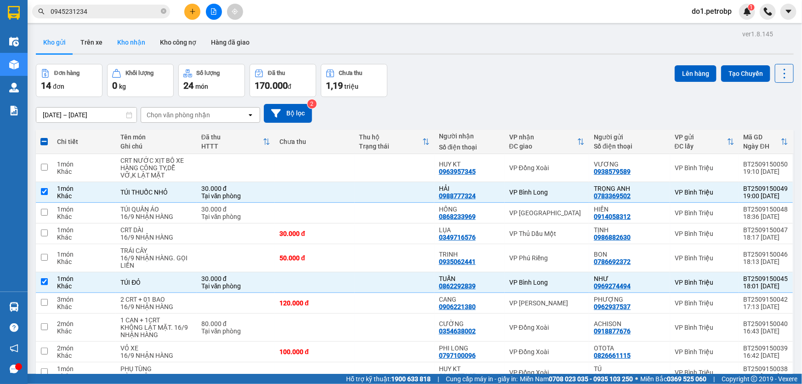
click at [124, 41] on button "Kho nhận" at bounding box center [131, 42] width 43 height 22
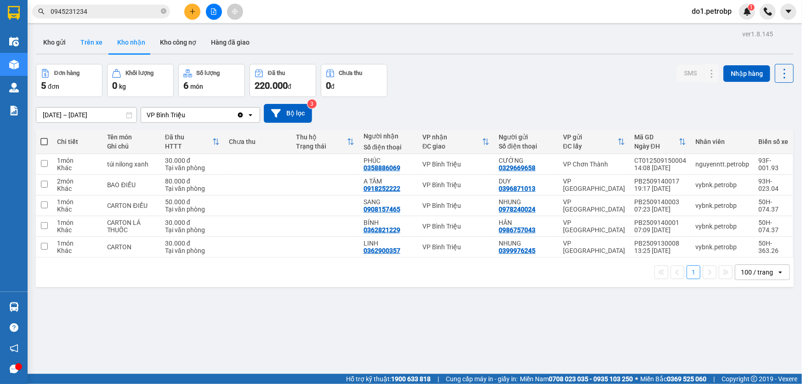
click at [81, 47] on button "Trên xe" at bounding box center [91, 42] width 37 height 22
type input "15/09/2025 – 15/09/2025"
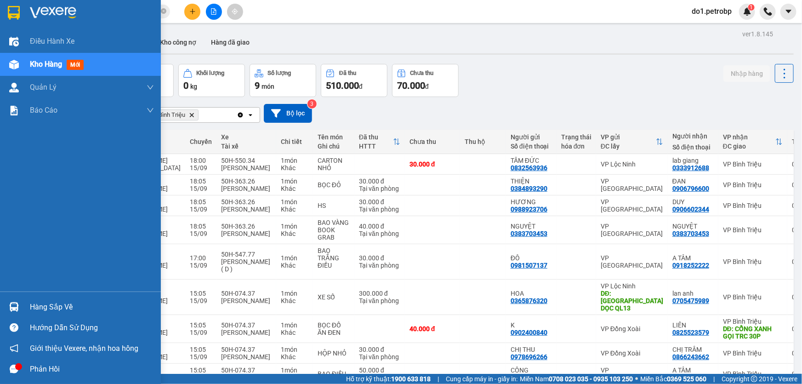
click at [11, 308] on img at bounding box center [14, 307] width 10 height 10
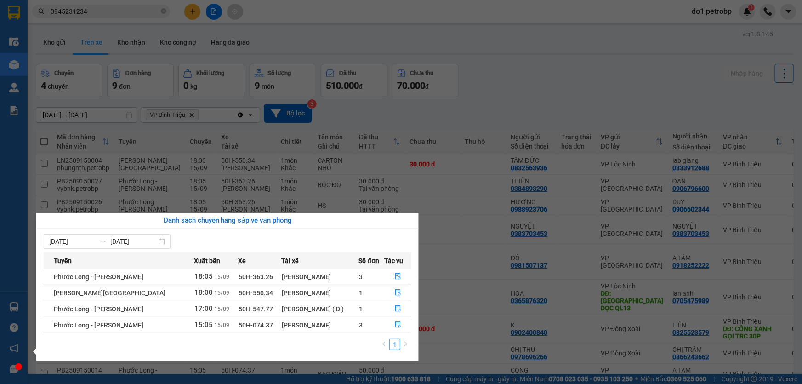
click at [379, 324] on td "3" at bounding box center [371, 325] width 26 height 16
click at [402, 326] on button "button" at bounding box center [398, 324] width 26 height 15
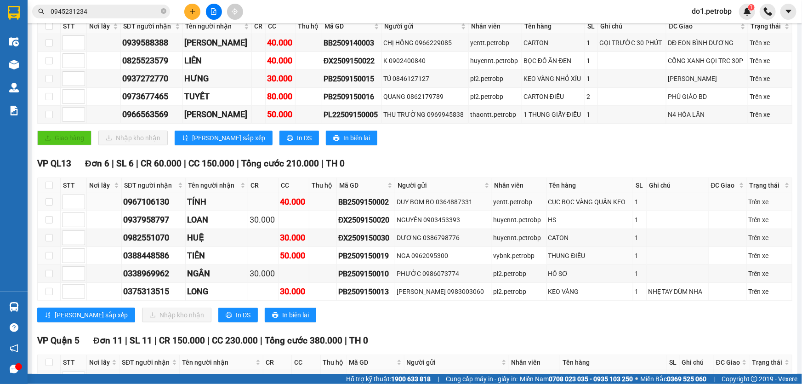
scroll to position [167, 0]
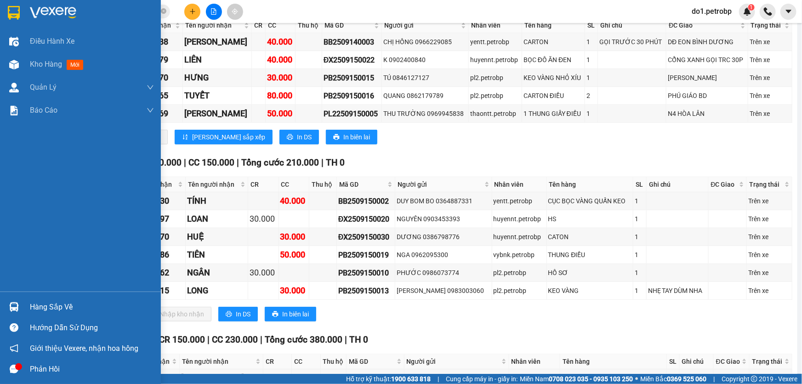
click at [8, 304] on div at bounding box center [14, 307] width 16 height 16
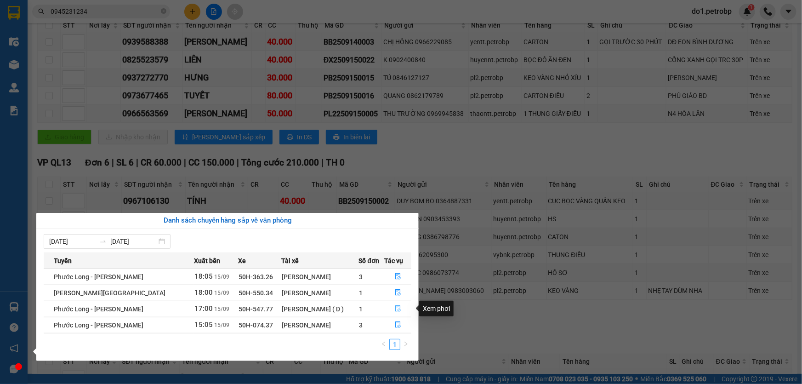
click at [396, 309] on icon "file-done" at bounding box center [398, 308] width 6 height 6
click at [396, 309] on div "Lưu sắp xếp Nhập kho nhận In DS In biên lai" at bounding box center [414, 313] width 755 height 15
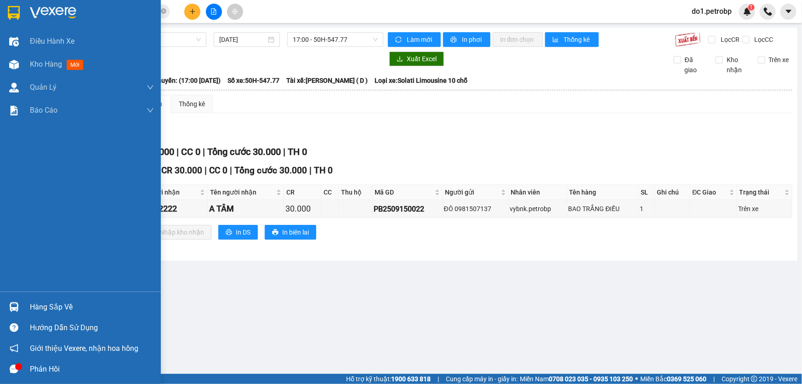
click at [4, 307] on div "Hàng sắp về" at bounding box center [80, 306] width 161 height 21
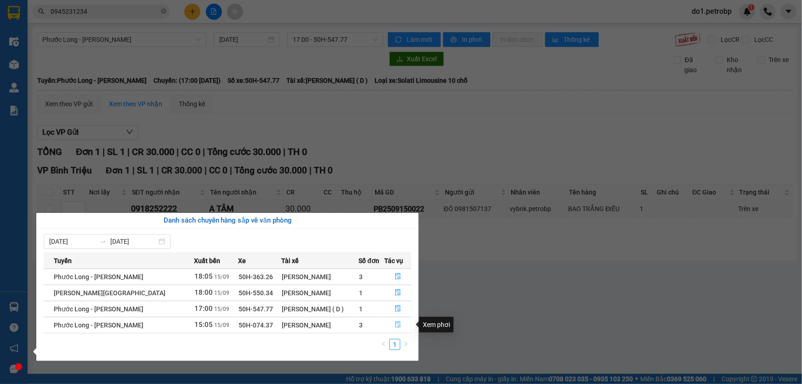
click at [395, 323] on icon "file-done" at bounding box center [398, 324] width 6 height 6
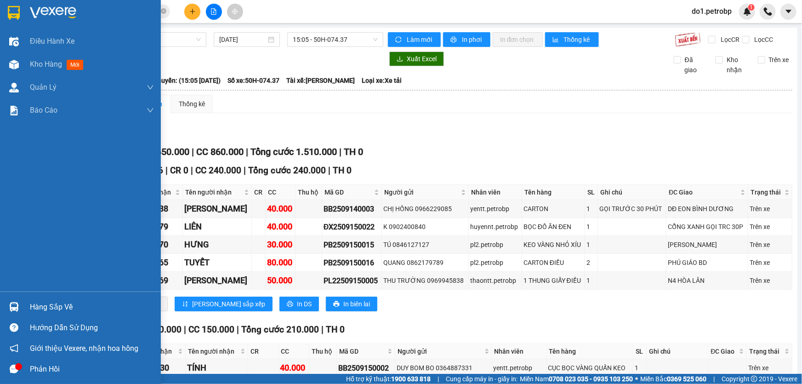
click at [25, 302] on div "Hàng sắp về" at bounding box center [80, 306] width 161 height 21
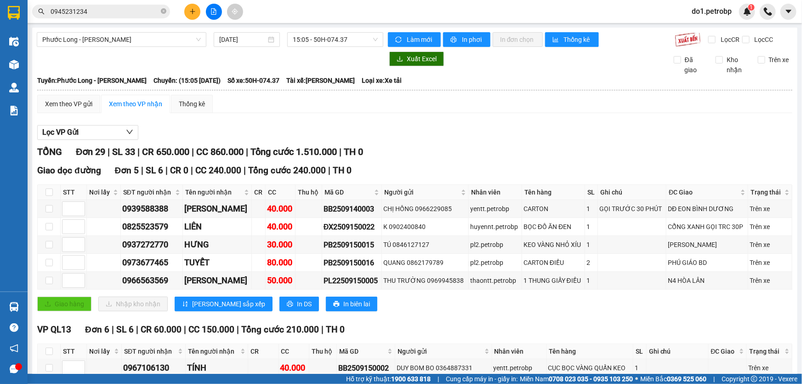
click at [410, 170] on section "Kết quả tìm kiếm ( 363 ) Bộ lọc Mã ĐH Trạng thái Món hàng Tổng cước Chưa cước N…" at bounding box center [401, 192] width 802 height 384
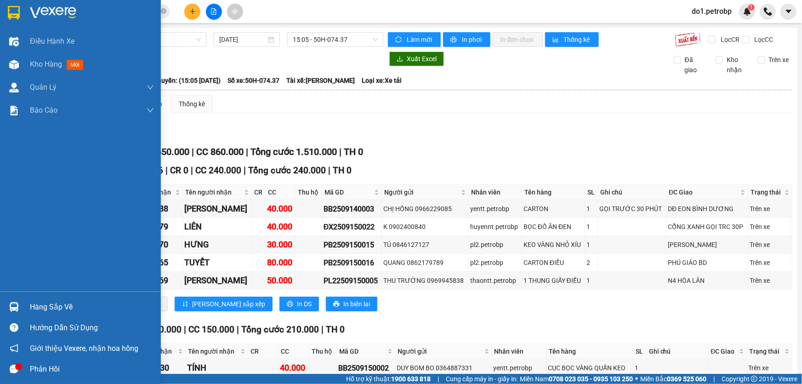
click at [13, 311] on img at bounding box center [14, 307] width 10 height 10
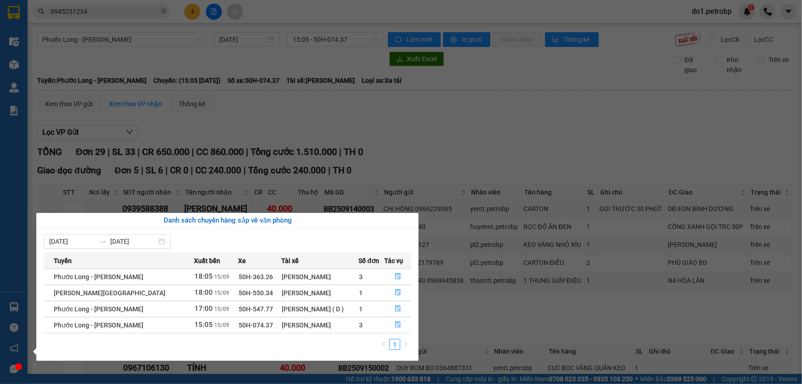
click at [579, 310] on section "Kết quả tìm kiếm ( 363 ) Bộ lọc Mã ĐH Trạng thái Món hàng Tổng cước Chưa cước N…" at bounding box center [401, 192] width 802 height 384
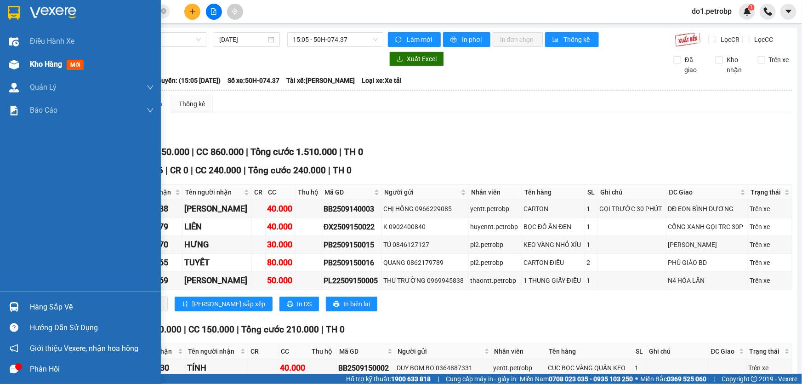
click at [13, 62] on img at bounding box center [14, 65] width 10 height 10
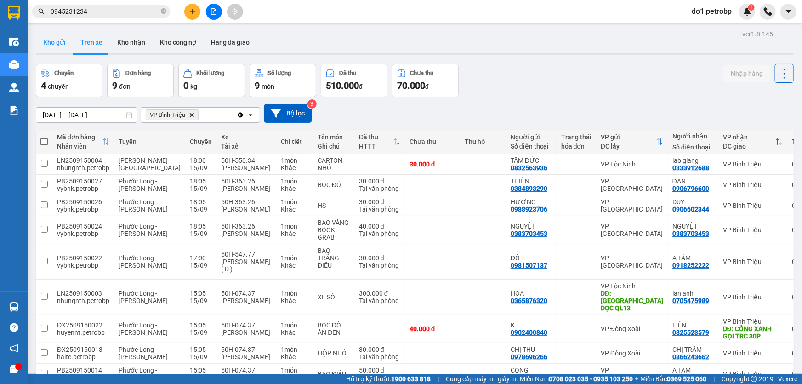
click at [54, 46] on button "Kho gửi" at bounding box center [54, 42] width 37 height 22
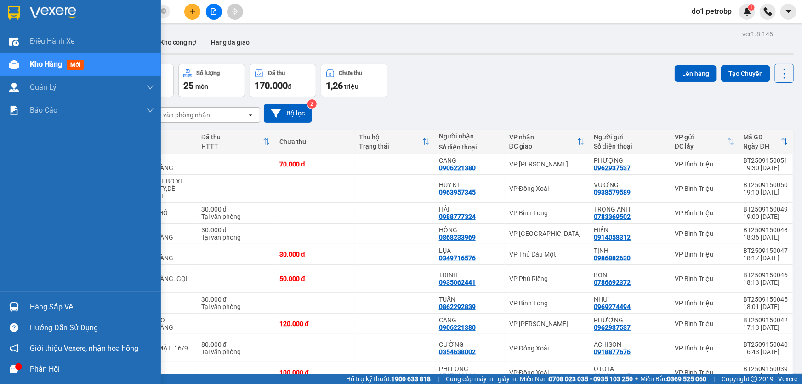
click at [6, 305] on div at bounding box center [14, 307] width 16 height 16
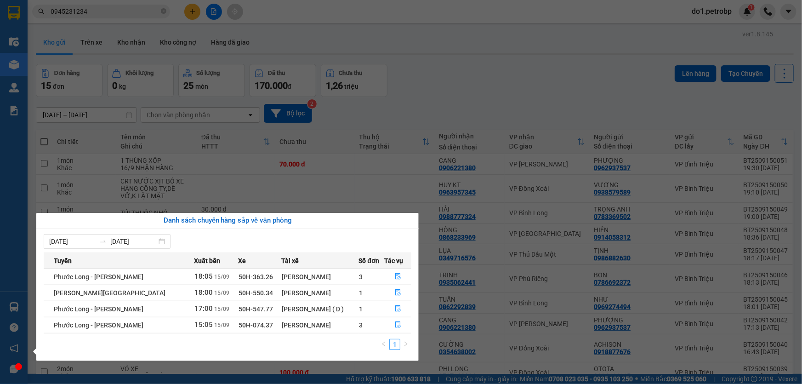
click at [513, 20] on section "Kết quả tìm kiếm ( 363 ) Bộ lọc Mã ĐH Trạng thái Món hàng Tổng cước Chưa cước N…" at bounding box center [401, 192] width 802 height 384
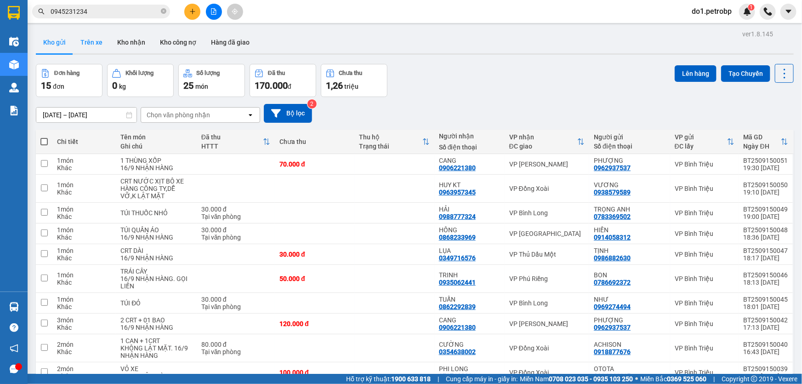
click at [88, 46] on button "Trên xe" at bounding box center [91, 42] width 37 height 22
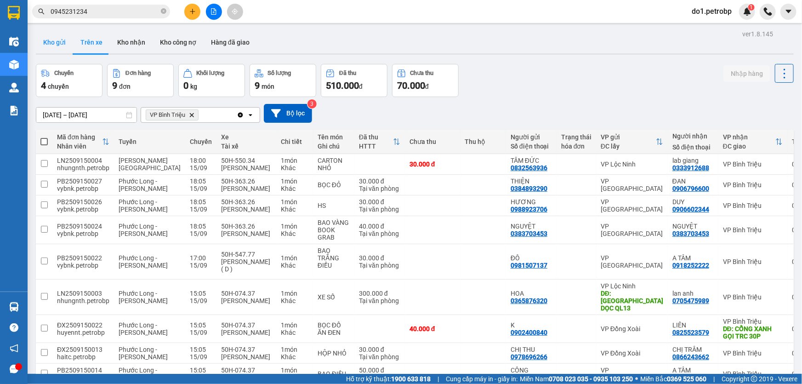
click at [61, 43] on button "Kho gửi" at bounding box center [54, 42] width 37 height 22
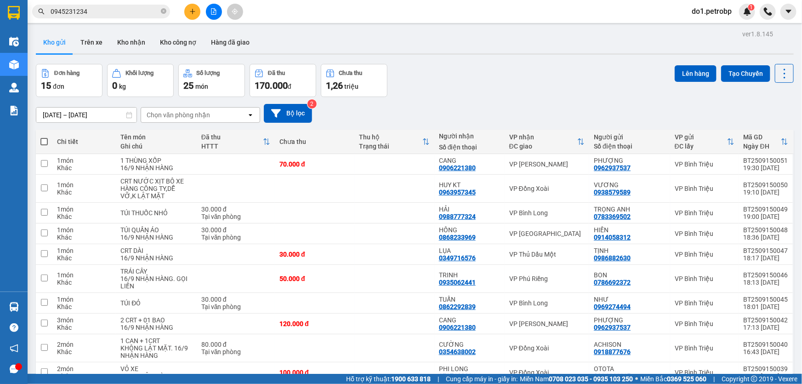
scroll to position [83, 0]
